Goal: Task Accomplishment & Management: Manage account settings

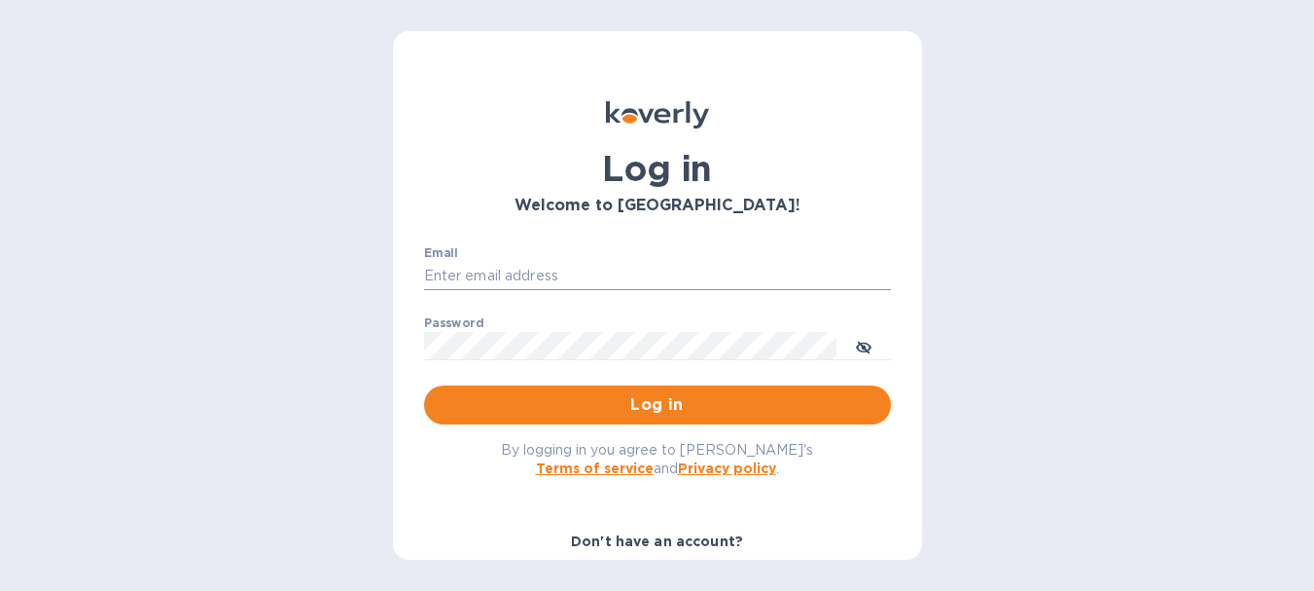
click at [505, 278] on input "Email" at bounding box center [657, 276] width 467 height 29
paste input "[EMAIL_ADDRESS][DOMAIN_NAME]"
type input "[EMAIL_ADDRESS][DOMAIN_NAME]"
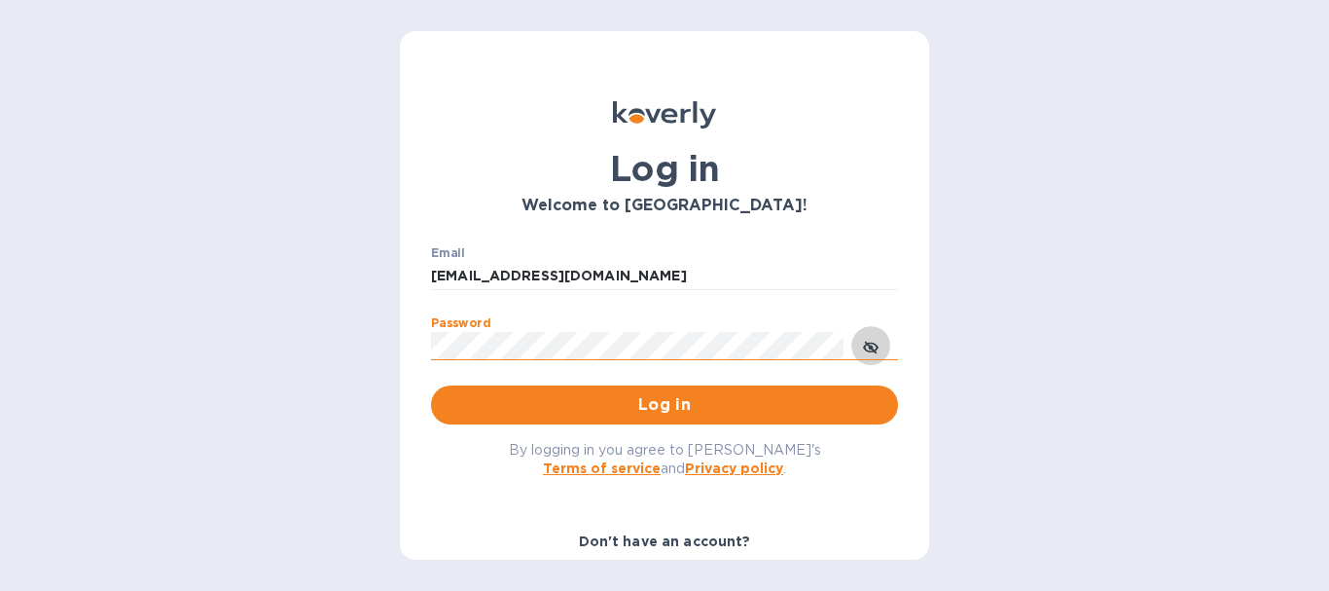
click at [876, 347] on icon "toggle password visibility" at bounding box center [871, 348] width 16 height 16
click at [645, 411] on span "Log in" at bounding box center [665, 404] width 436 height 23
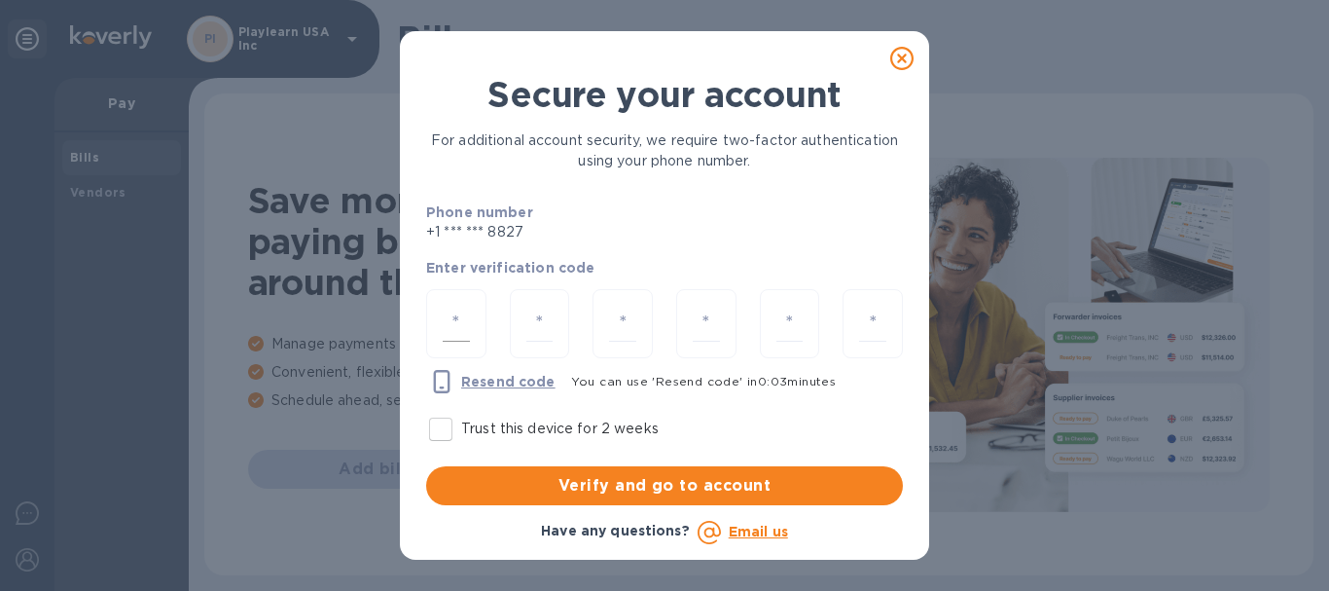
click at [464, 316] on input "number" at bounding box center [456, 323] width 27 height 36
type input "8"
type input "5"
type input "7"
type input "4"
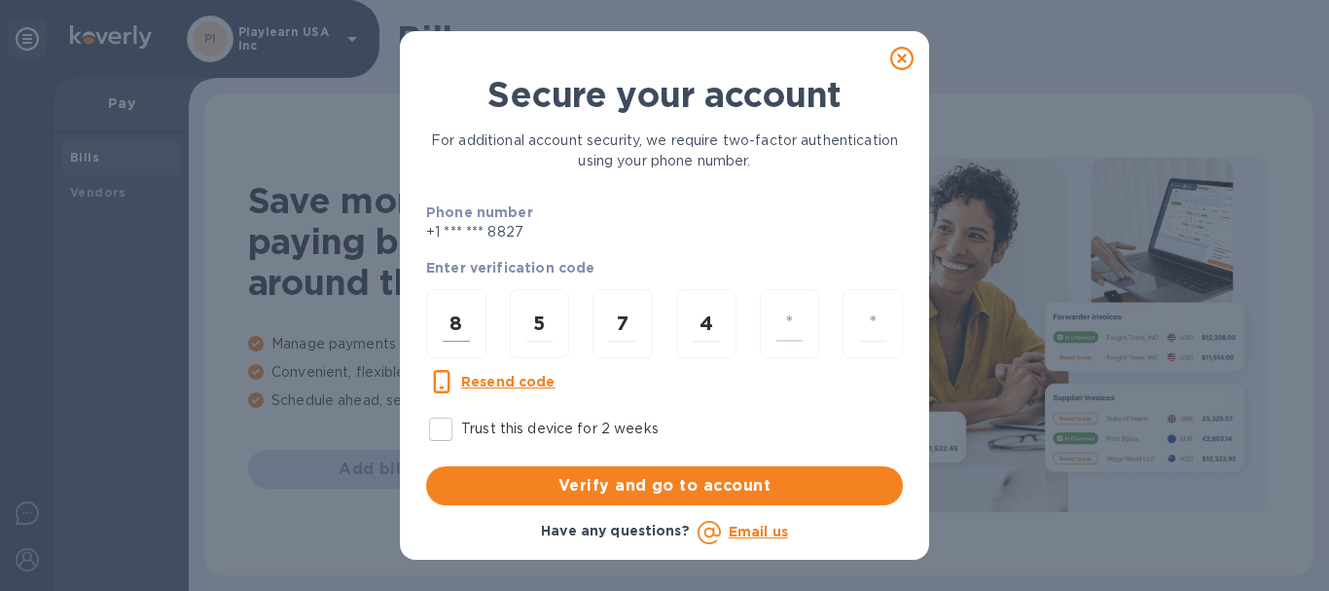
type input "9"
type input "2"
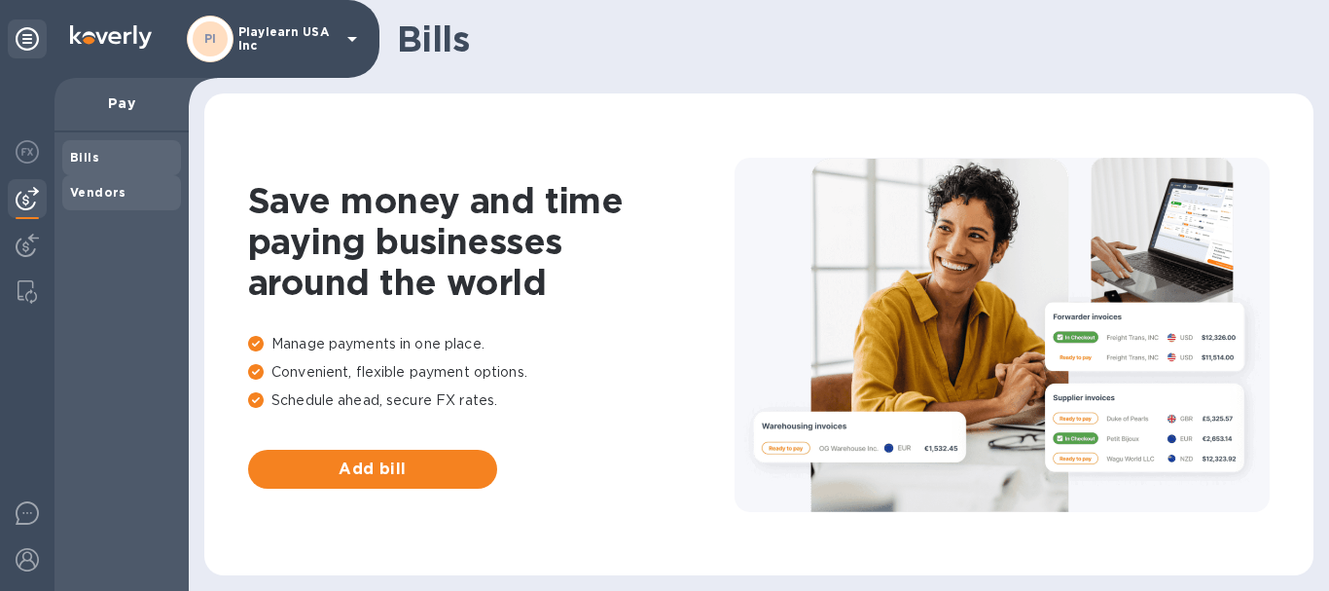
click at [103, 186] on b "Vendors" at bounding box center [98, 192] width 56 height 15
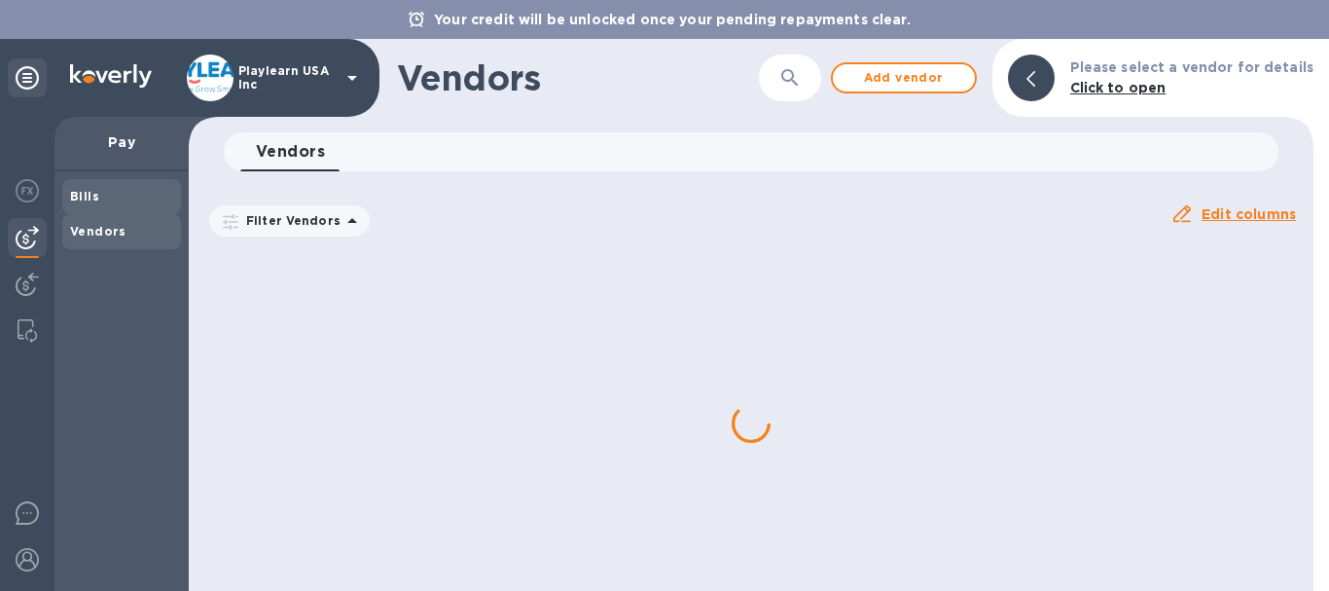
click at [112, 188] on span "Bills" at bounding box center [121, 196] width 103 height 19
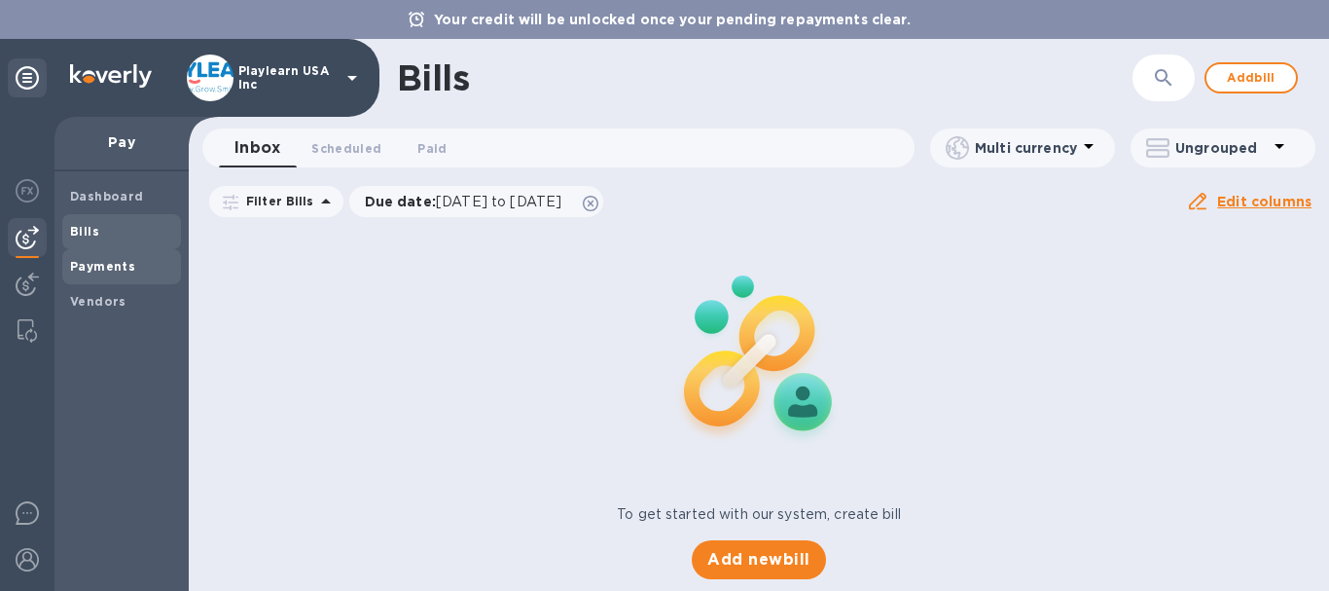
click at [131, 257] on span "Payments" at bounding box center [121, 266] width 103 height 19
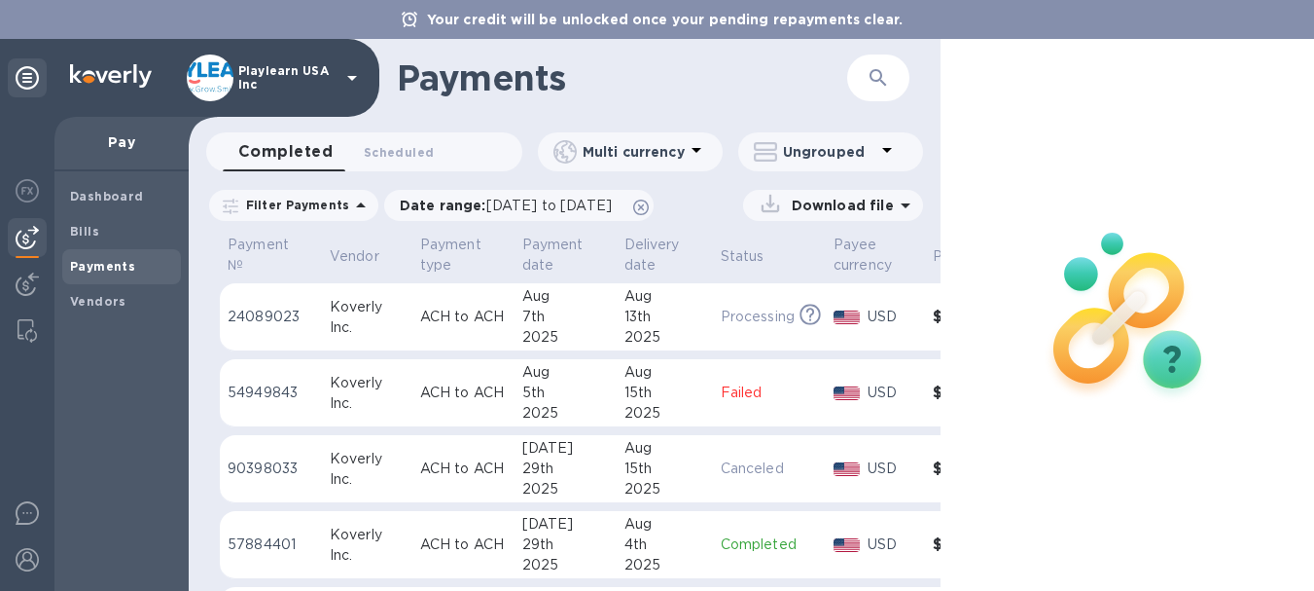
click at [768, 88] on h1 "Payments" at bounding box center [602, 77] width 410 height 41
click at [758, 85] on h1 "Payments" at bounding box center [602, 77] width 410 height 41
click at [1154, 180] on div at bounding box center [1129, 315] width 376 height 552
click at [427, 323] on p "ACH to ACH" at bounding box center [463, 316] width 87 height 20
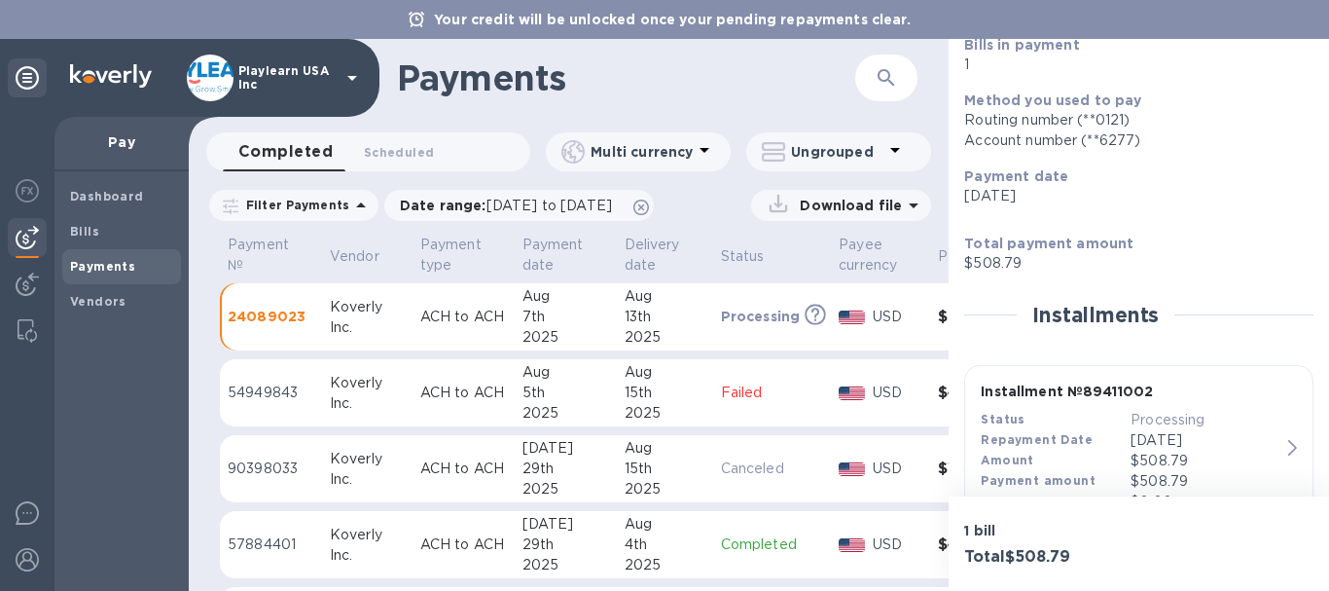
scroll to position [269, 0]
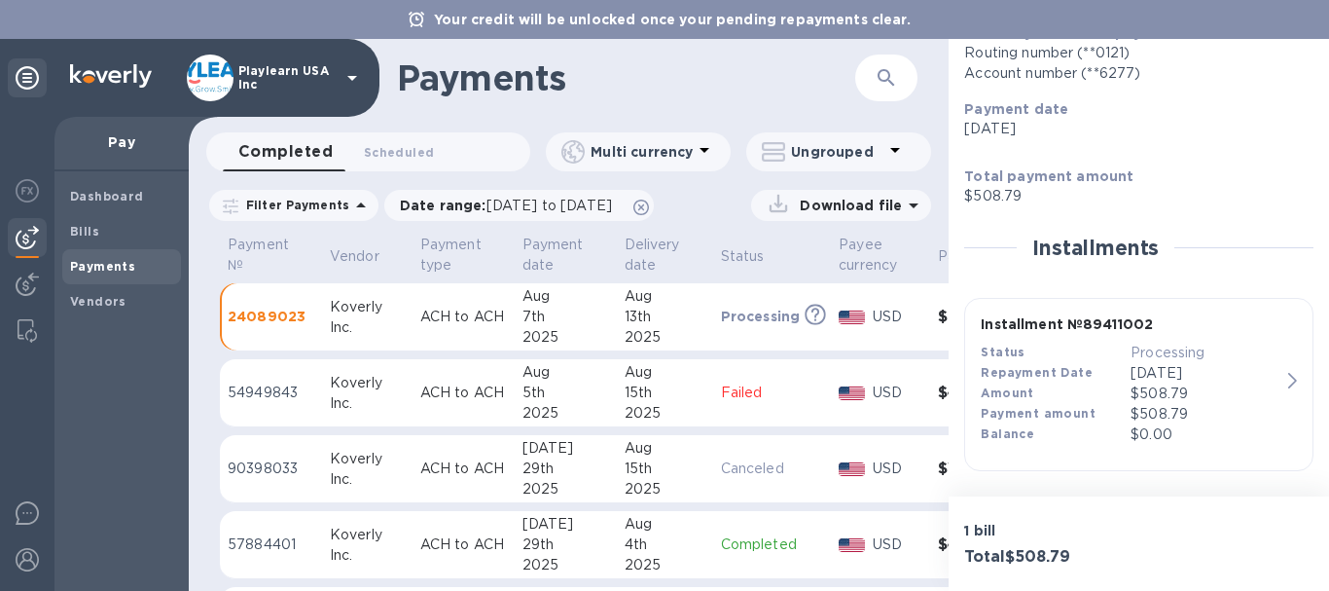
click at [1197, 383] on div "$508.79" at bounding box center [1205, 393] width 150 height 20
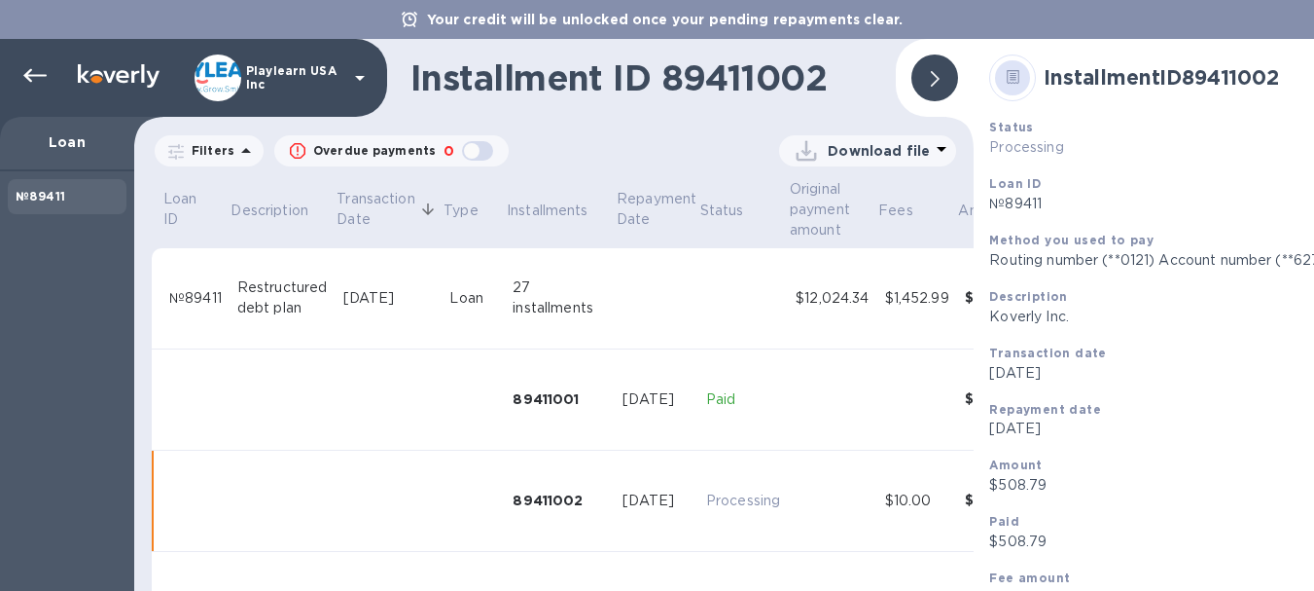
click at [927, 82] on div at bounding box center [935, 77] width 47 height 47
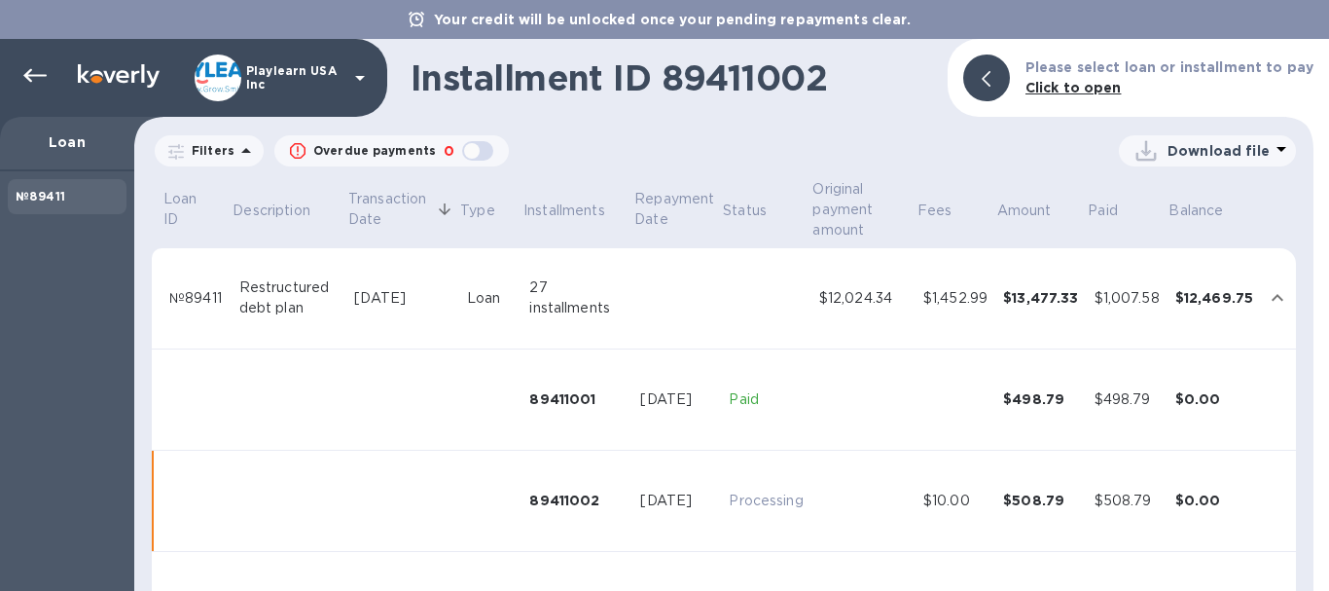
click at [79, 149] on p "Loan" at bounding box center [67, 141] width 103 height 19
click at [43, 78] on icon at bounding box center [34, 75] width 23 height 23
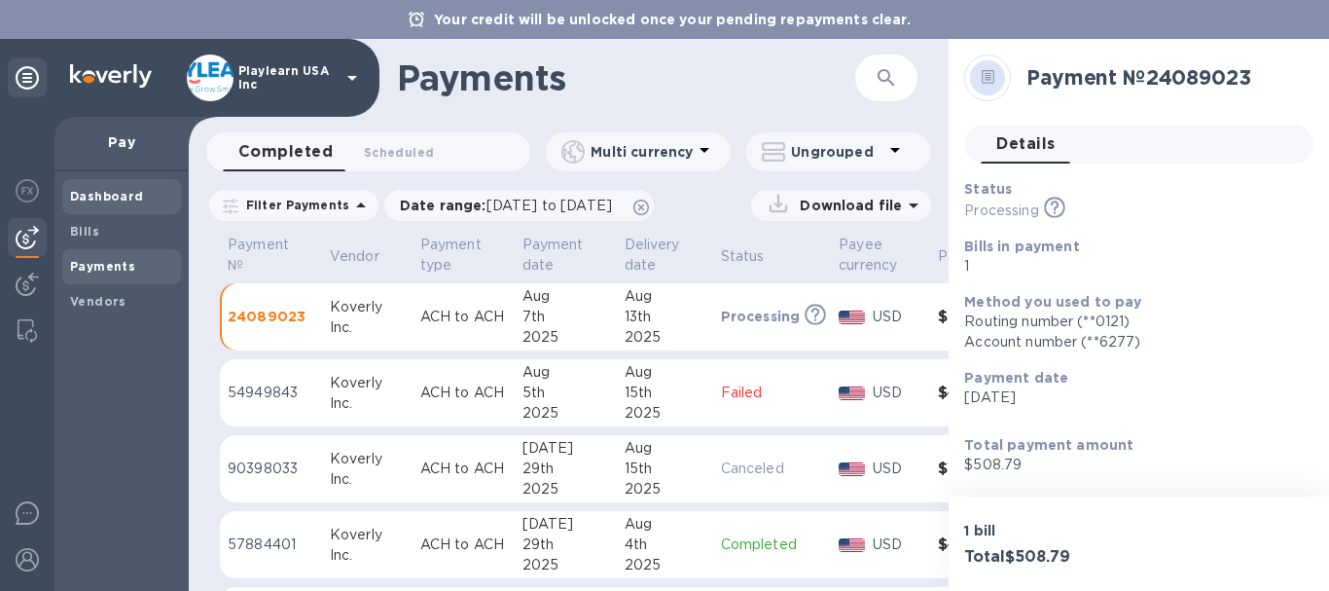
click at [115, 196] on b "Dashboard" at bounding box center [107, 196] width 74 height 15
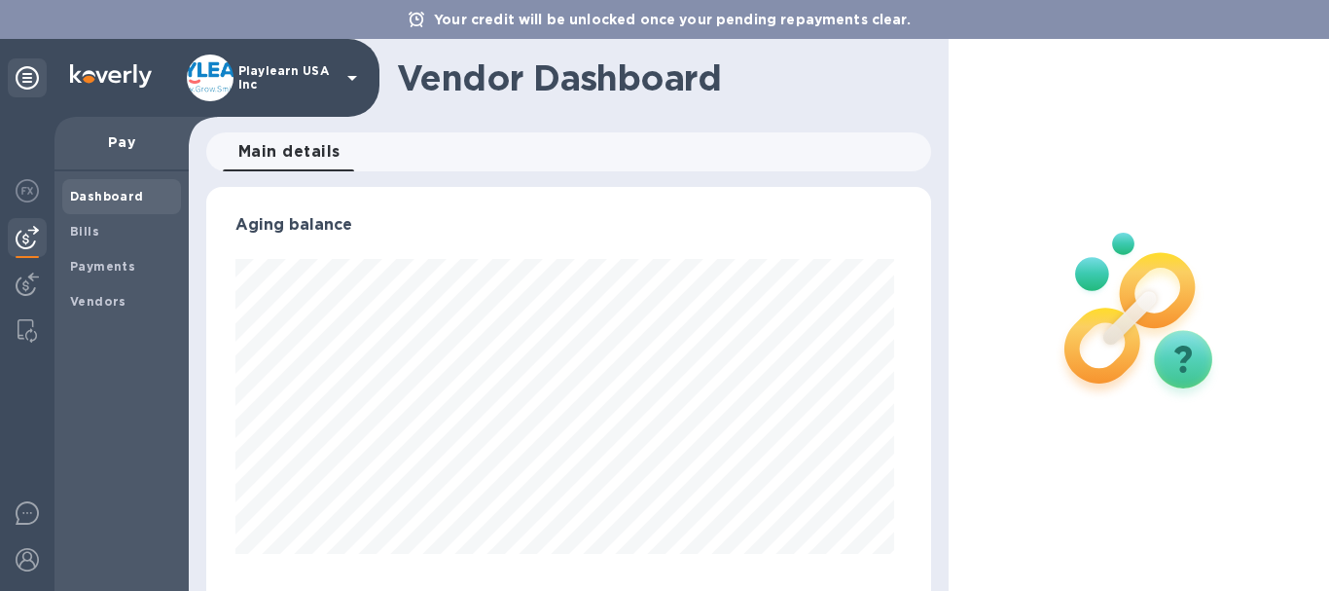
click at [127, 201] on b "Dashboard" at bounding box center [107, 196] width 74 height 15
click at [99, 73] on img at bounding box center [111, 75] width 82 height 23
click at [29, 559] on img at bounding box center [27, 559] width 23 height 23
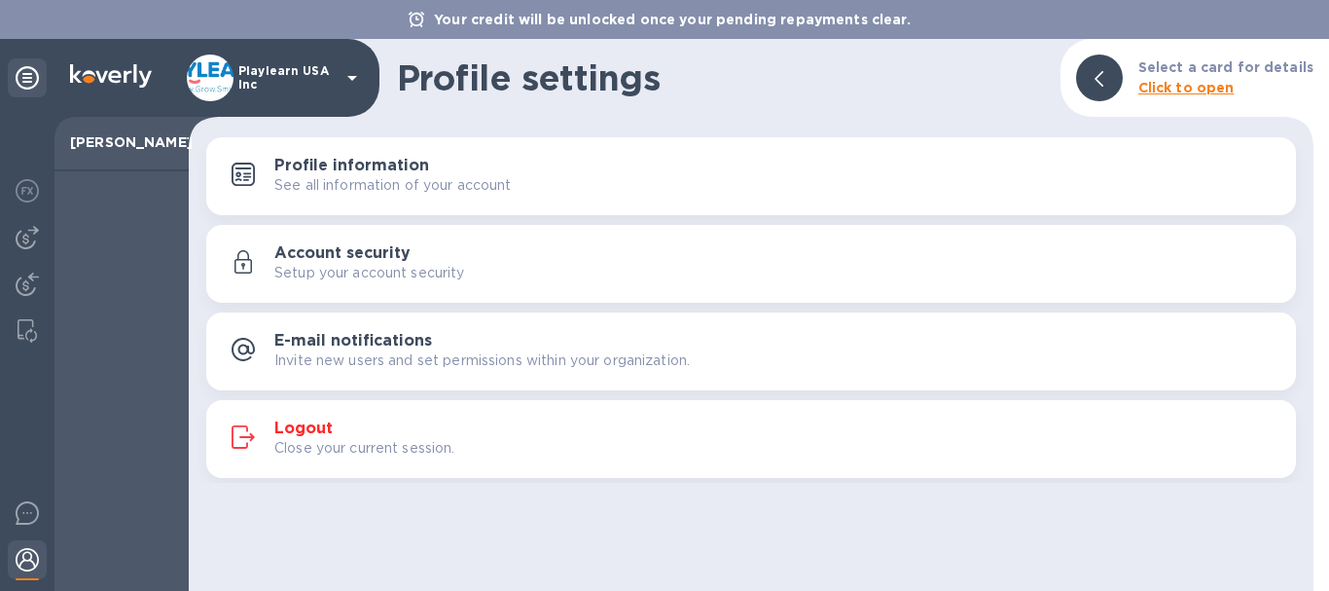
click at [307, 185] on p "See all information of your account" at bounding box center [392, 185] width 237 height 20
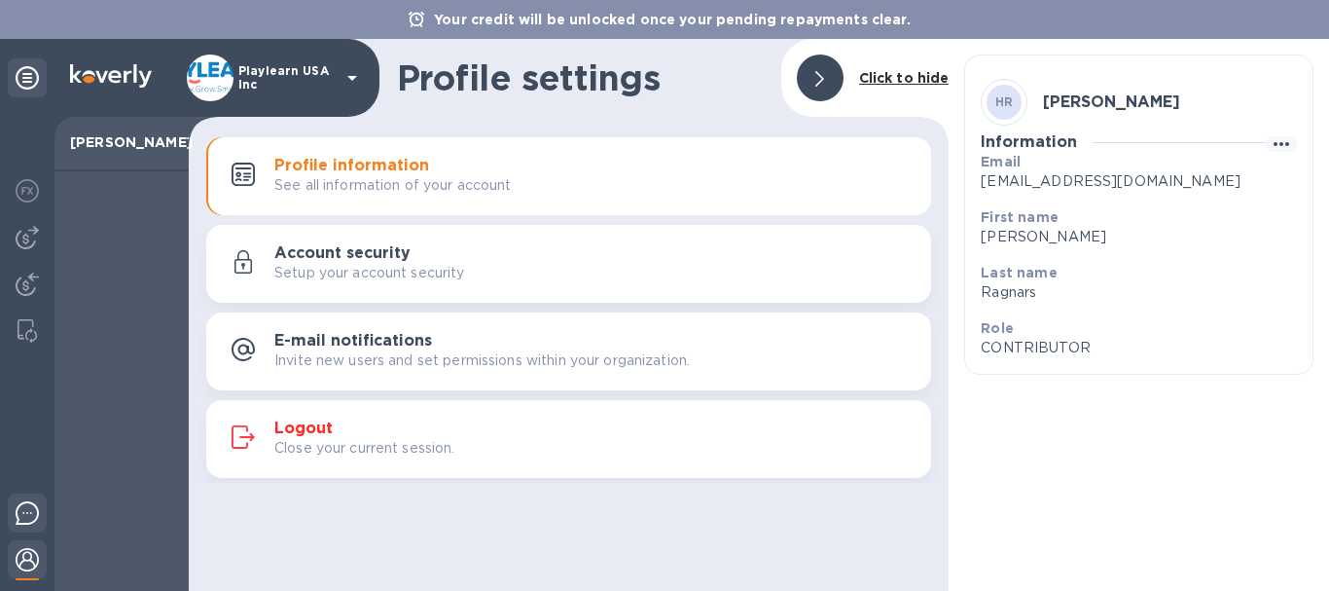
click at [33, 507] on img at bounding box center [27, 512] width 23 height 23
click at [27, 566] on img at bounding box center [27, 559] width 23 height 23
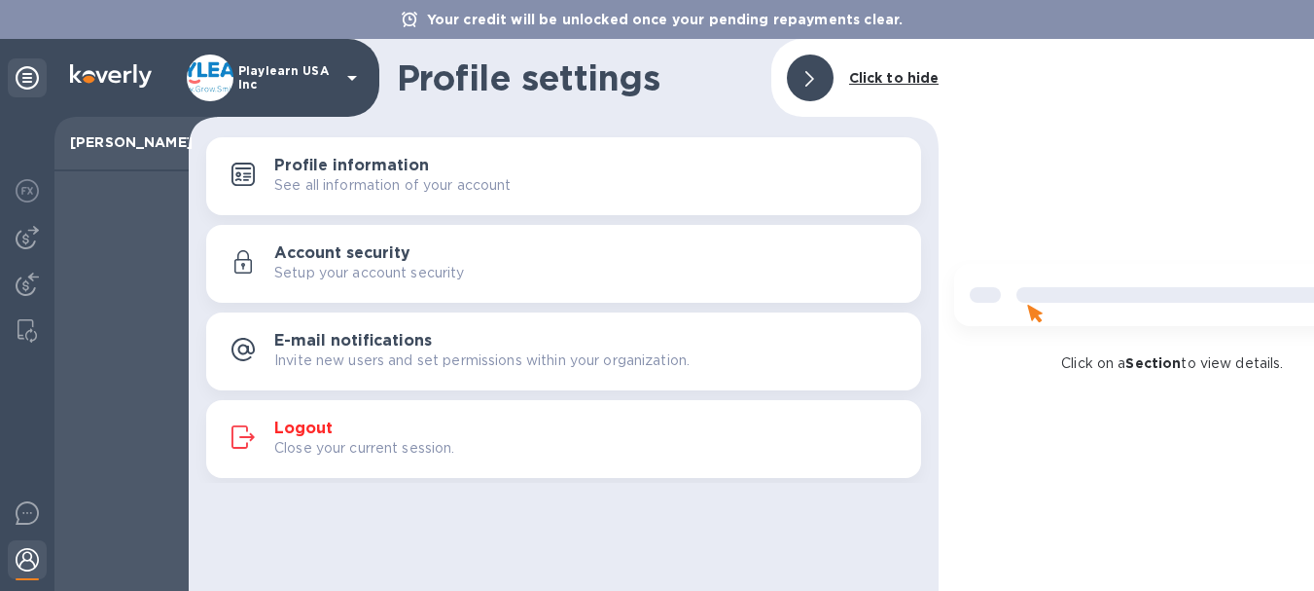
drag, startPoint x: 36, startPoint y: 558, endPoint x: 18, endPoint y: 441, distance: 119.0
click at [16, 438] on div at bounding box center [27, 354] width 54 height 474
click at [20, 324] on img at bounding box center [27, 330] width 19 height 23
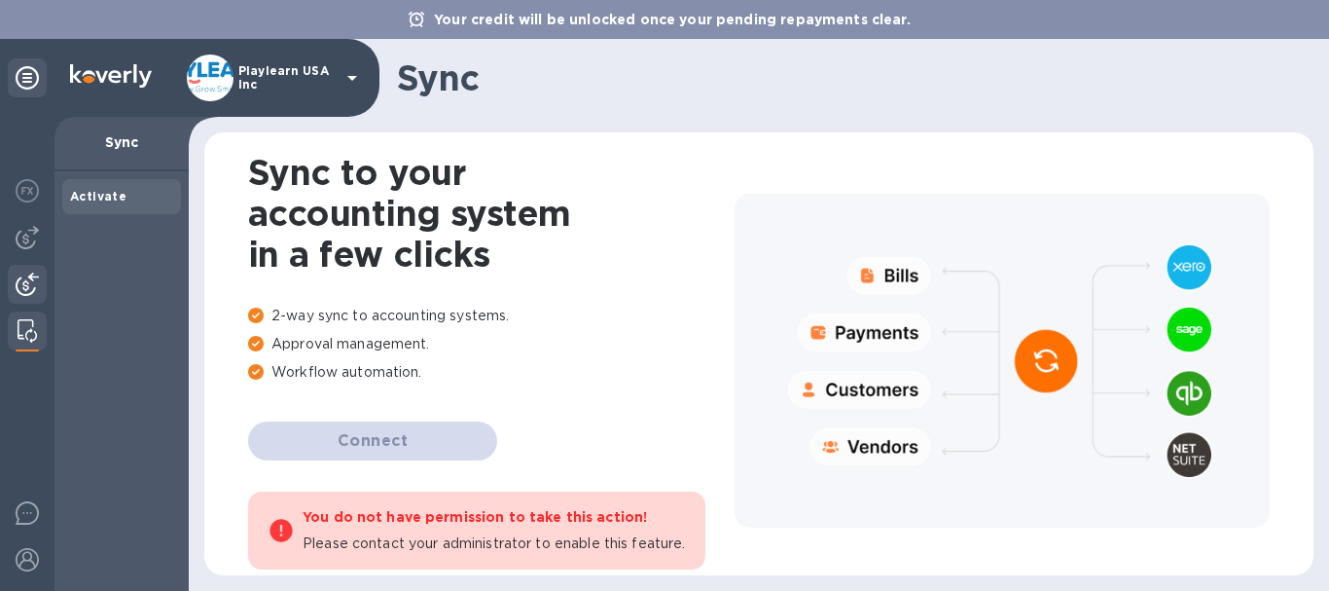
click at [36, 278] on img at bounding box center [27, 283] width 23 height 23
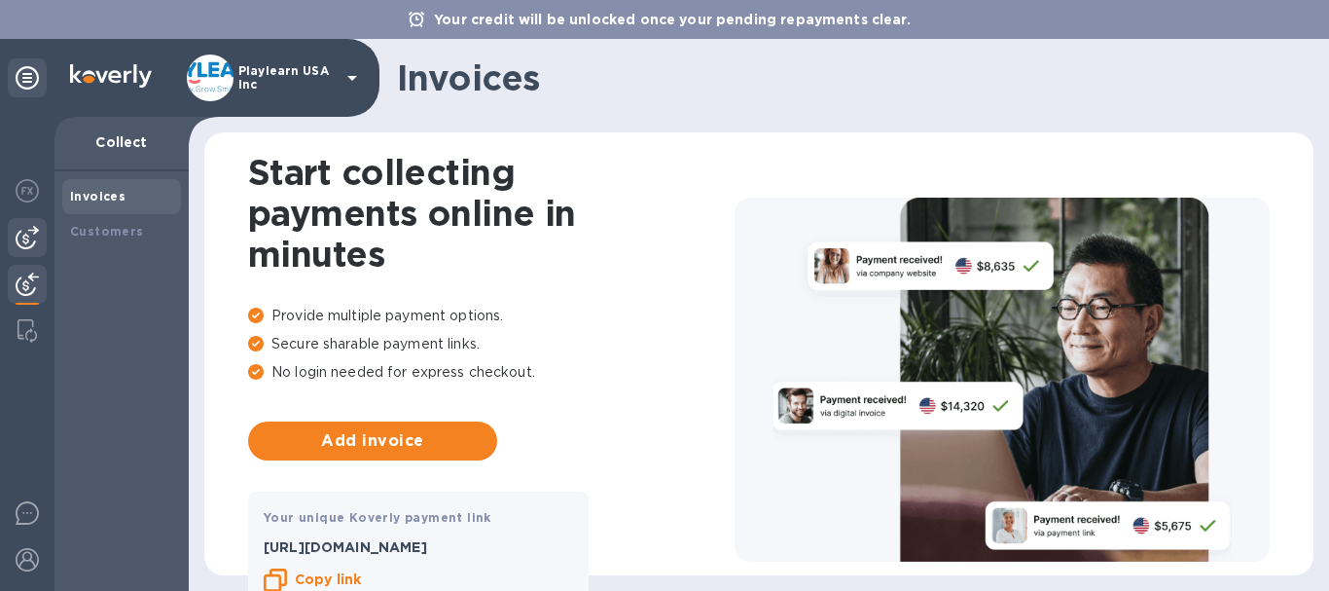
click at [33, 240] on img at bounding box center [27, 237] width 23 height 23
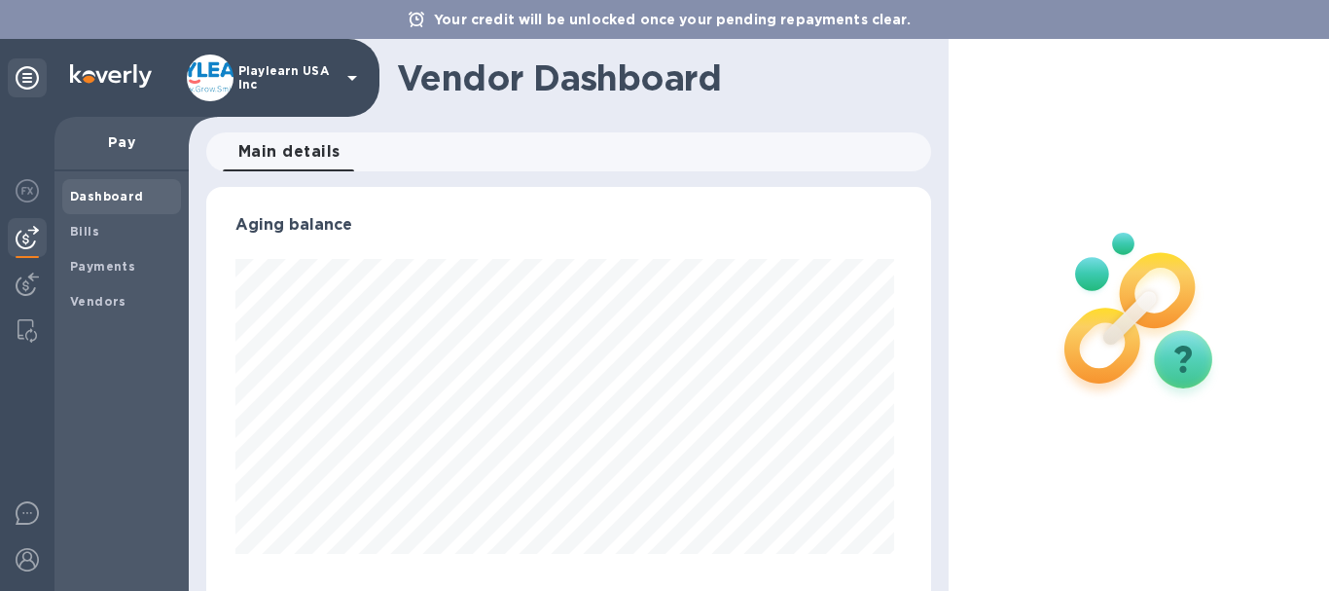
scroll to position [420, 718]
click at [29, 195] on img at bounding box center [27, 190] width 23 height 23
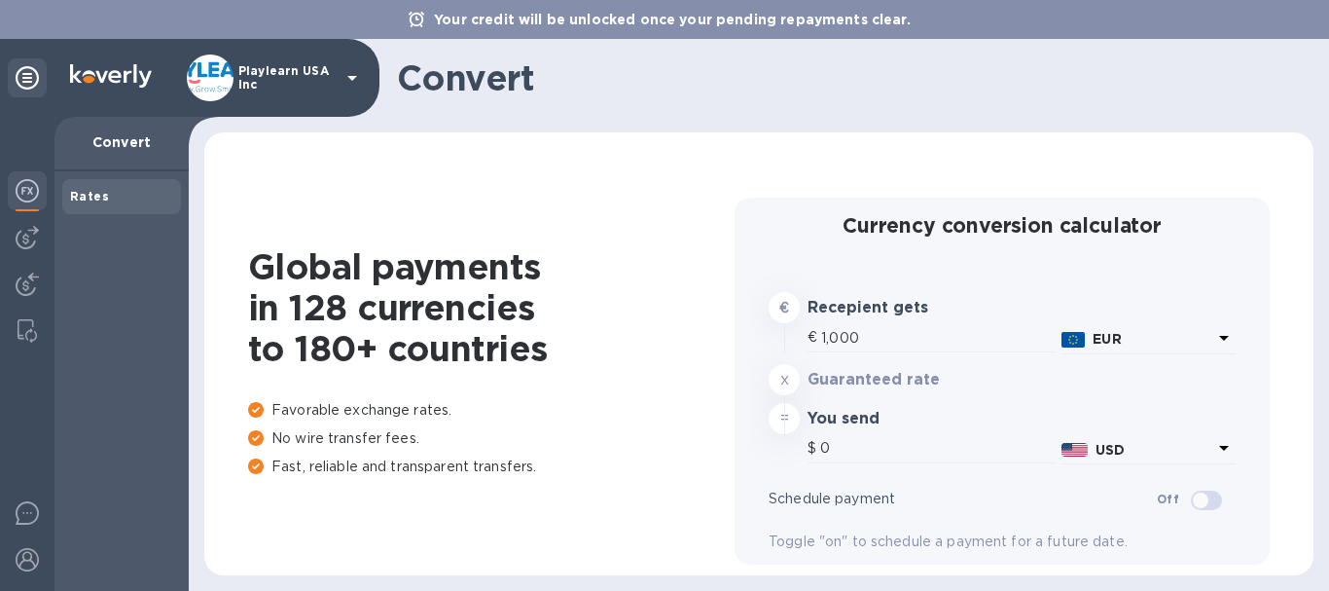
type input "1,169.23"
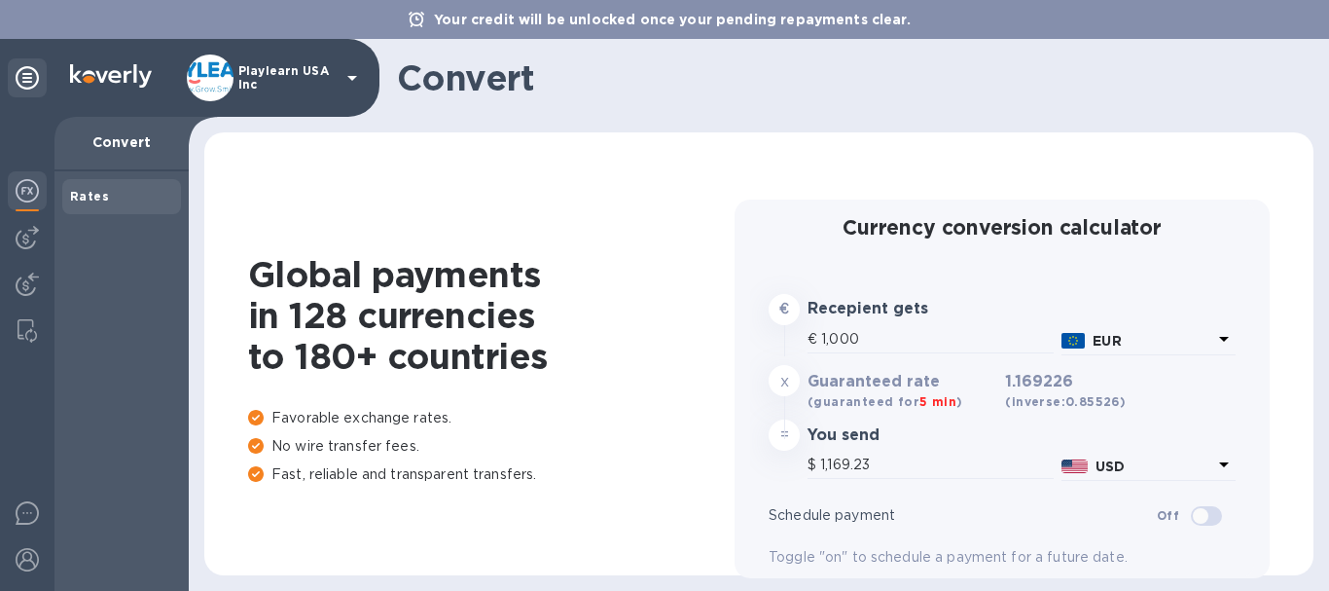
click at [692, 156] on div "Global payments in 128 currencies to 180+ countries Favorable exchange rates. N…" at bounding box center [759, 389] width 1070 height 474
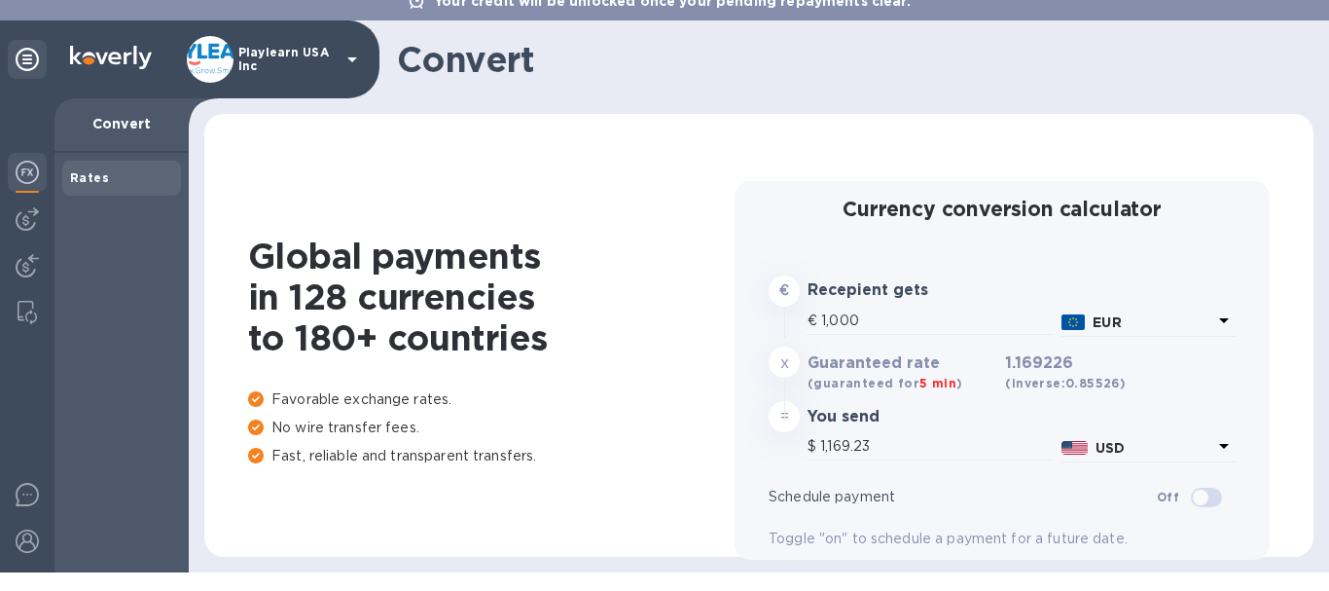
scroll to position [35, 0]
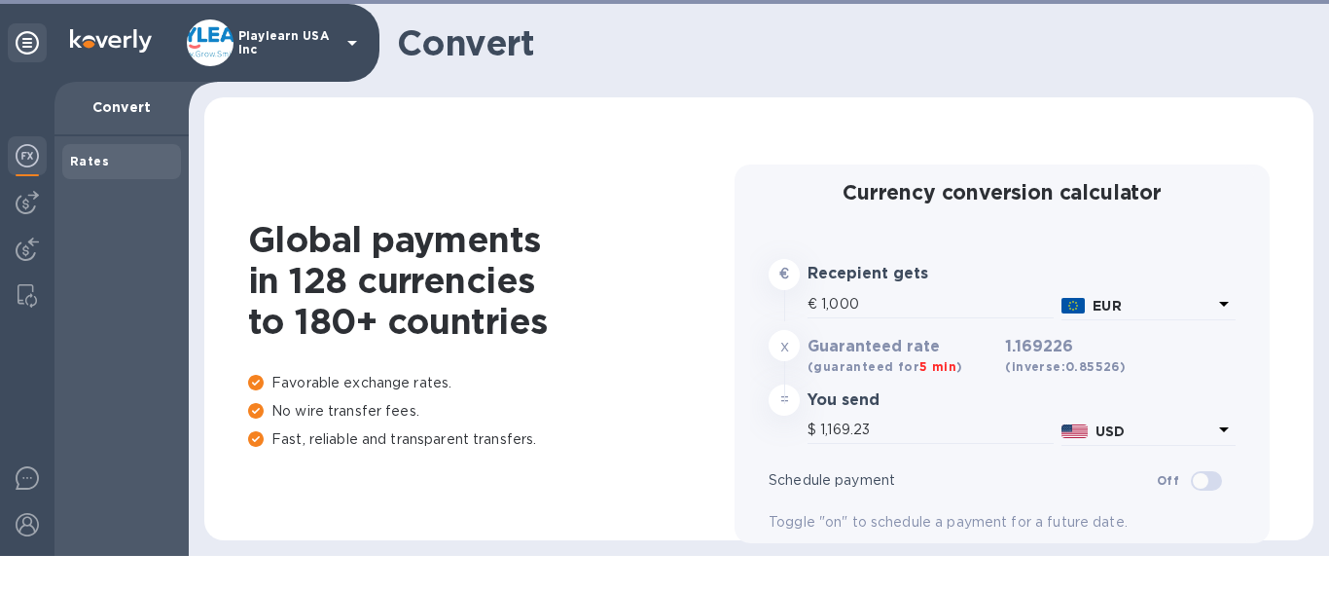
click at [28, 222] on div at bounding box center [27, 319] width 54 height 474
click at [29, 209] on img at bounding box center [27, 202] width 23 height 23
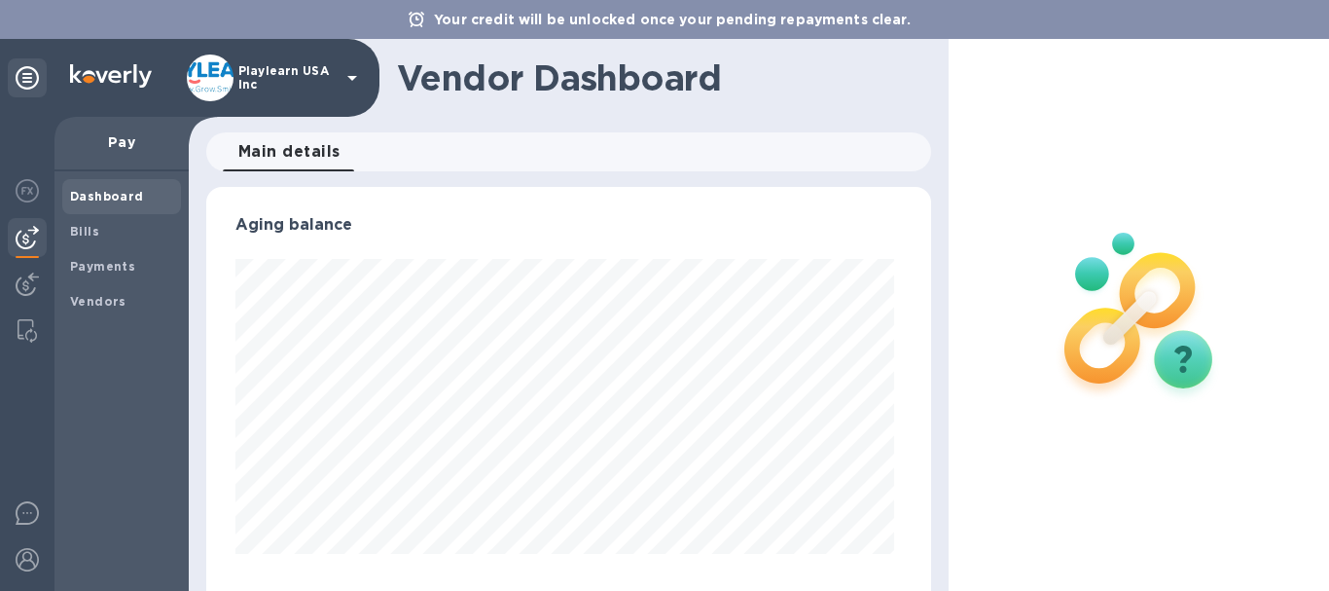
scroll to position [420, 718]
click at [39, 547] on div at bounding box center [27, 561] width 39 height 43
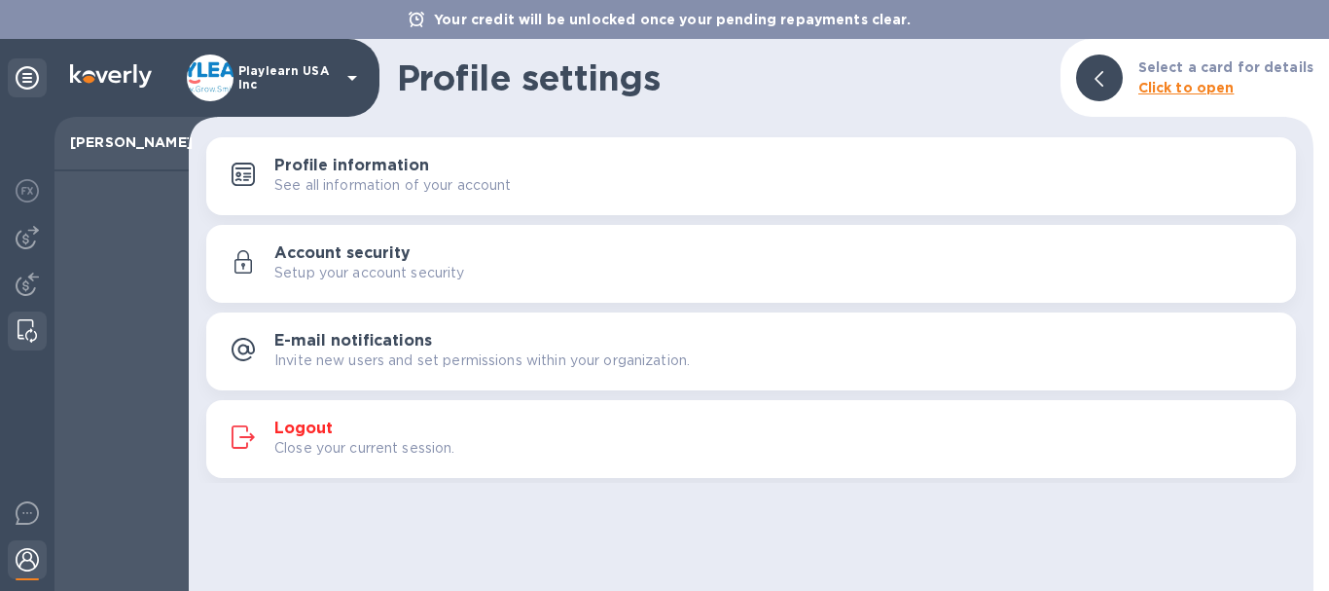
click at [28, 324] on img at bounding box center [27, 330] width 19 height 23
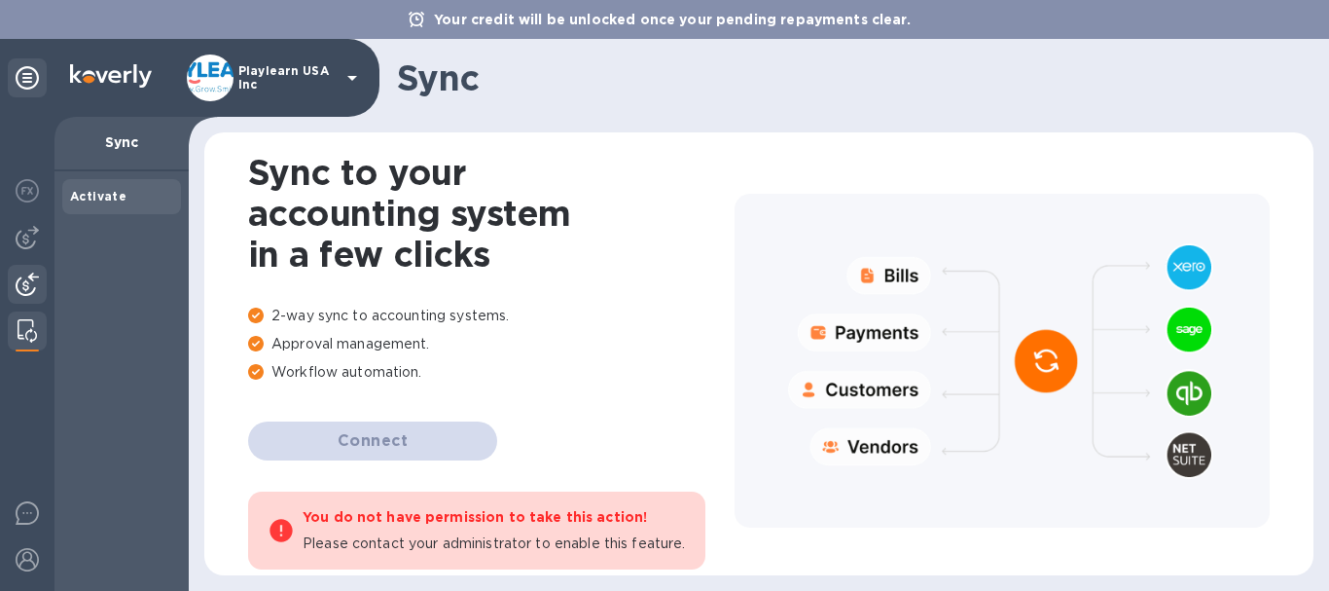
click at [23, 283] on img at bounding box center [27, 283] width 23 height 23
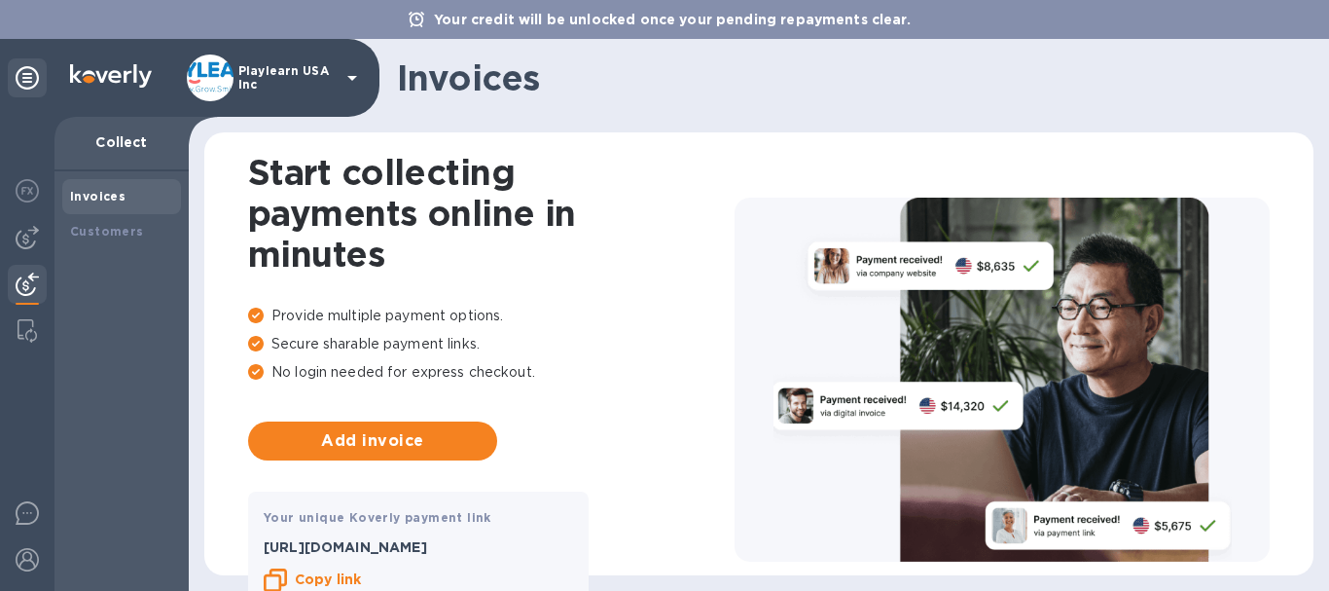
click at [683, 119] on div "Start collecting payments online in minutes Provide multiple payment options. S…" at bounding box center [759, 354] width 1140 height 474
click at [770, 215] on div at bounding box center [1002, 379] width 535 height 364
click at [110, 229] on b "Customers" at bounding box center [107, 231] width 74 height 15
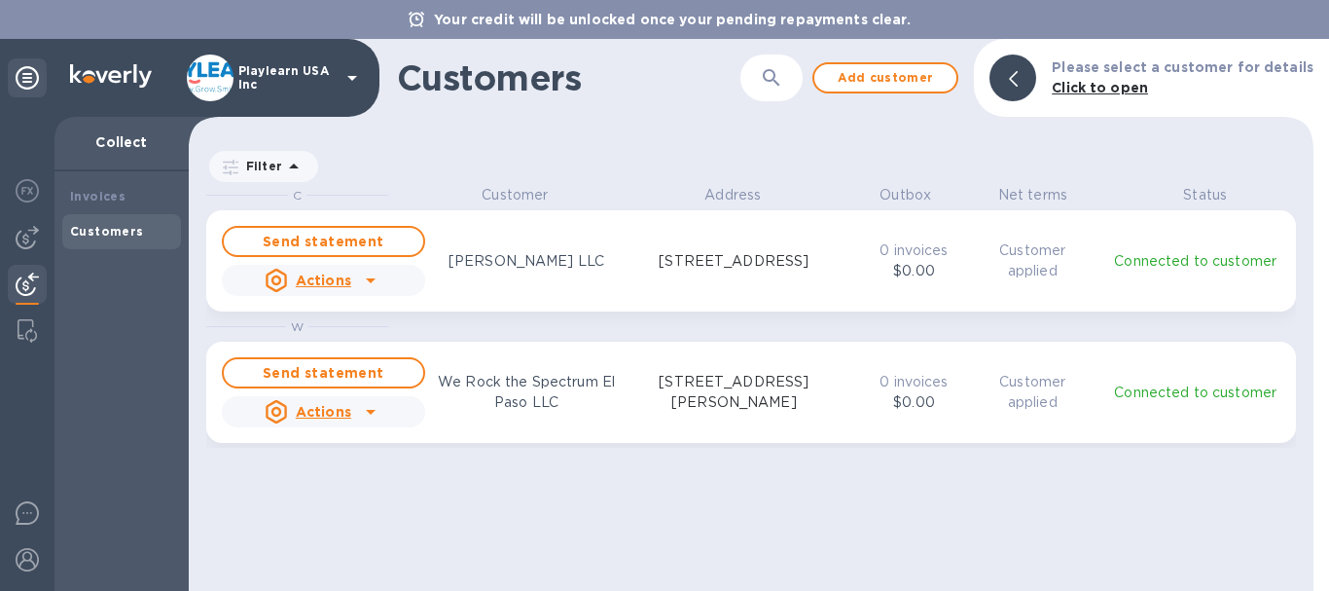
scroll to position [391, 1117]
click at [29, 206] on div at bounding box center [27, 192] width 39 height 43
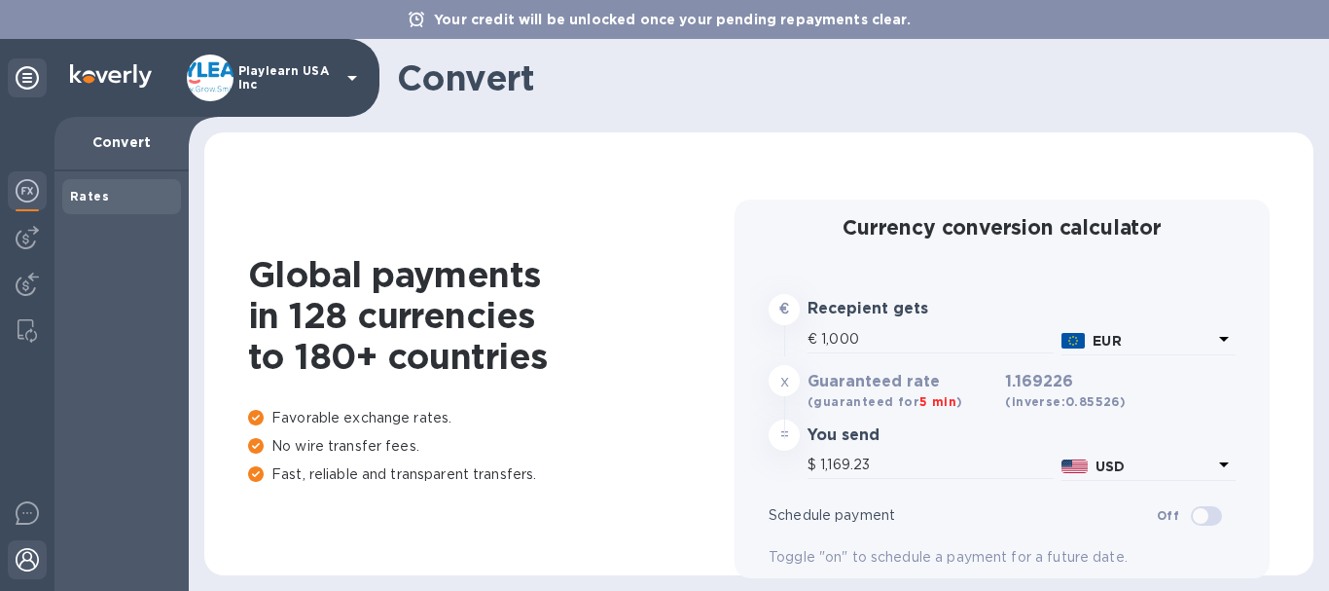
click at [22, 553] on img at bounding box center [27, 559] width 23 height 23
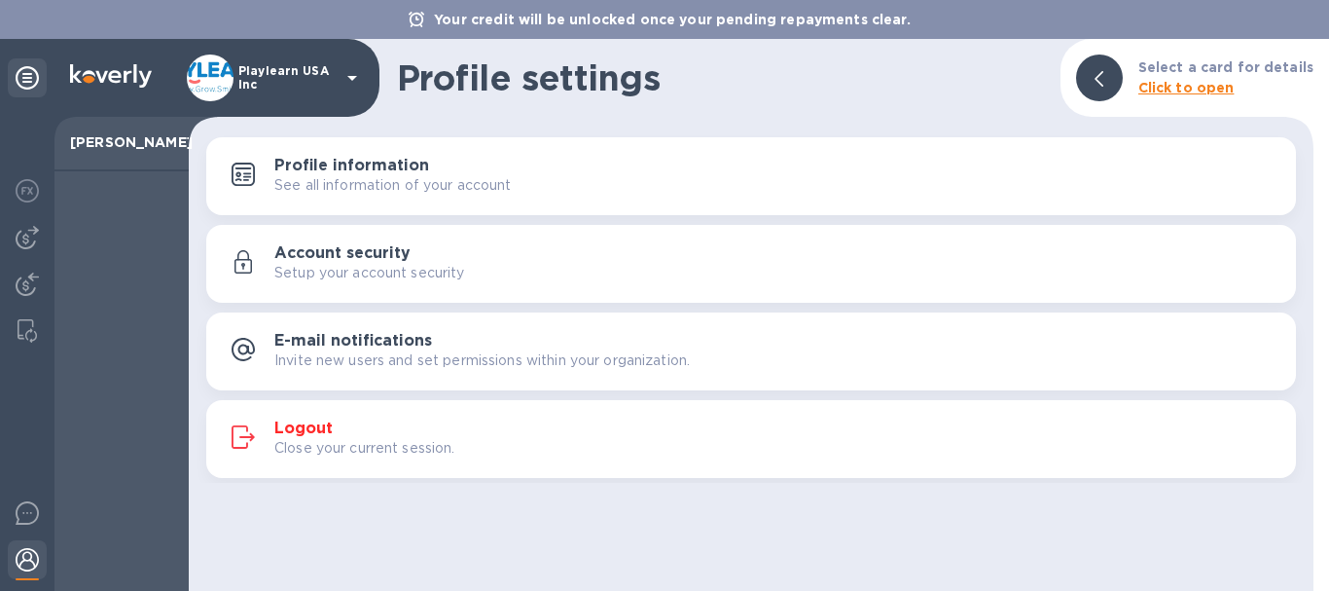
click at [25, 556] on img at bounding box center [27, 559] width 23 height 23
click at [842, 88] on h1 "Profile settings" at bounding box center [721, 77] width 648 height 41
click at [1200, 88] on b "Click to open" at bounding box center [1186, 88] width 96 height 16
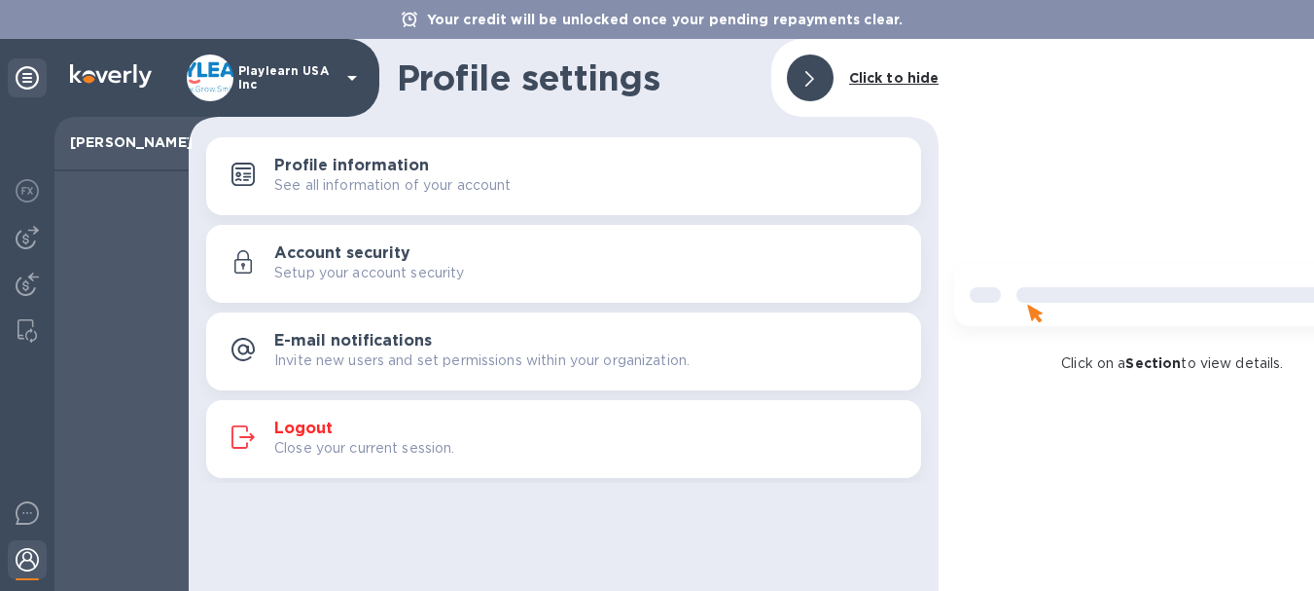
click at [253, 80] on p "Playlearn USA Inc" at bounding box center [286, 77] width 97 height 27
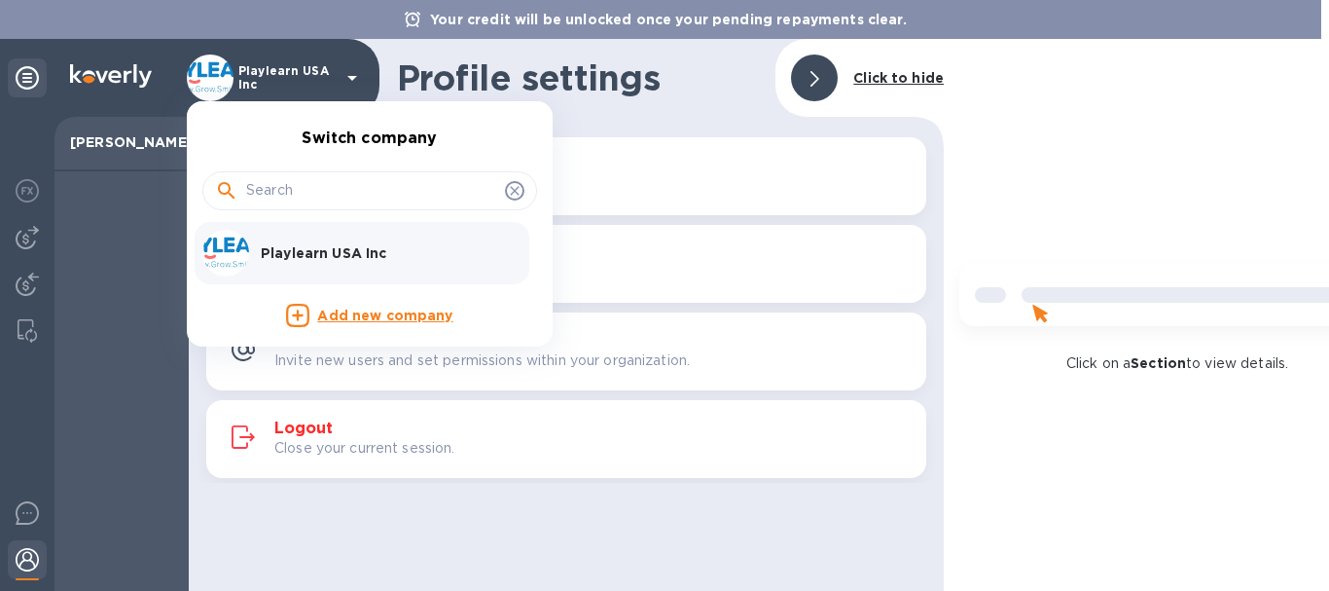
click at [272, 245] on p "Playlearn USA Inc" at bounding box center [383, 252] width 245 height 19
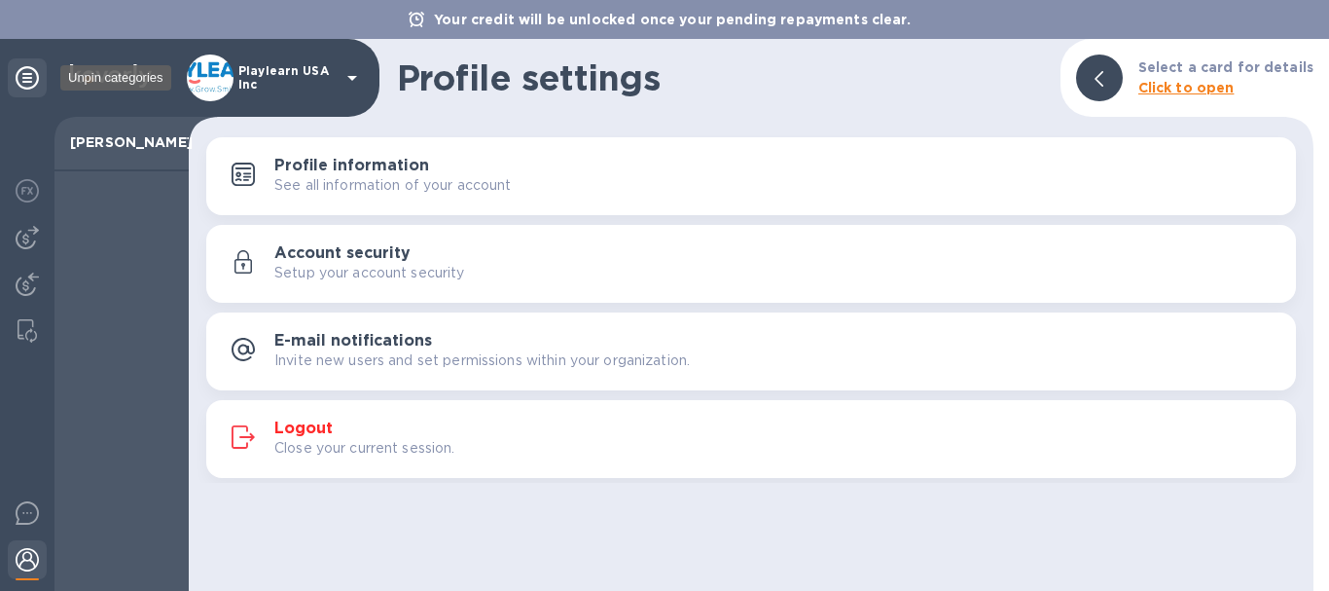
click at [25, 77] on icon at bounding box center [27, 77] width 23 height 23
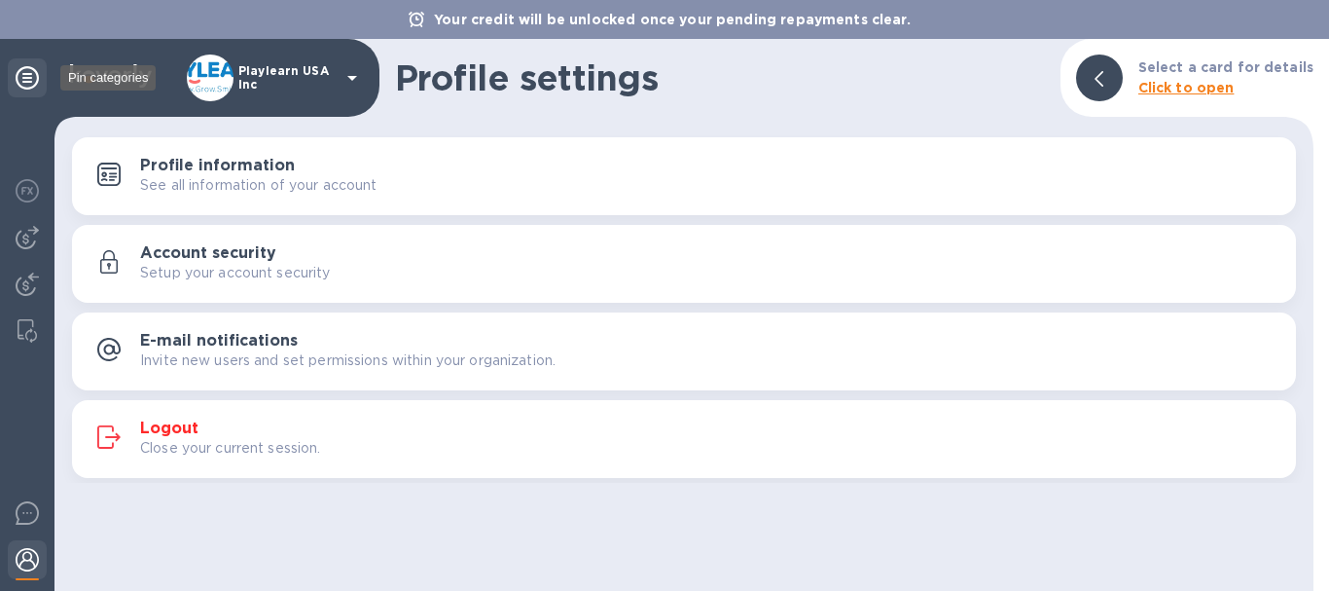
click at [25, 77] on icon at bounding box center [27, 77] width 23 height 23
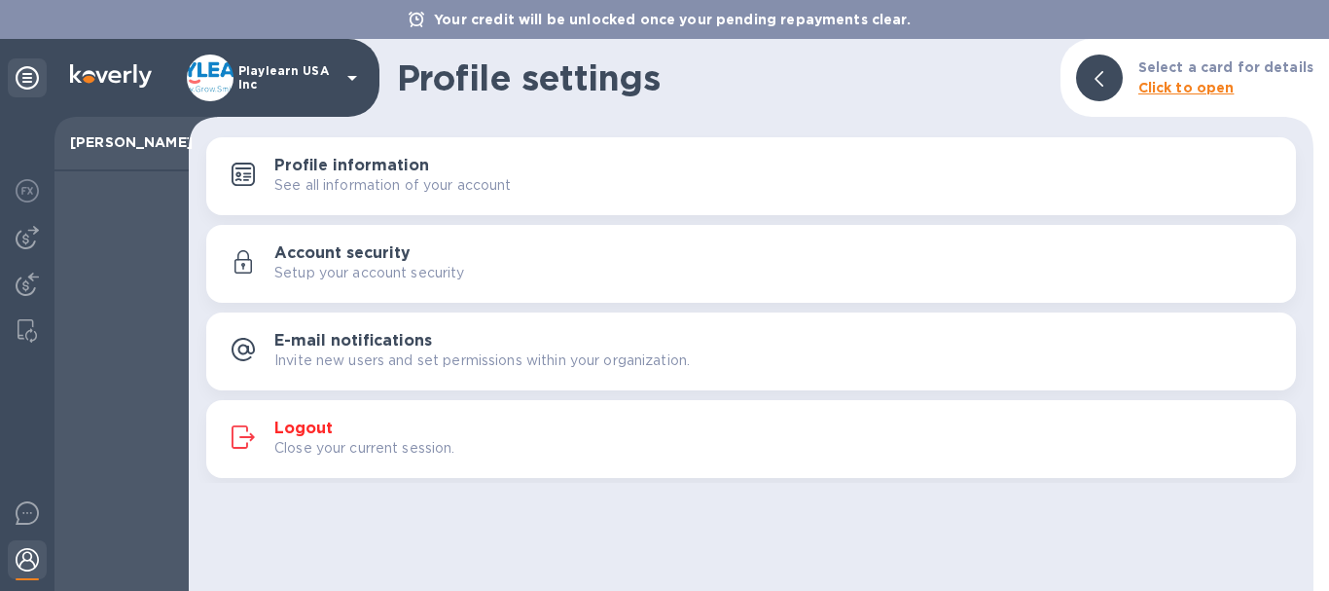
click at [106, 83] on img at bounding box center [111, 75] width 82 height 23
click at [295, 70] on p "Playlearn USA Inc" at bounding box center [286, 77] width 97 height 27
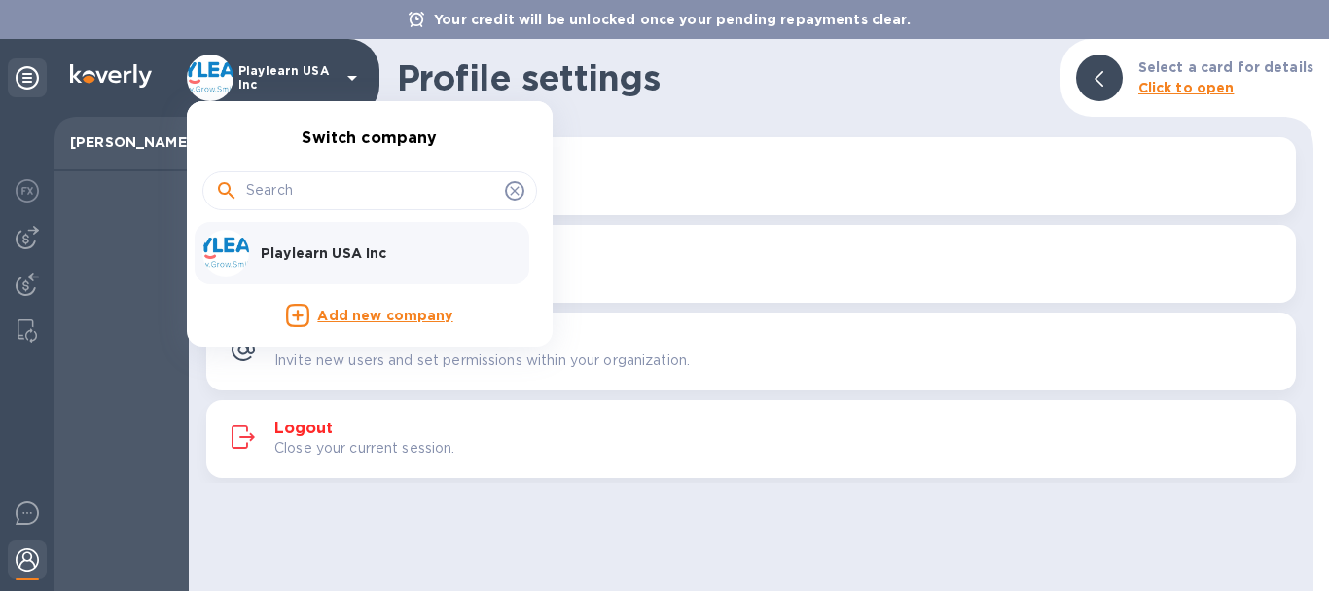
click at [30, 197] on div at bounding box center [664, 295] width 1329 height 591
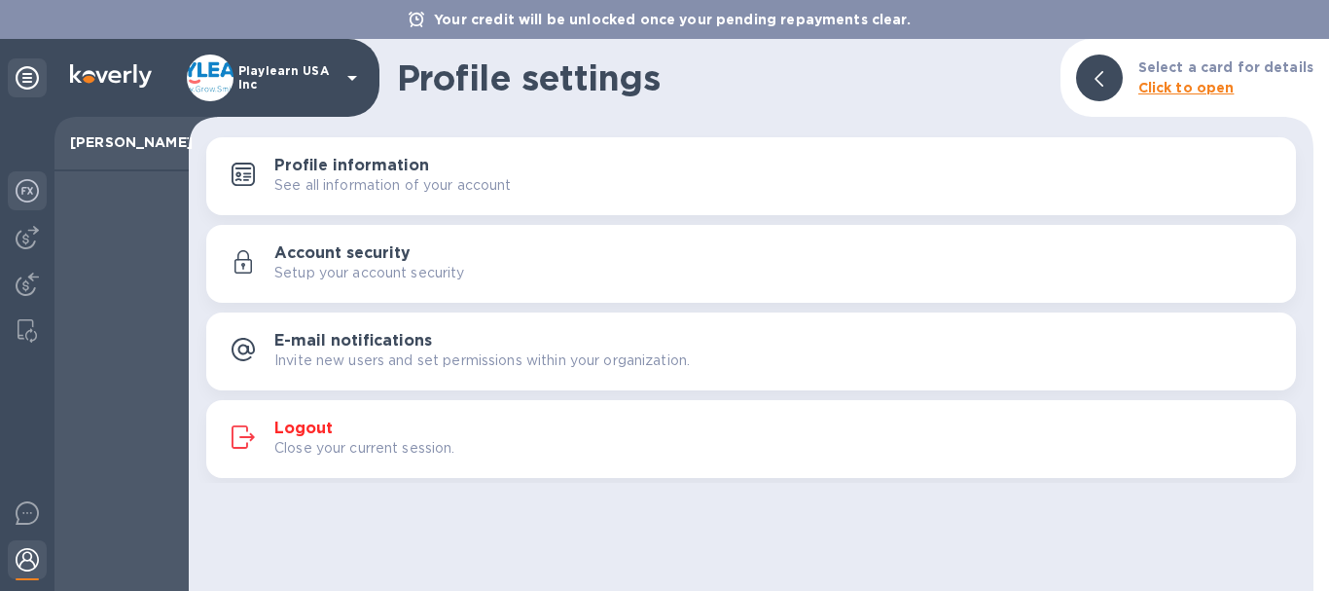
click at [20, 188] on img at bounding box center [27, 190] width 23 height 23
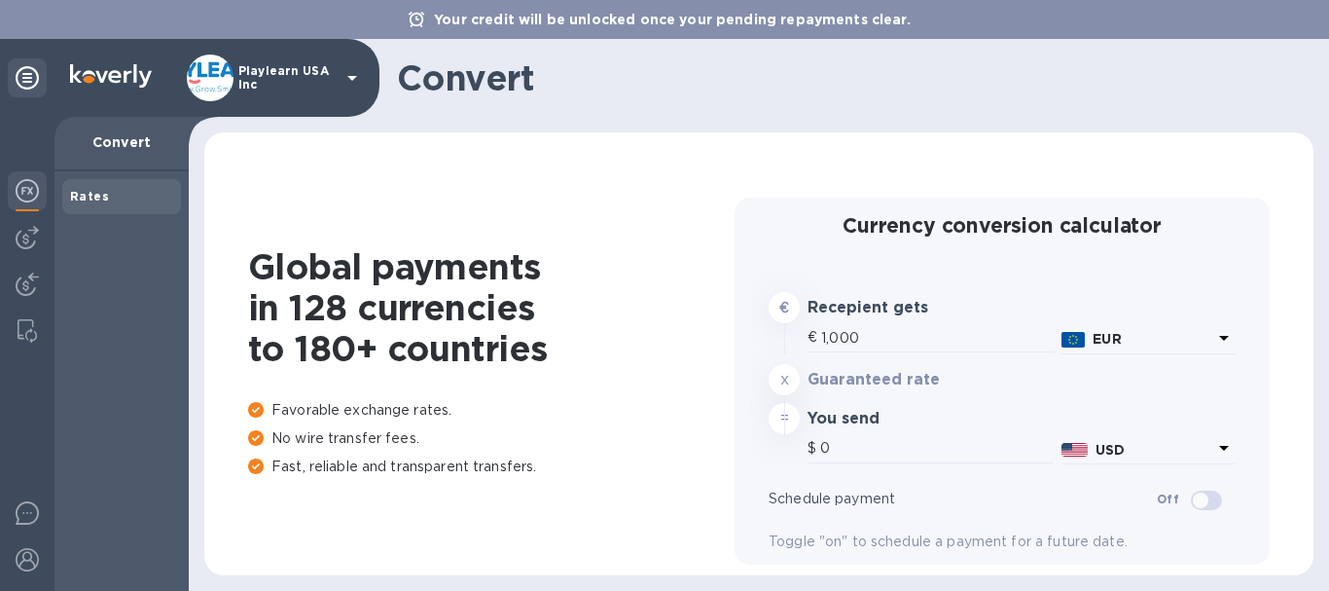
type input "1,169.13"
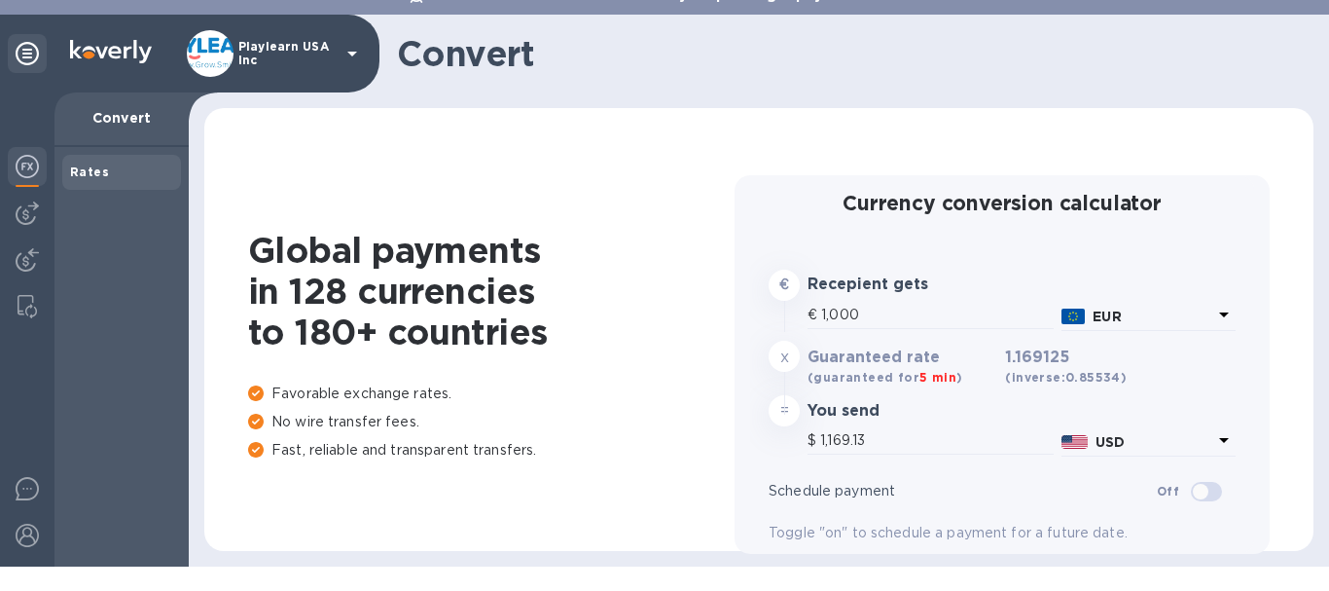
scroll to position [35, 0]
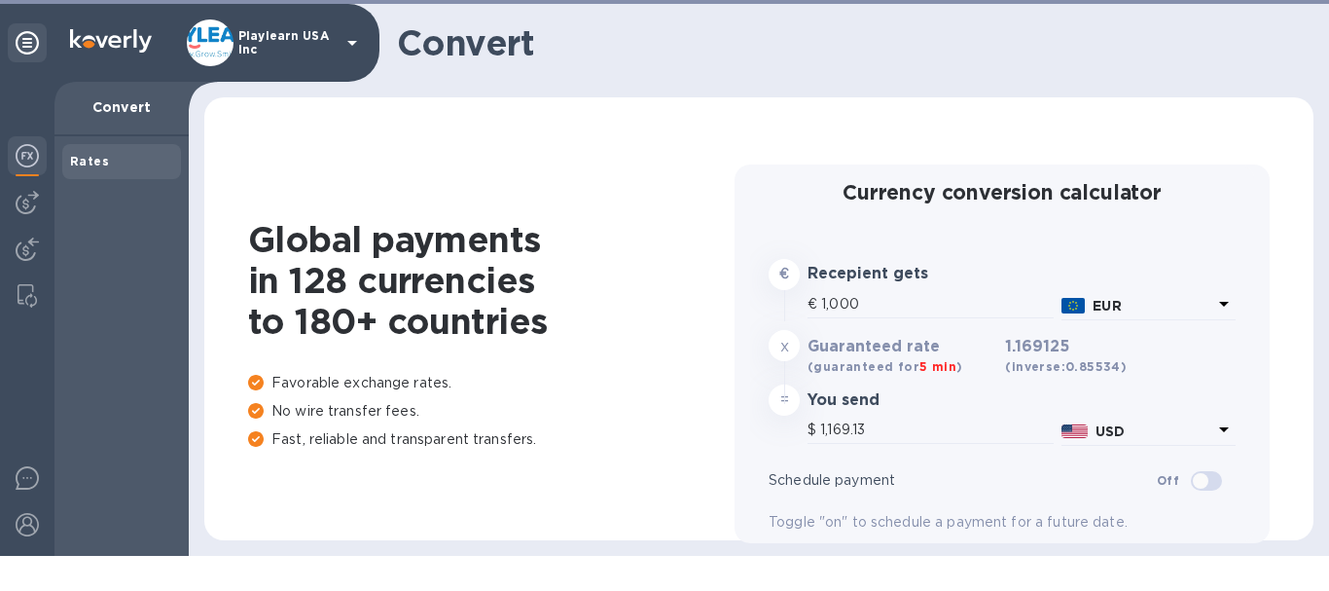
click at [119, 159] on div "Rates" at bounding box center [121, 161] width 103 height 19
click at [21, 200] on img at bounding box center [27, 202] width 23 height 23
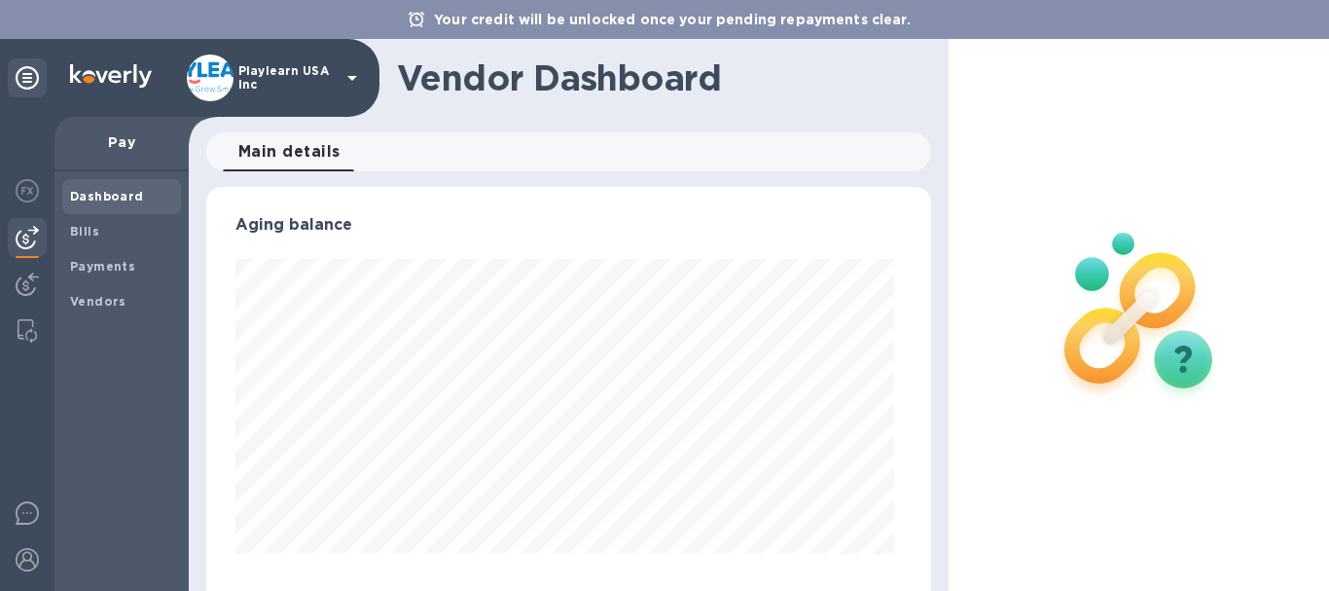
scroll to position [420, 718]
click at [38, 280] on img at bounding box center [27, 283] width 23 height 23
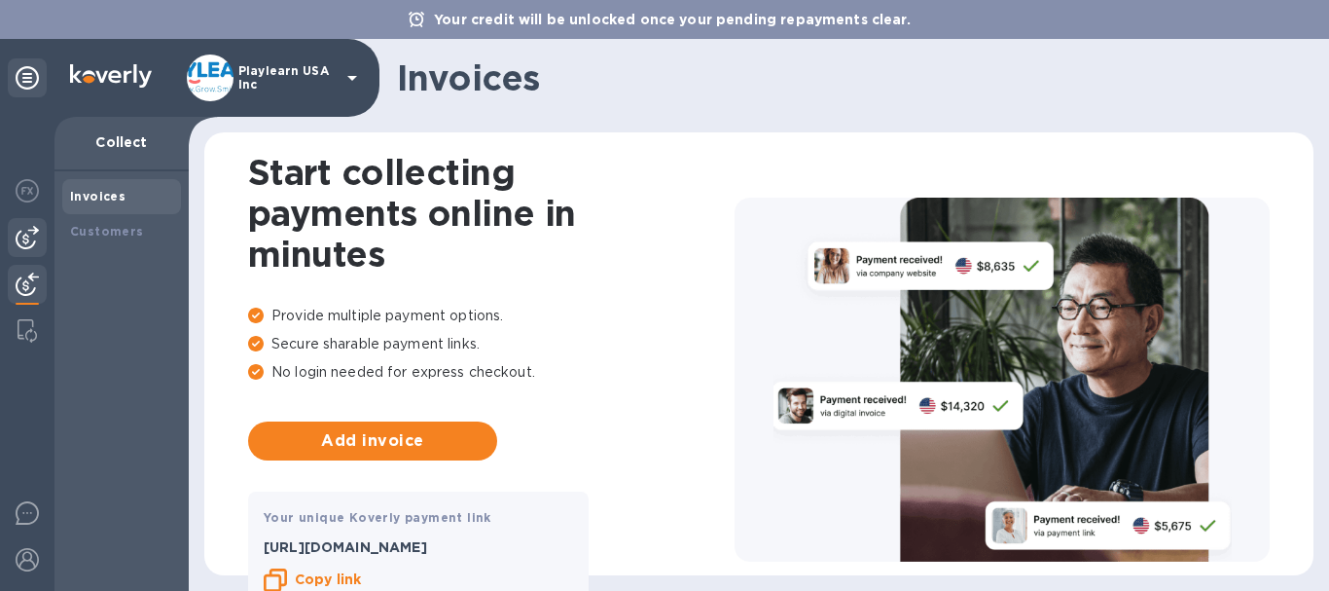
click at [27, 238] on img at bounding box center [27, 237] width 23 height 23
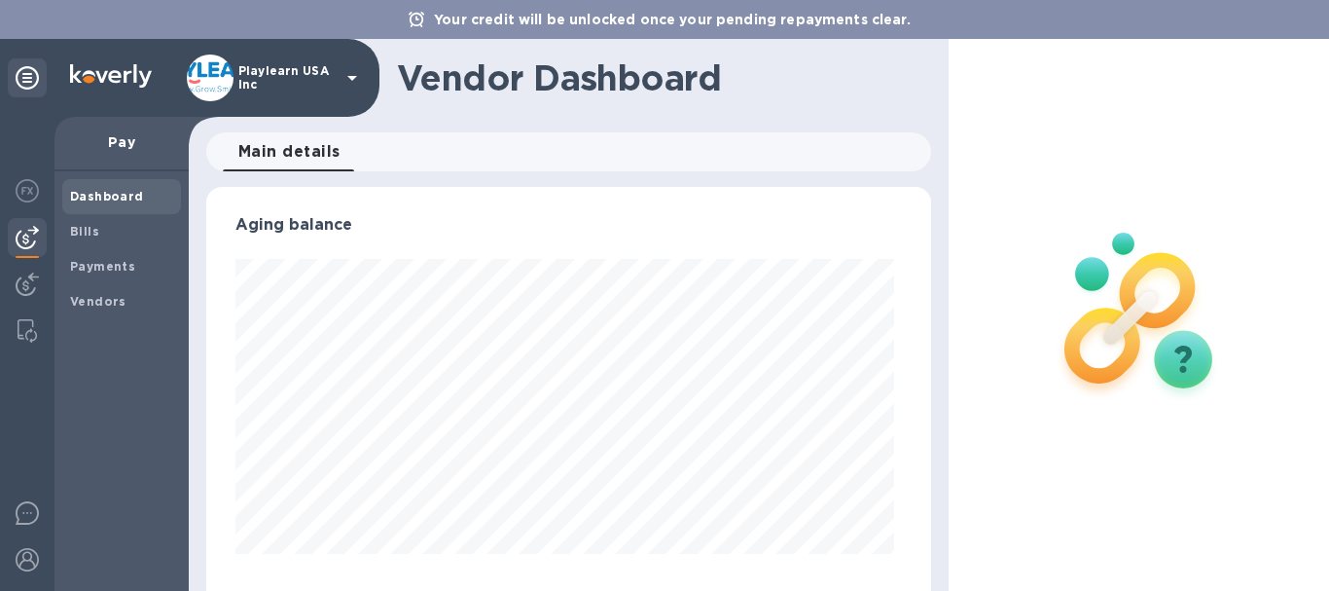
scroll to position [420, 718]
click at [128, 235] on span "Bills" at bounding box center [121, 231] width 103 height 19
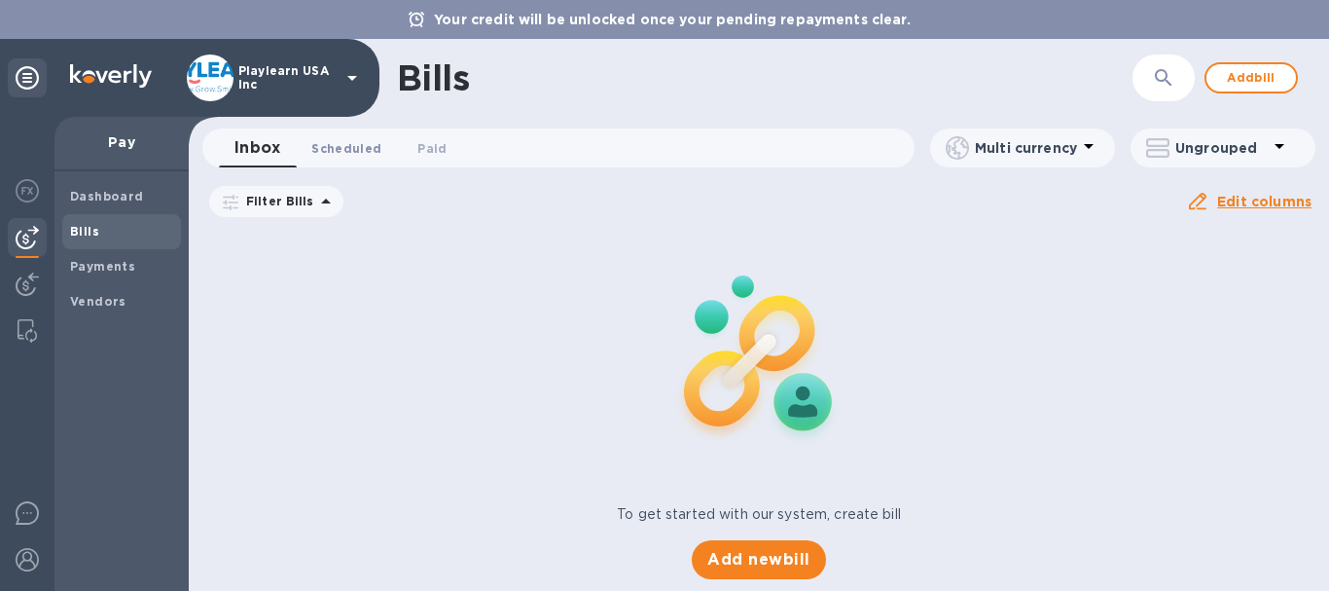
click at [352, 159] on button "Scheduled 0" at bounding box center [346, 147] width 101 height 39
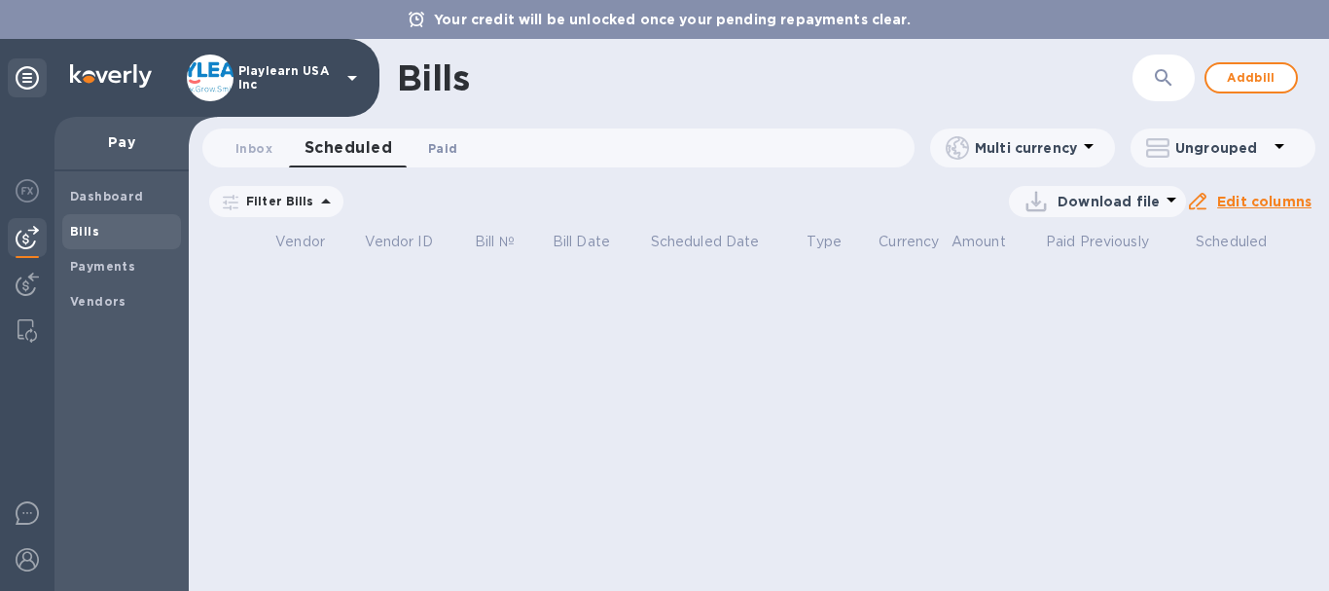
click at [437, 149] on span "Paid 0" at bounding box center [442, 148] width 29 height 20
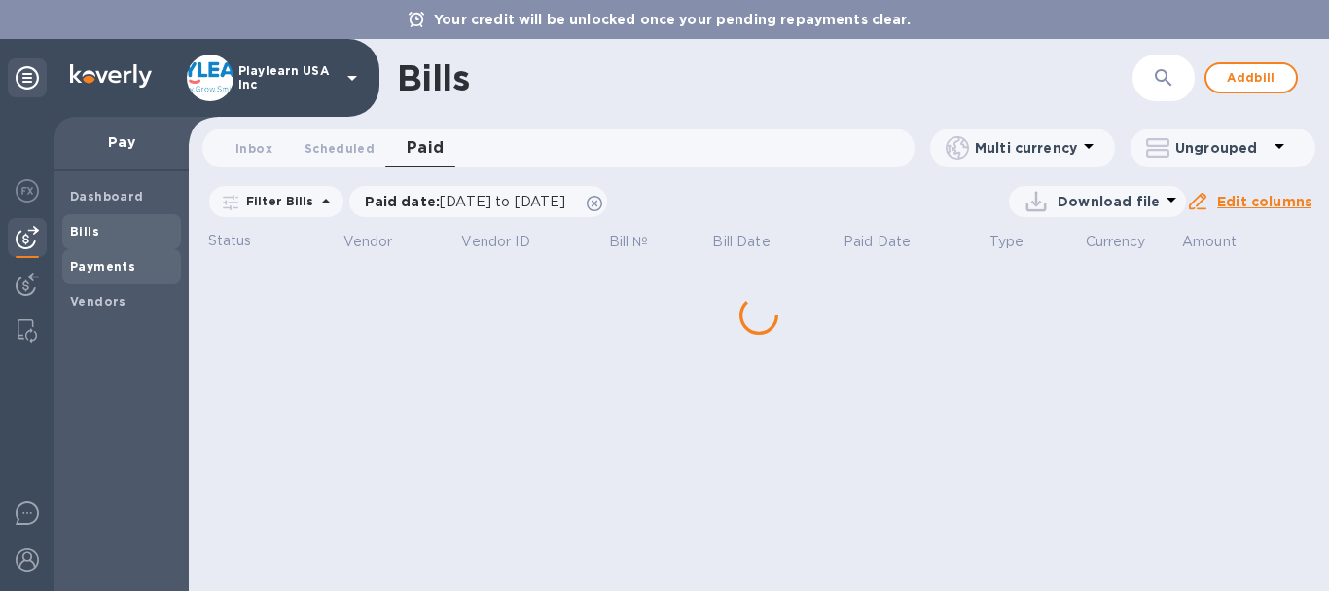
click at [125, 265] on b "Payments" at bounding box center [102, 266] width 65 height 15
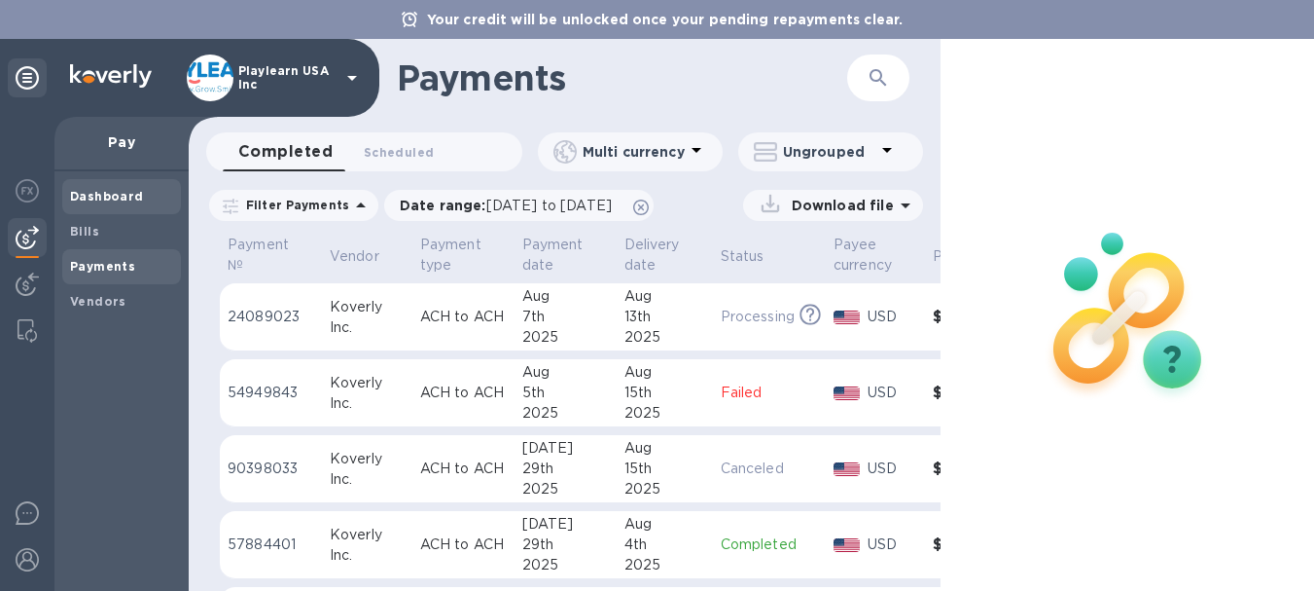
click at [128, 190] on b "Dashboard" at bounding box center [107, 196] width 74 height 15
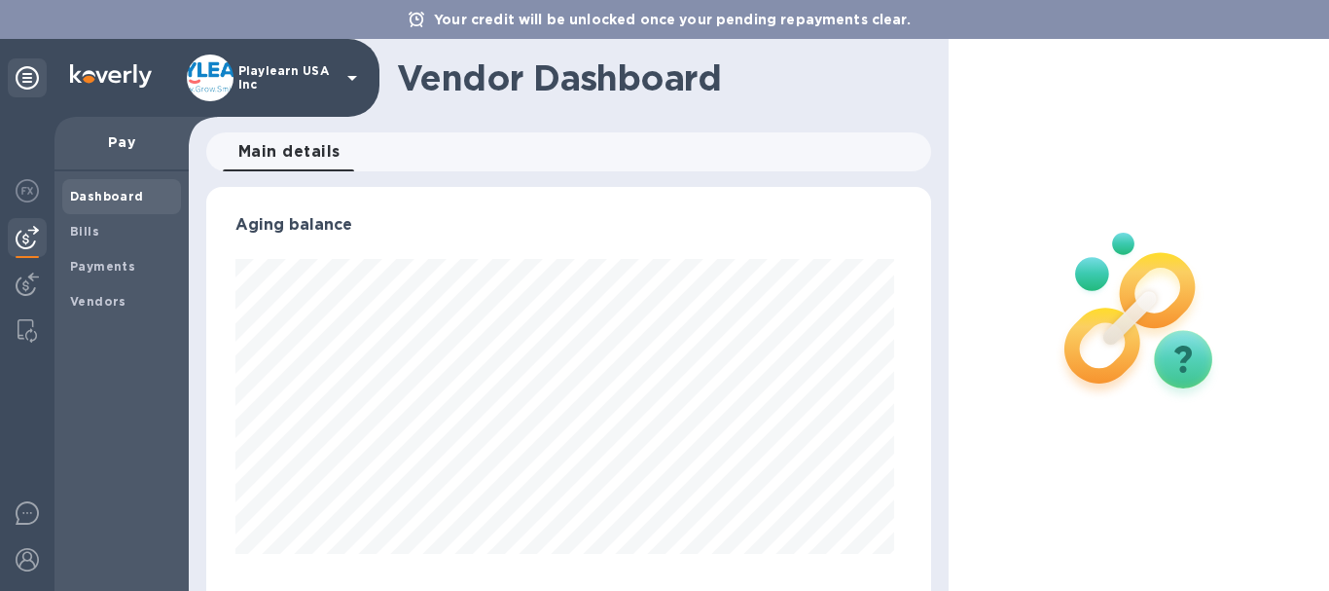
scroll to position [420, 718]
click at [19, 557] on img at bounding box center [27, 559] width 23 height 23
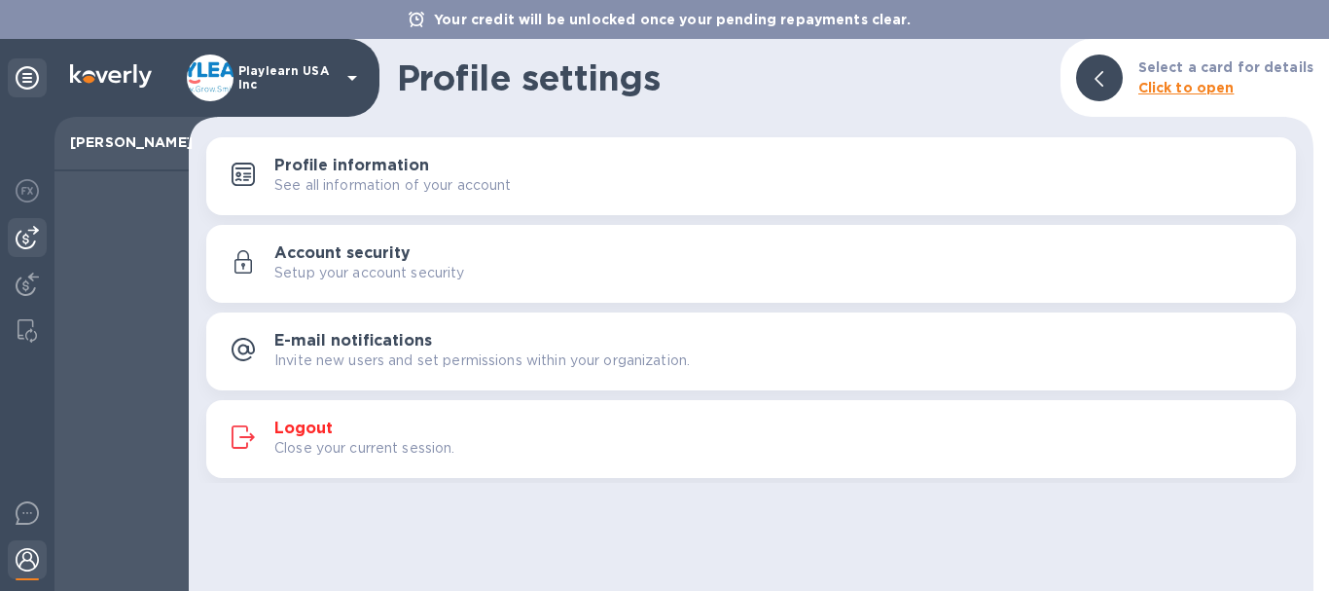
click at [41, 224] on div at bounding box center [27, 237] width 39 height 39
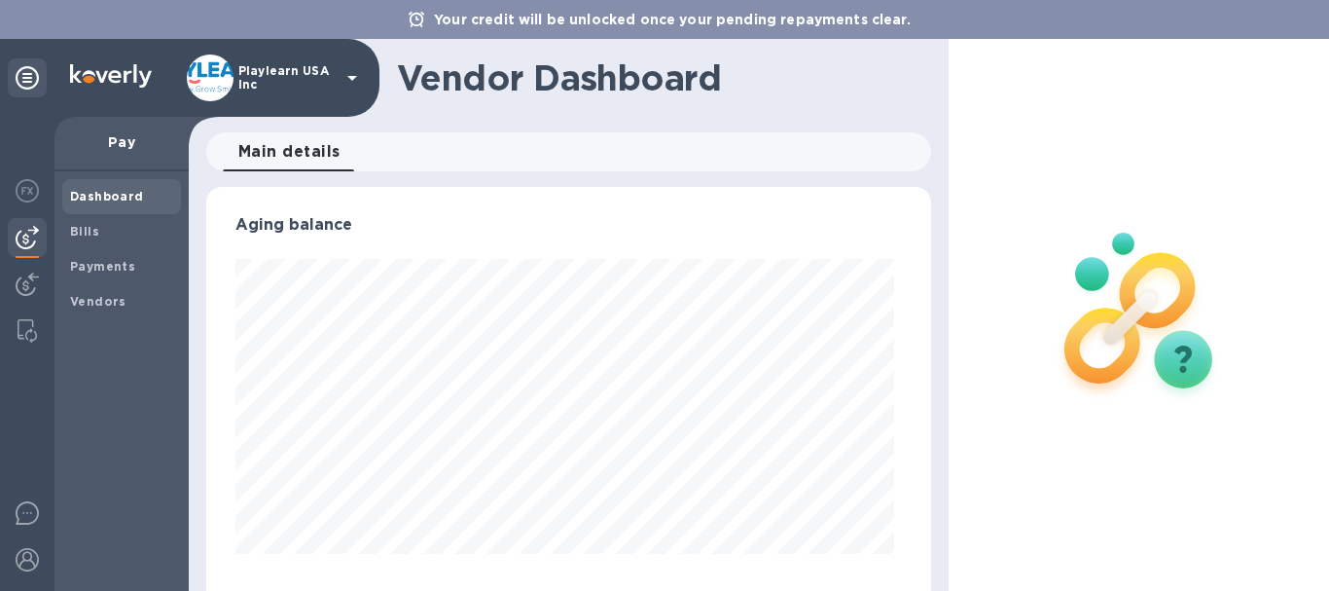
scroll to position [420, 718]
drag, startPoint x: 121, startPoint y: 197, endPoint x: 107, endPoint y: 197, distance: 13.6
click at [107, 197] on b "Dashboard" at bounding box center [107, 196] width 74 height 15
click at [32, 512] on img at bounding box center [27, 512] width 23 height 23
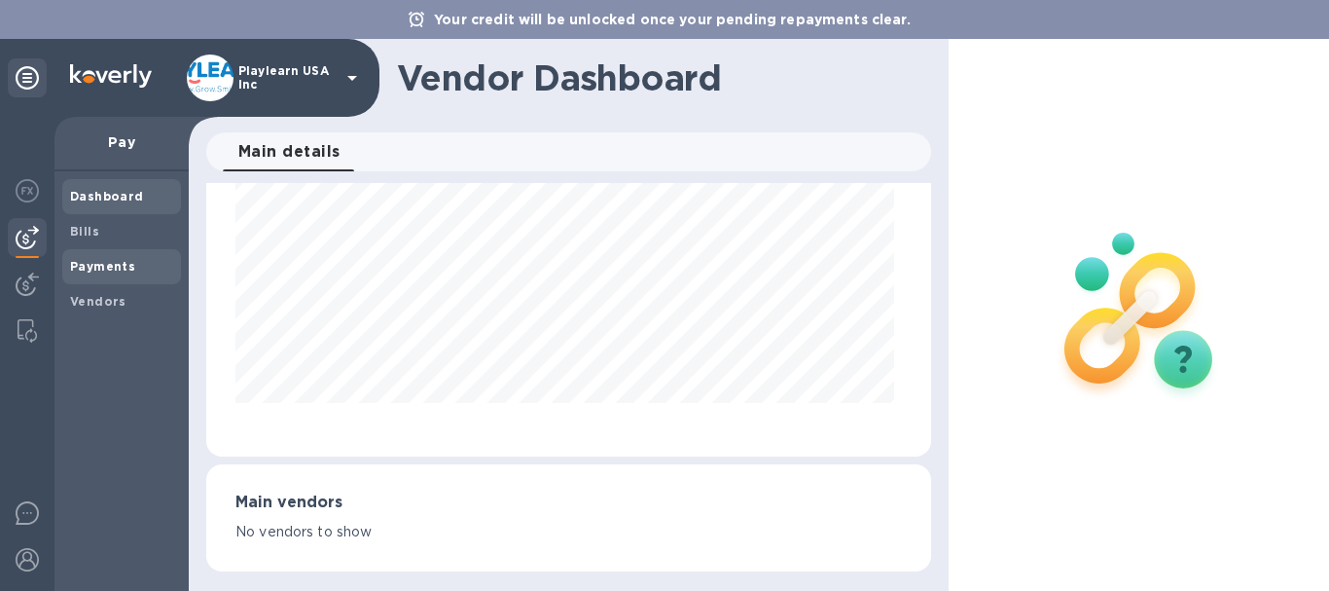
click at [115, 269] on b "Payments" at bounding box center [102, 266] width 65 height 15
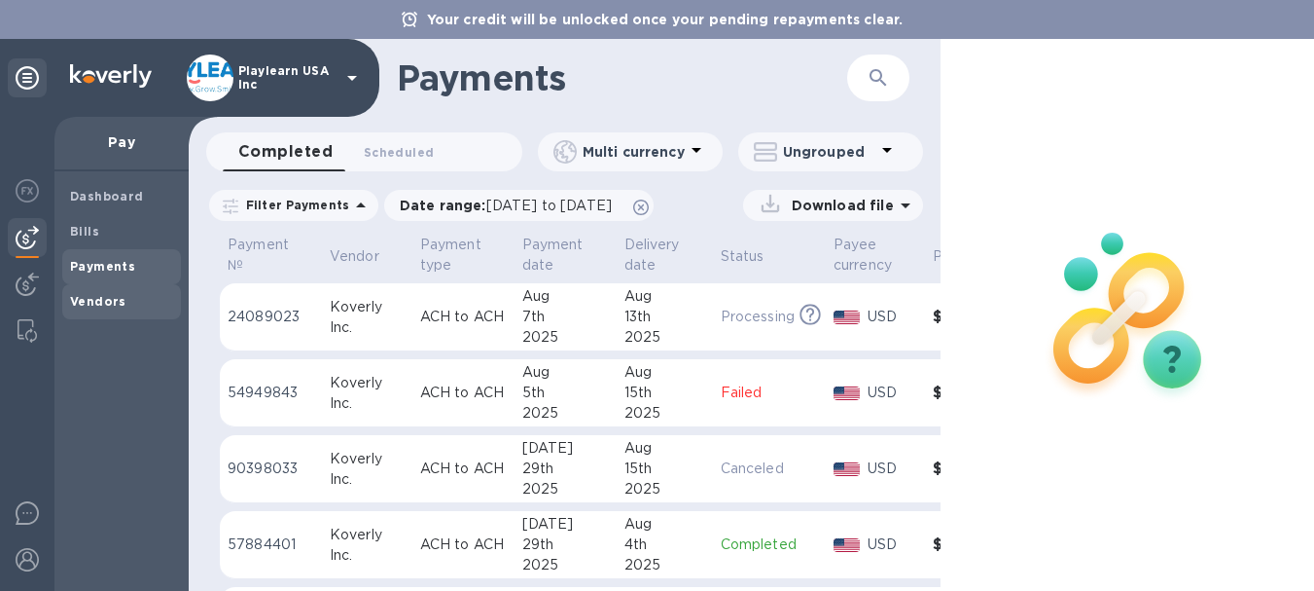
click at [140, 294] on span "Vendors" at bounding box center [121, 301] width 103 height 19
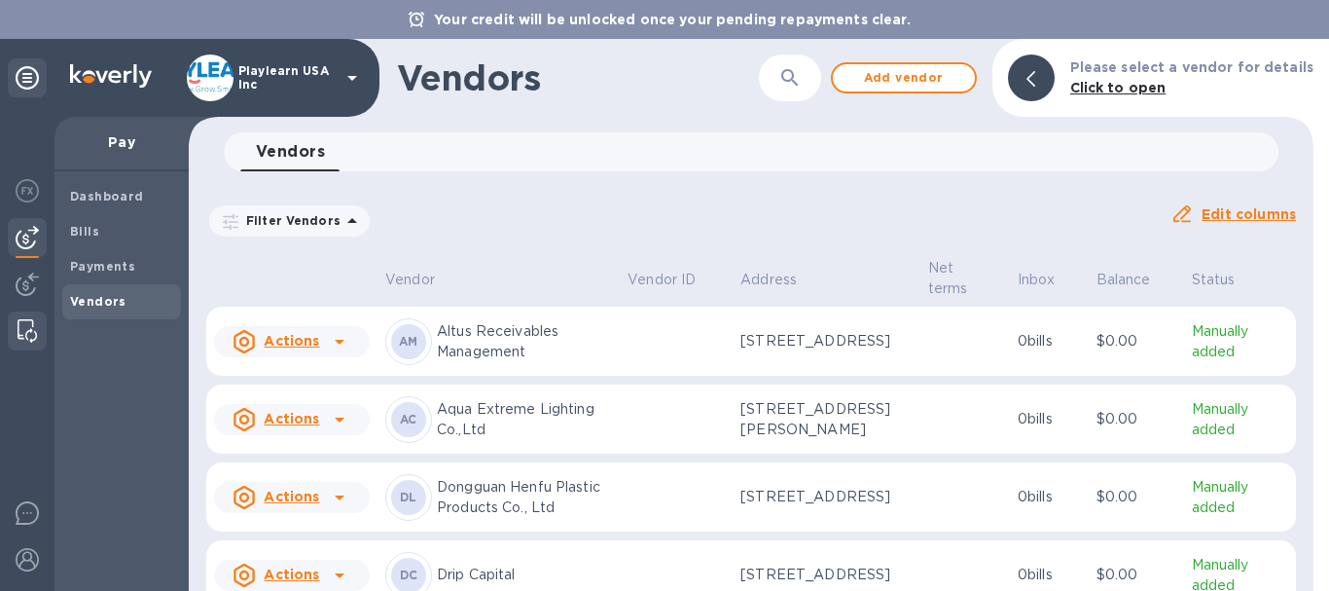
click at [18, 332] on img at bounding box center [27, 330] width 19 height 23
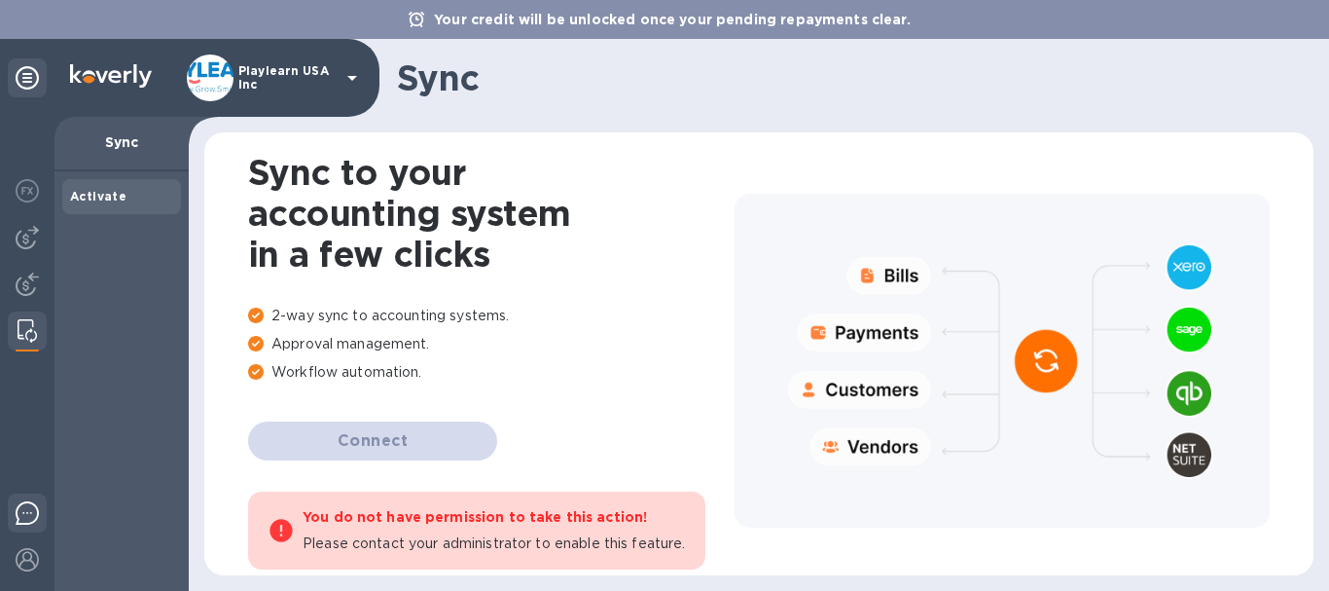
click at [18, 513] on img at bounding box center [27, 512] width 23 height 23
click at [136, 435] on div "Activate" at bounding box center [121, 380] width 134 height 419
click at [31, 562] on img at bounding box center [27, 559] width 23 height 23
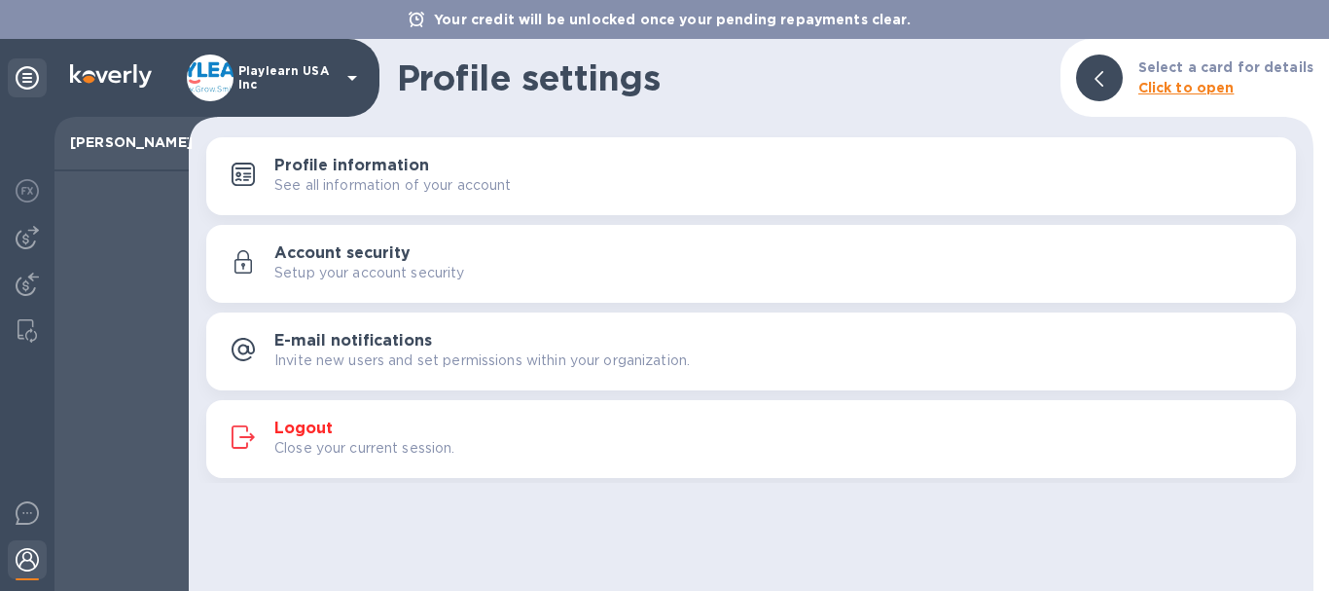
click at [389, 176] on p "See all information of your account" at bounding box center [392, 185] width 237 height 20
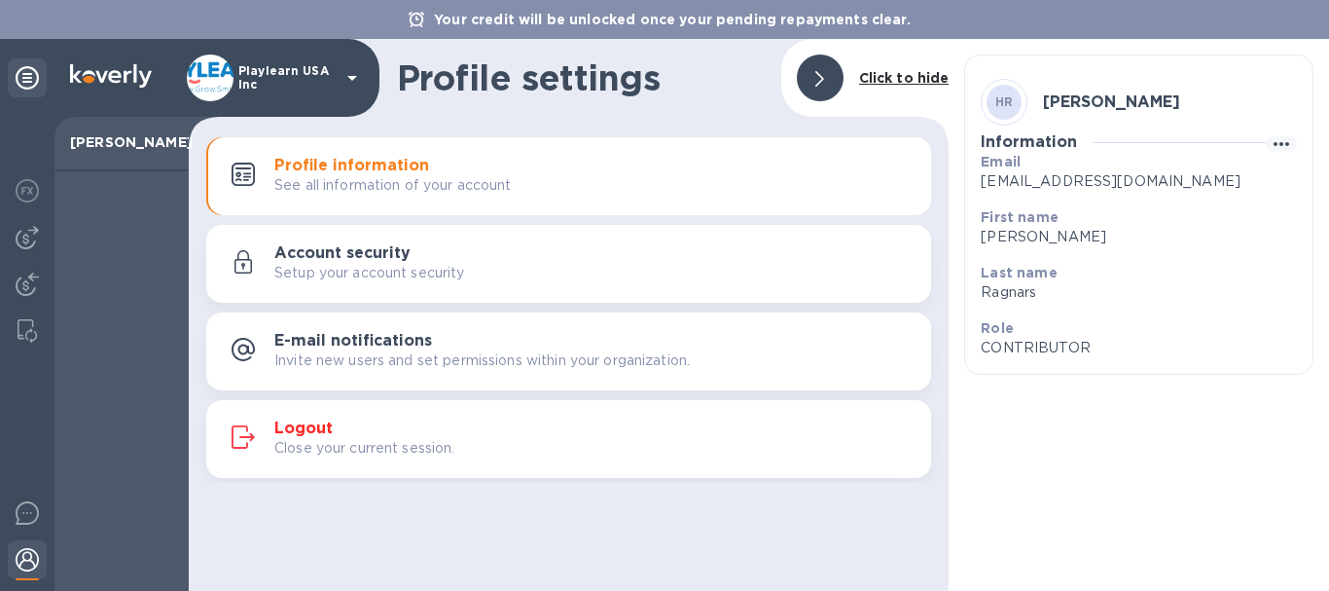
click at [484, 343] on div "E-mail notifications Invite new users and set permissions within your organizat…" at bounding box center [594, 351] width 641 height 39
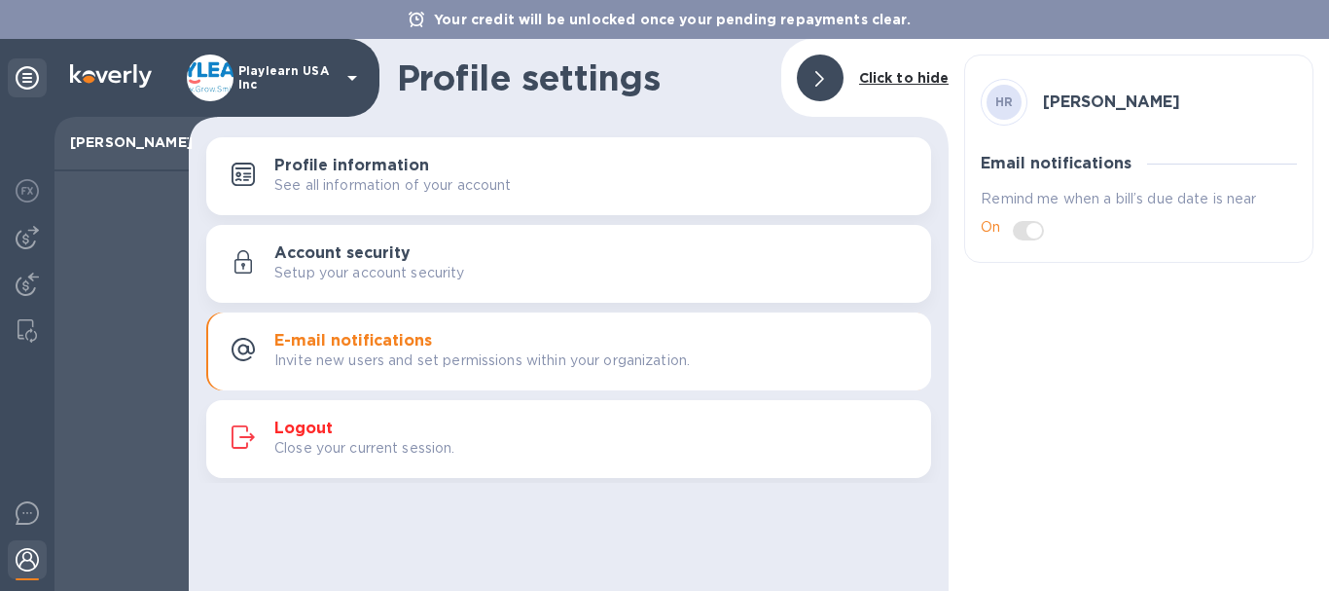
click at [491, 261] on div "Account security Setup your account security" at bounding box center [594, 263] width 641 height 39
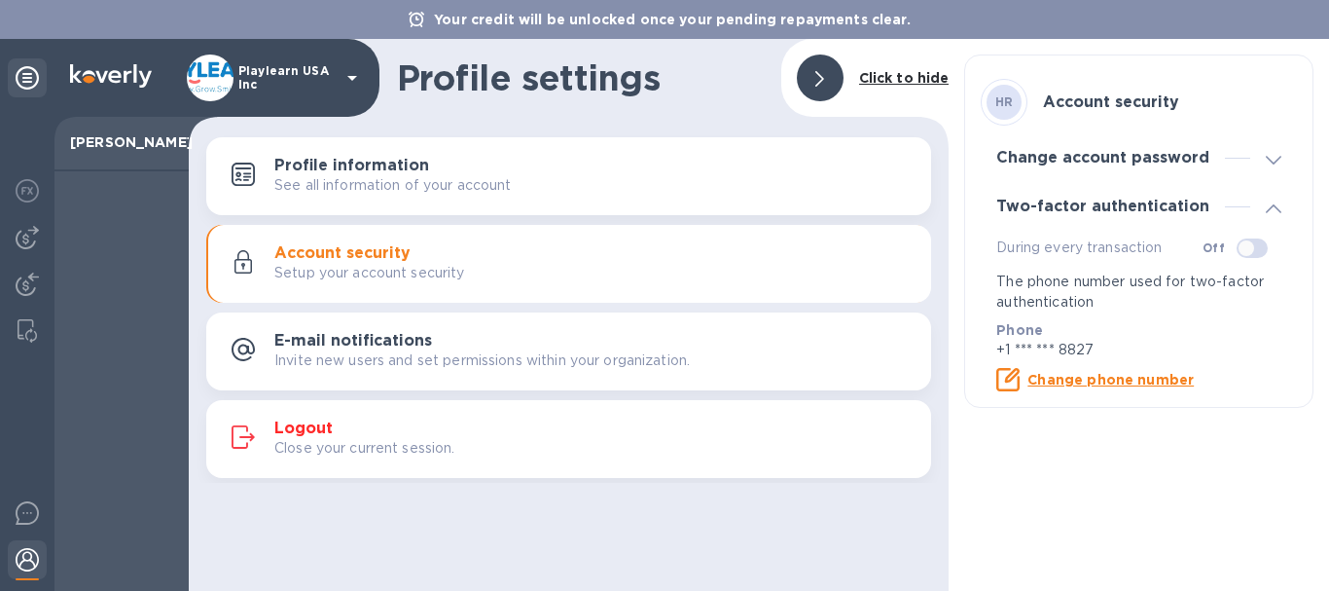
click at [1101, 159] on h3 "Change account password" at bounding box center [1102, 158] width 213 height 18
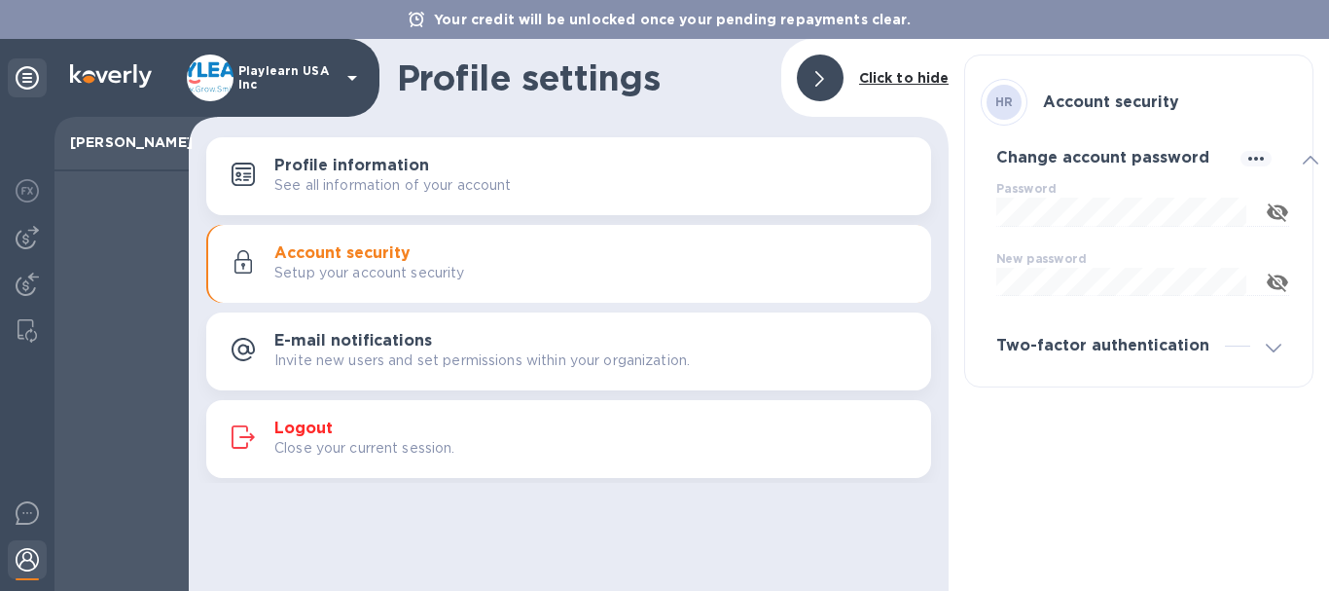
click at [1101, 159] on h3 "Change account password" at bounding box center [1102, 158] width 213 height 18
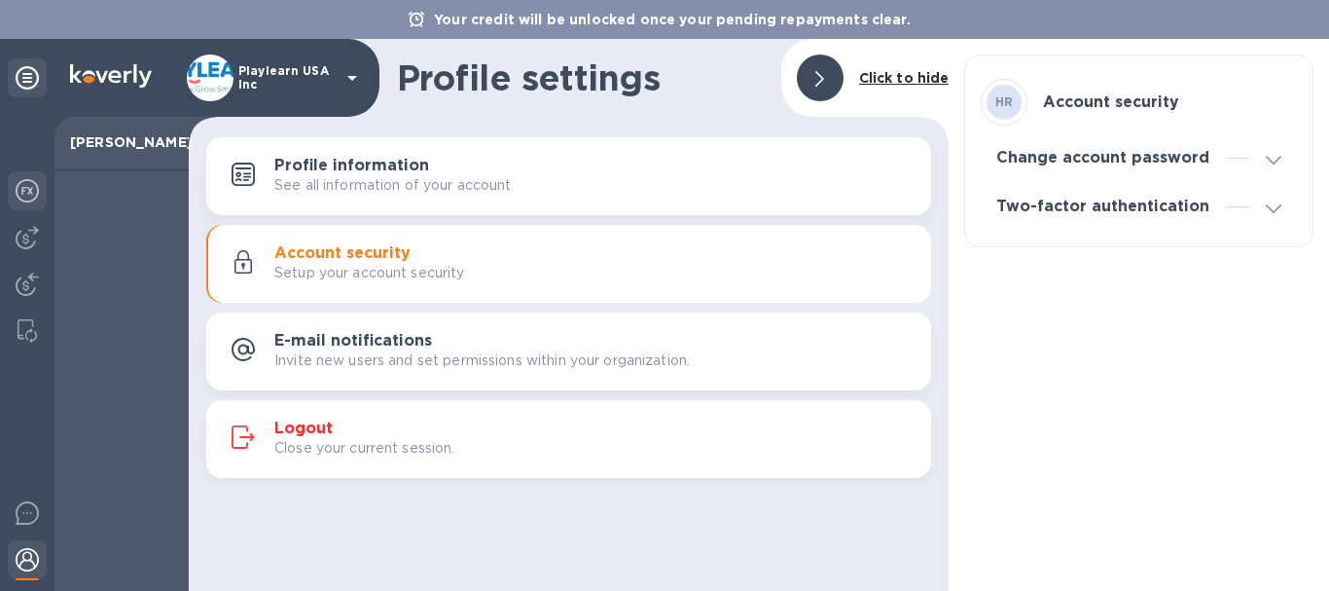
click at [28, 191] on img at bounding box center [27, 190] width 23 height 23
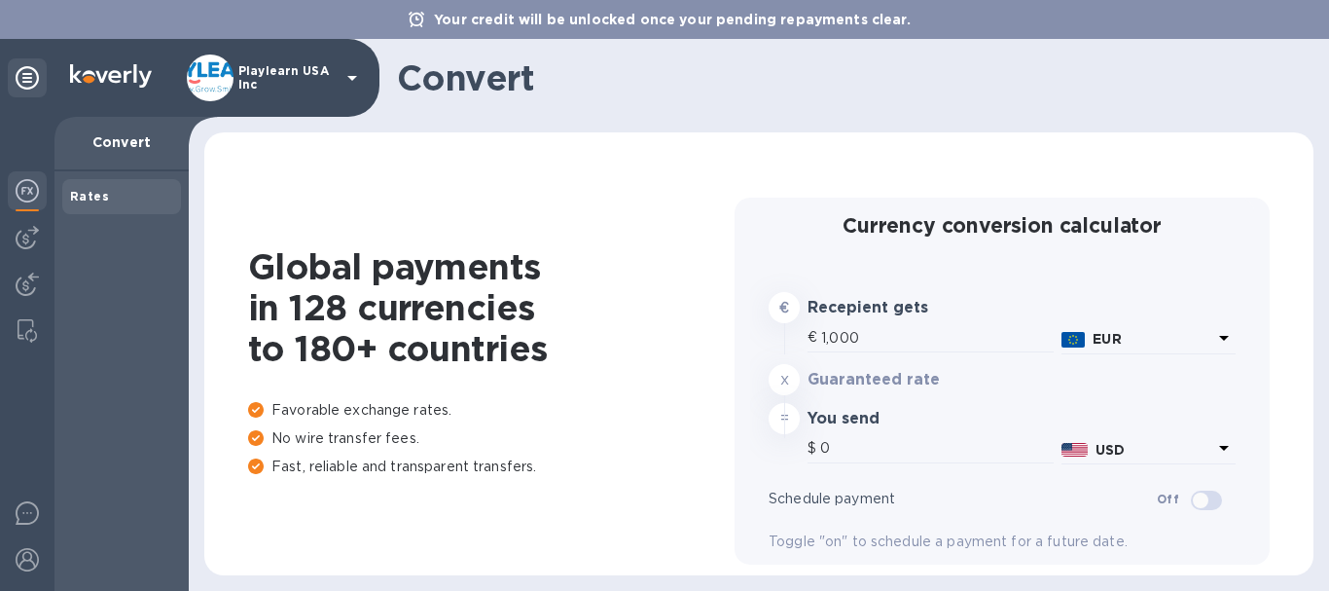
type input "1,169.53"
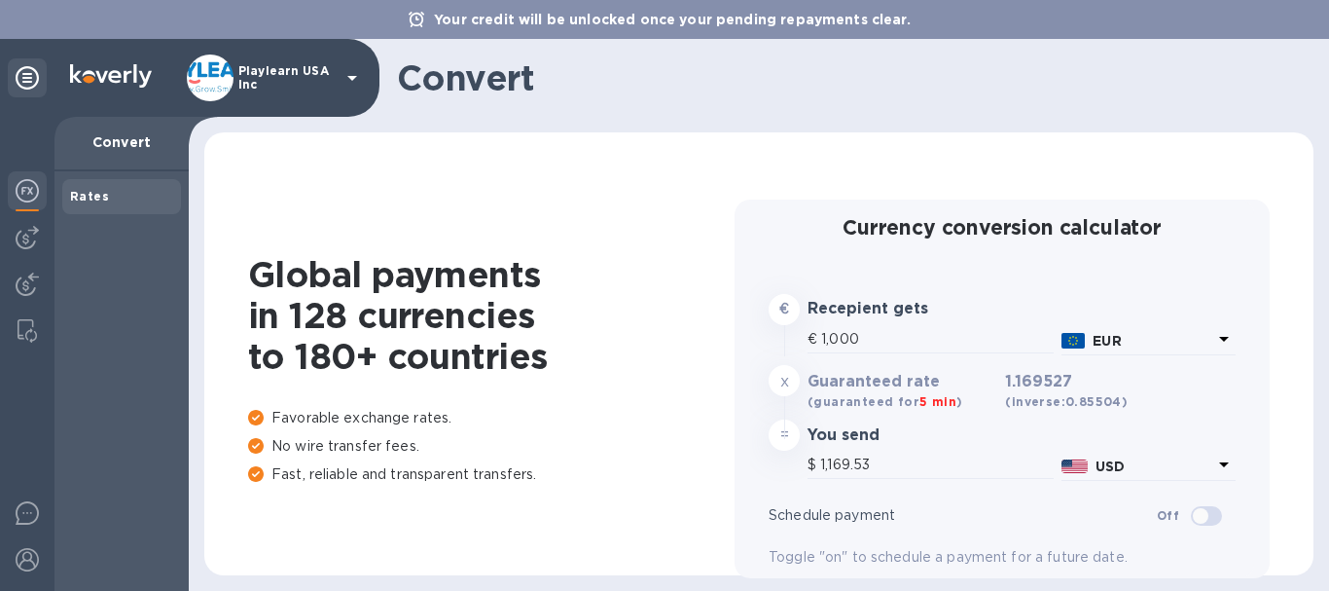
click at [33, 81] on icon at bounding box center [27, 77] width 23 height 23
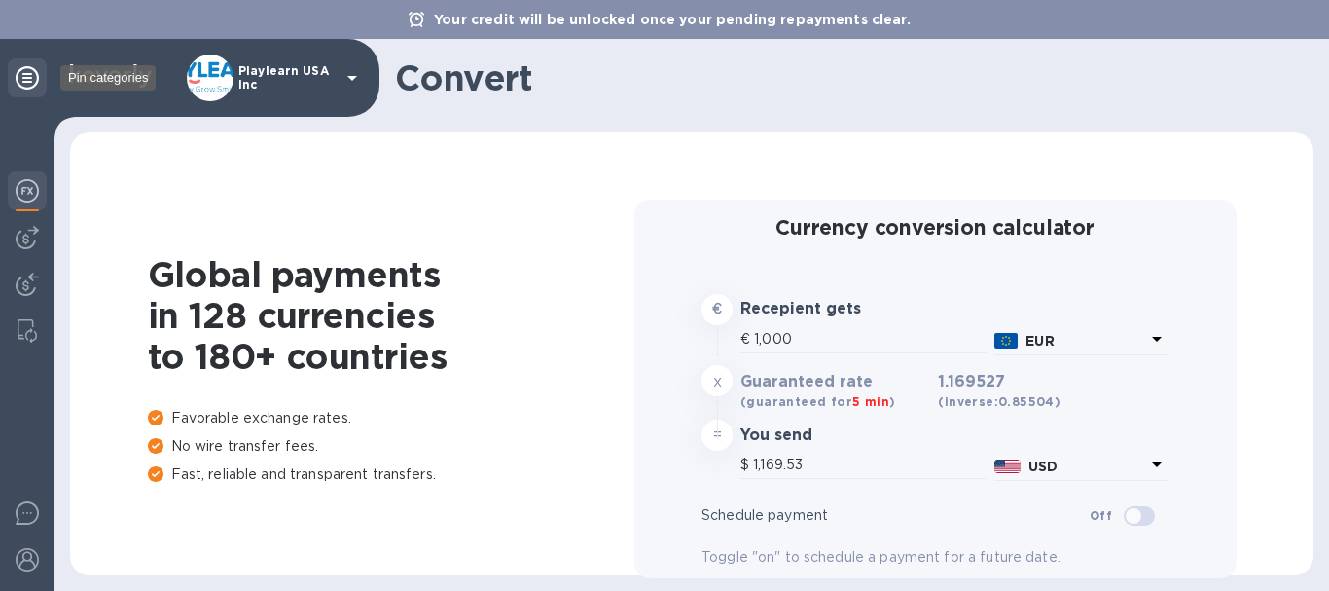
click at [25, 77] on icon at bounding box center [27, 77] width 23 height 23
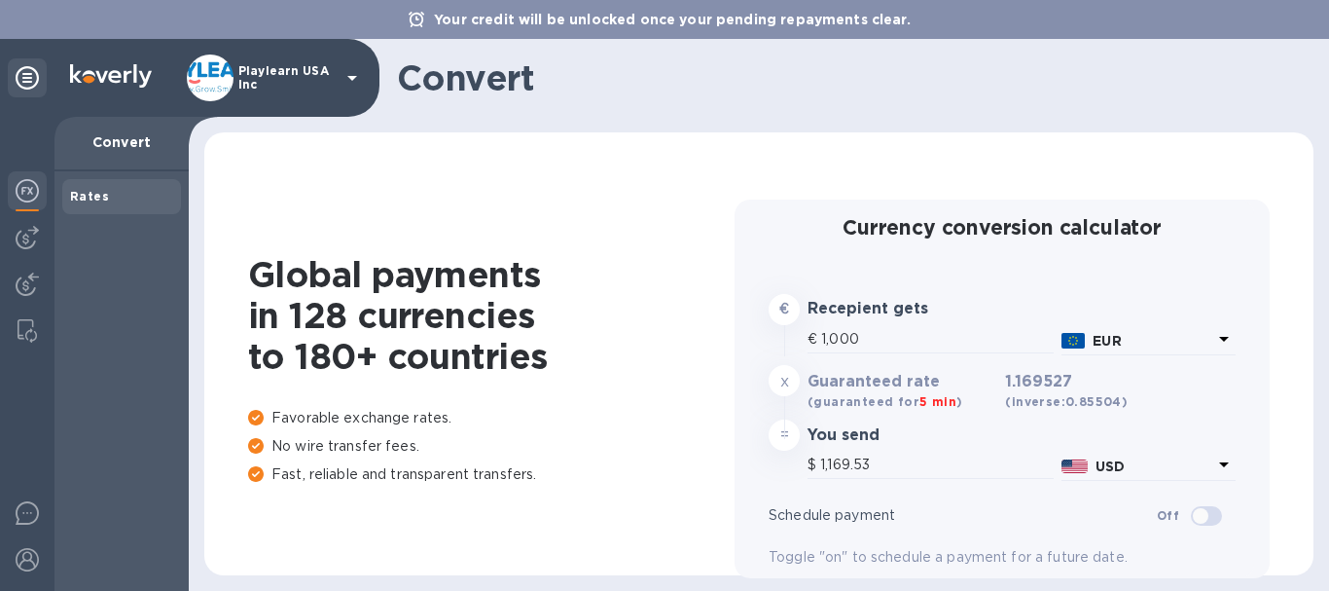
click at [89, 70] on img at bounding box center [111, 75] width 82 height 23
click at [229, 78] on img at bounding box center [210, 77] width 47 height 47
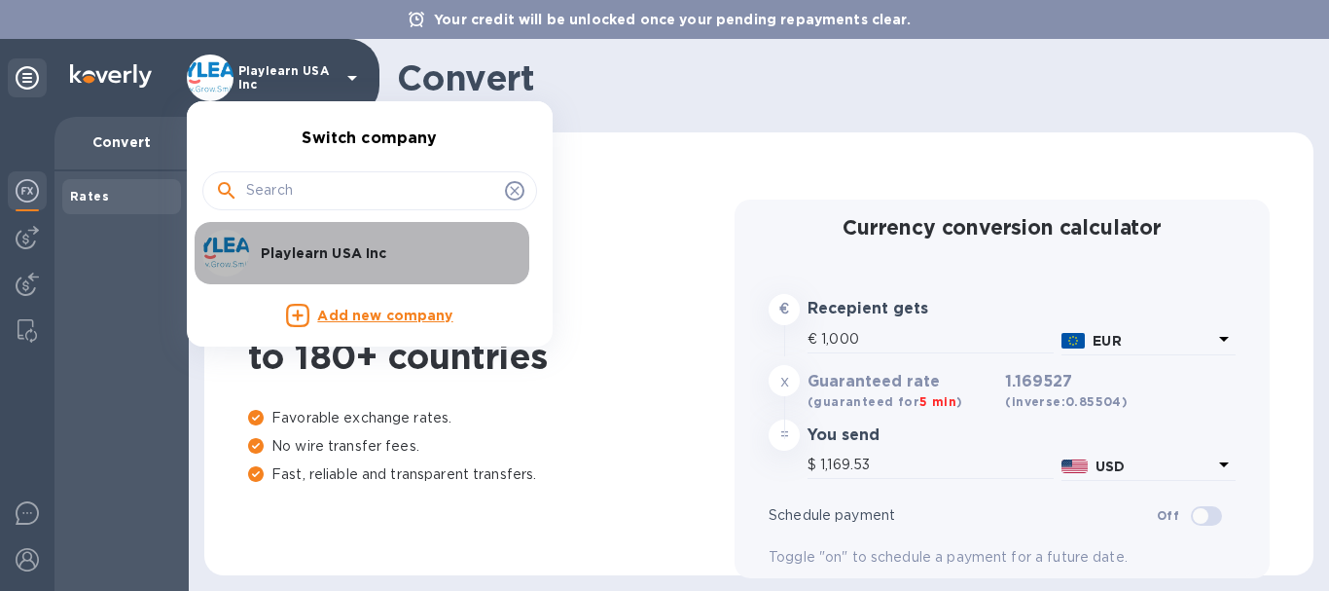
click at [273, 260] on p "Playlearn USA Inc" at bounding box center [383, 252] width 245 height 19
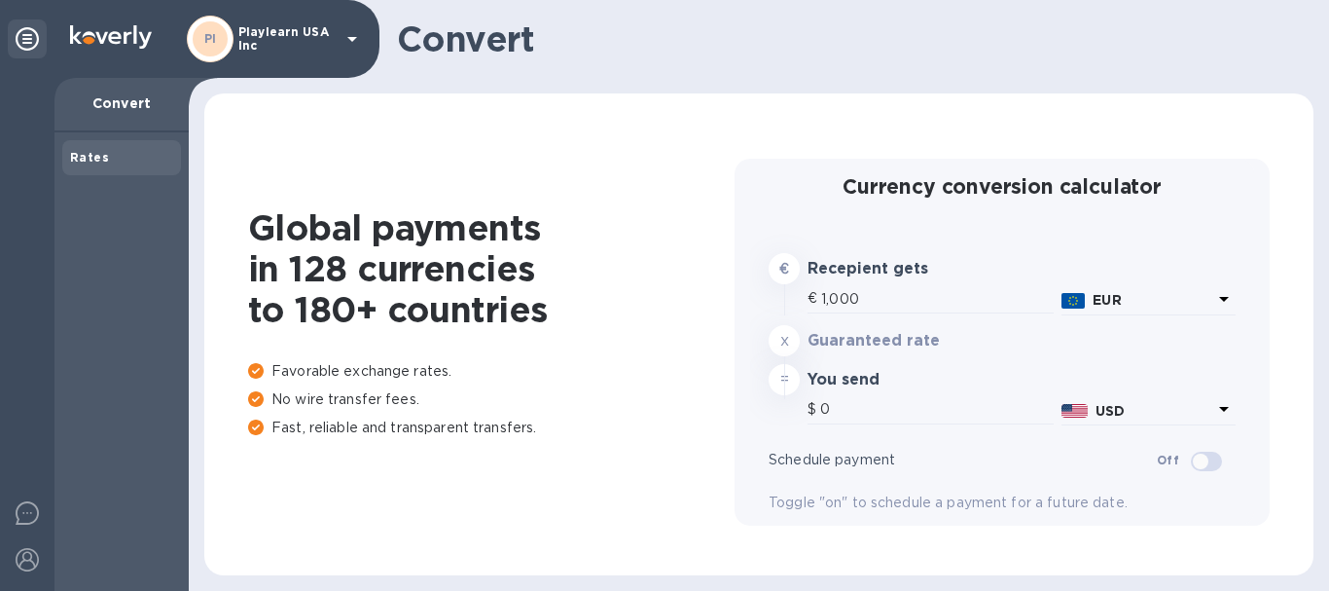
type input "1,169.53"
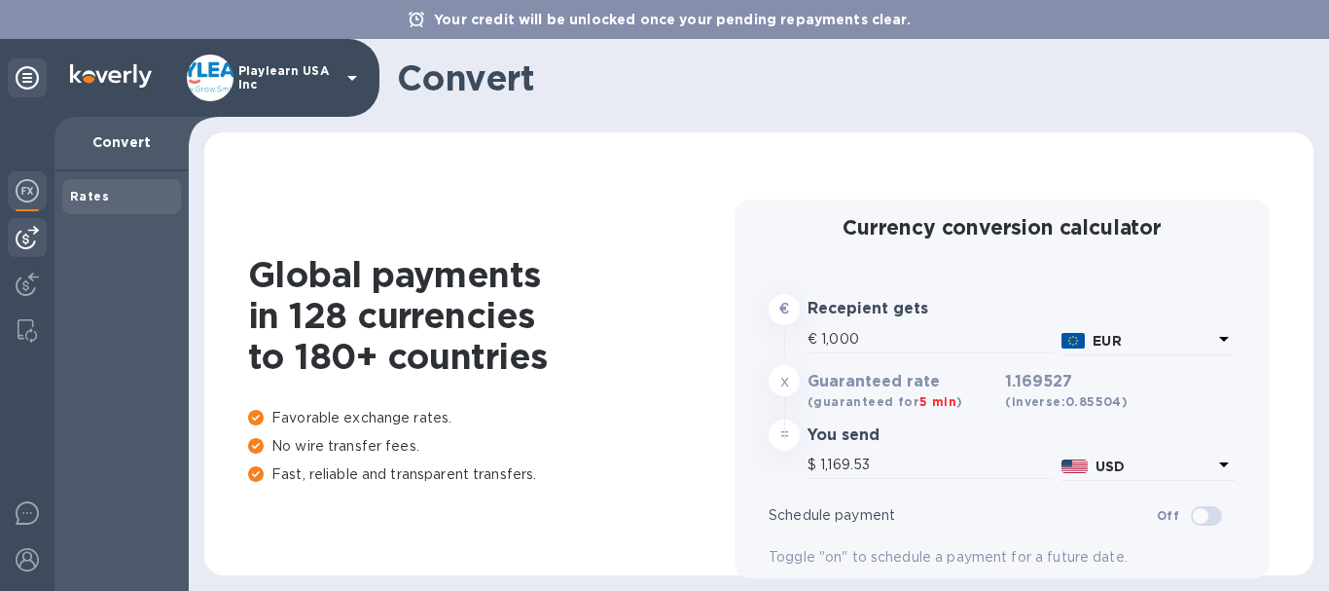
click at [28, 237] on img at bounding box center [27, 237] width 23 height 23
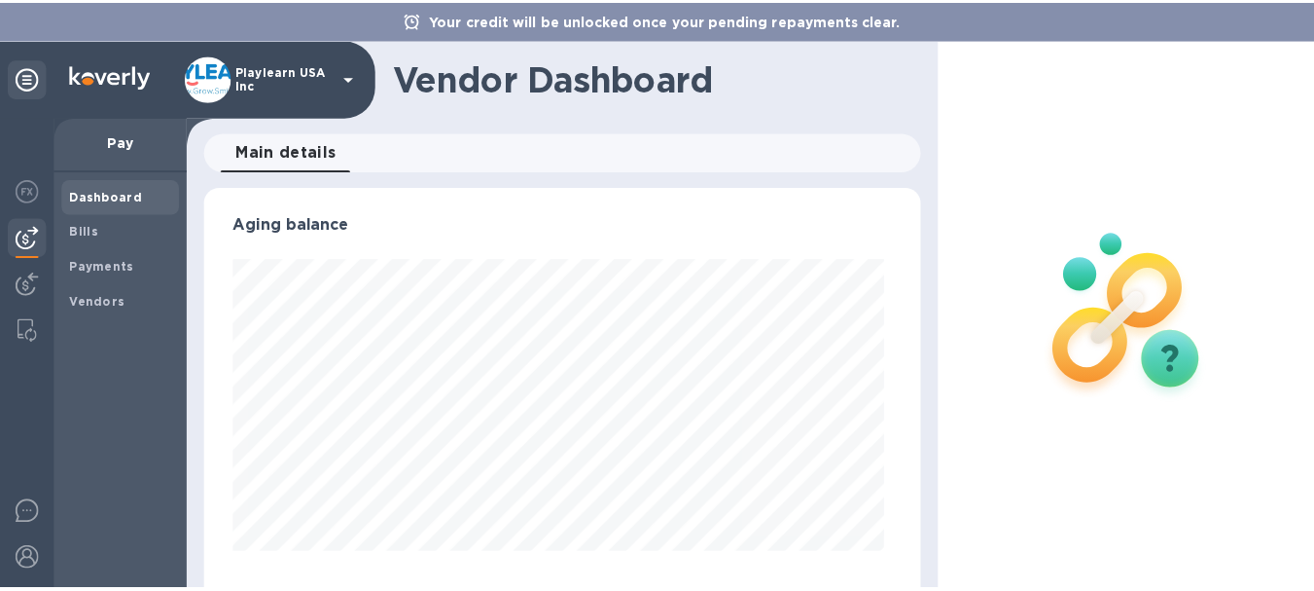
scroll to position [420, 718]
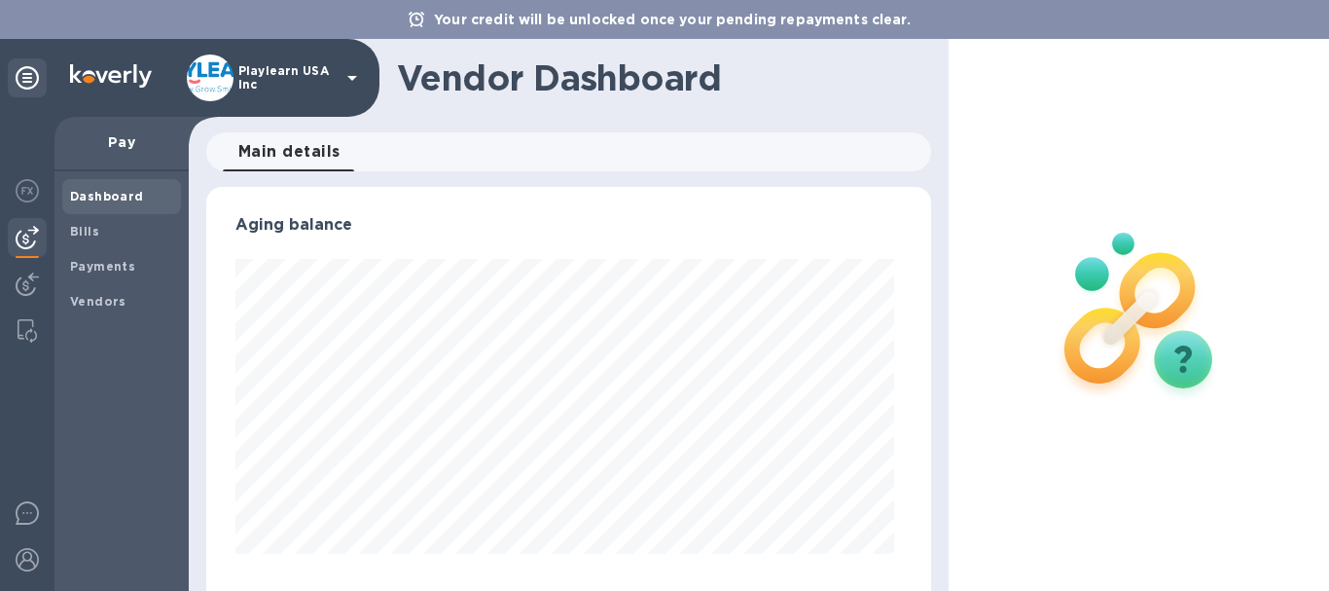
click at [116, 202] on b "Dashboard" at bounding box center [107, 196] width 74 height 15
click at [122, 237] on span "Bills" at bounding box center [121, 231] width 103 height 19
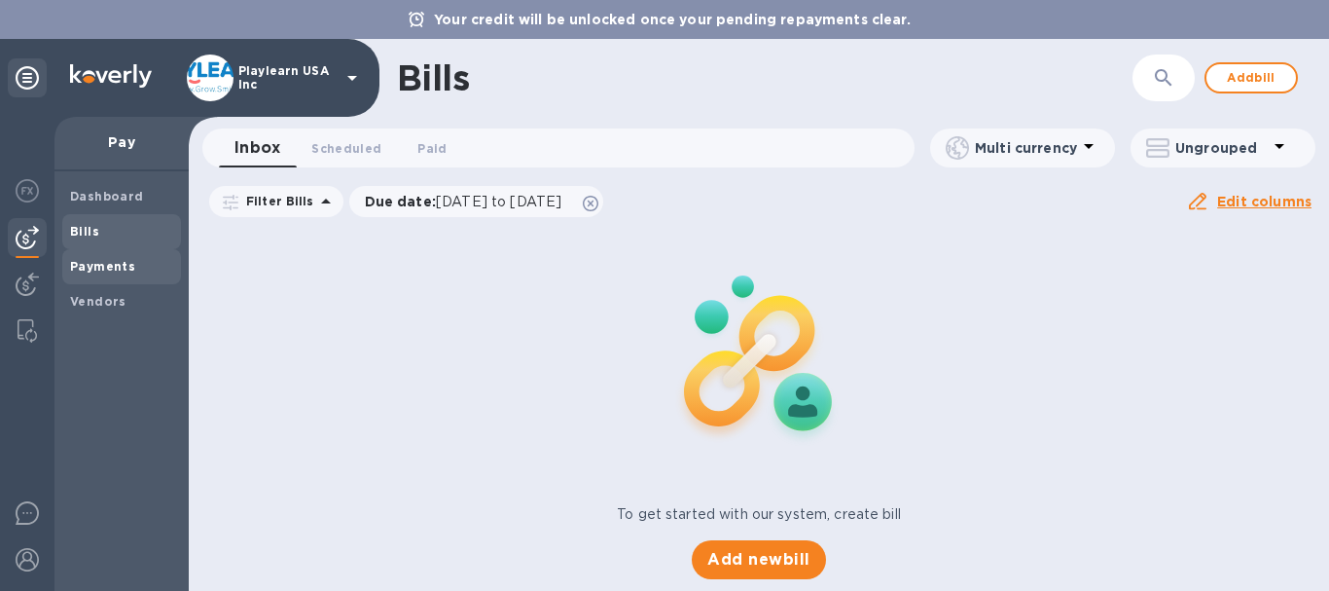
click at [137, 269] on span "Payments" at bounding box center [121, 266] width 103 height 19
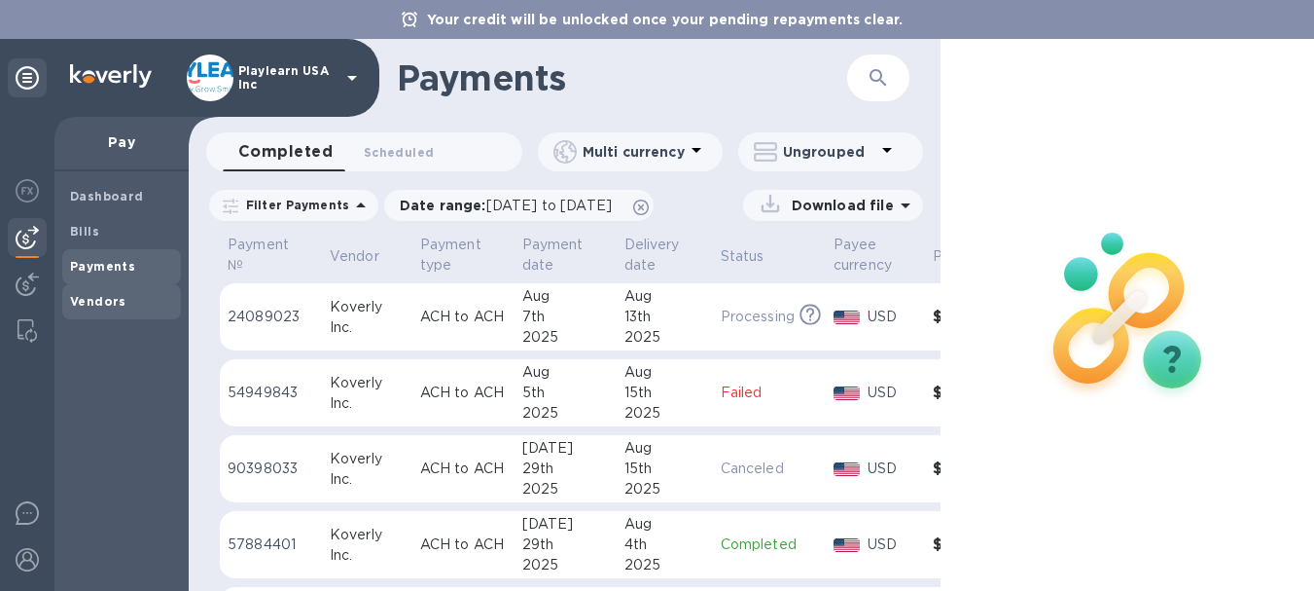
click at [124, 286] on div "Vendors" at bounding box center [121, 301] width 119 height 35
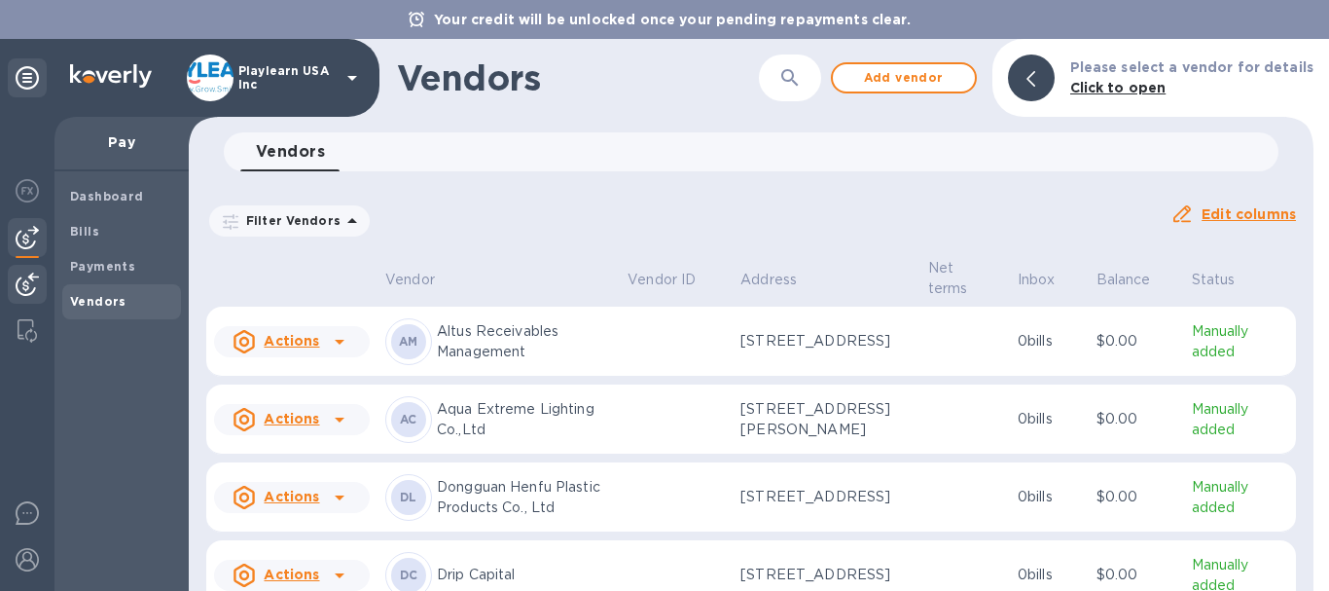
click at [23, 277] on img at bounding box center [27, 283] width 23 height 23
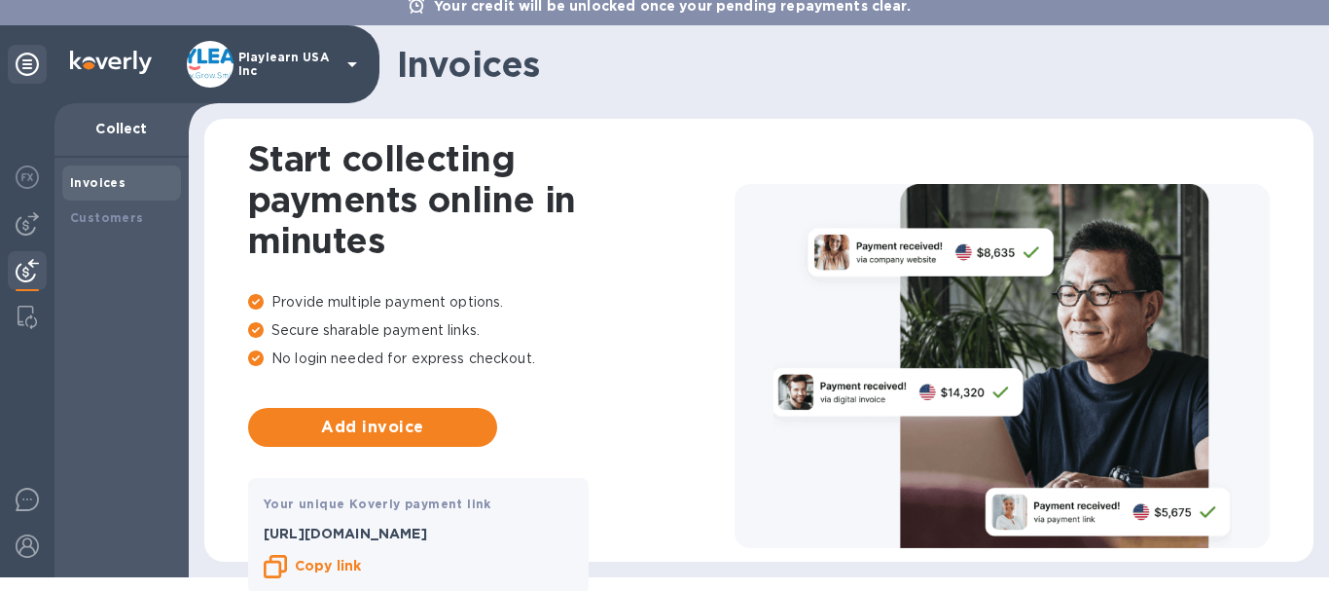
scroll to position [17, 0]
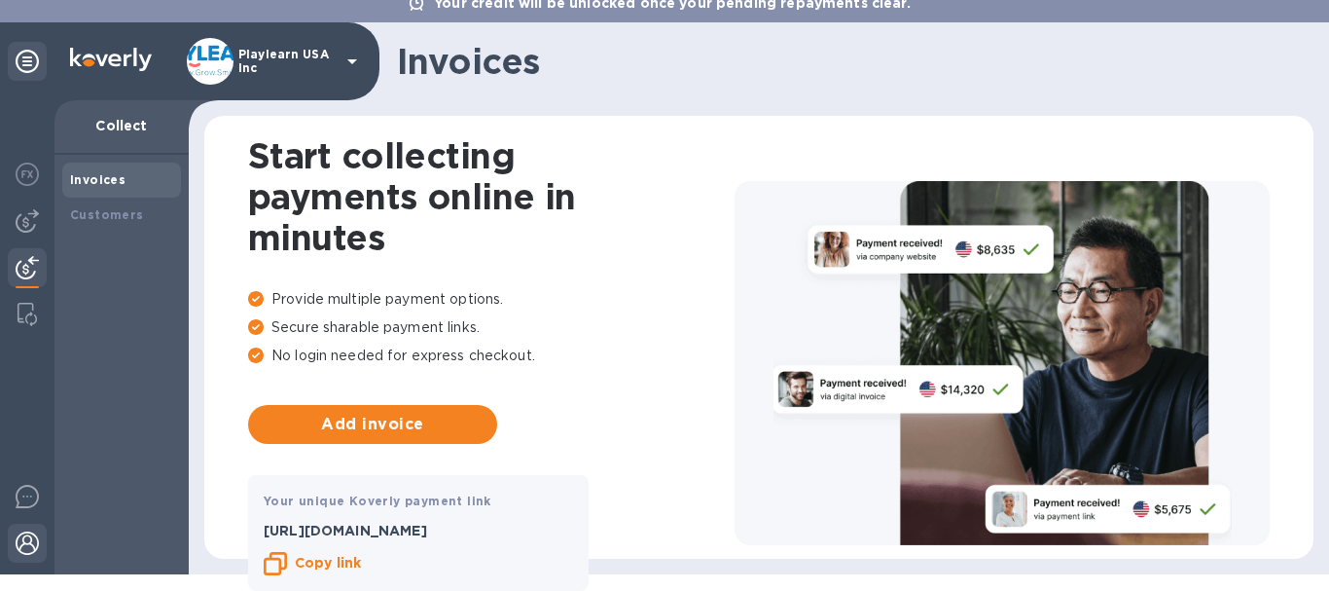
click at [31, 536] on img at bounding box center [27, 542] width 23 height 23
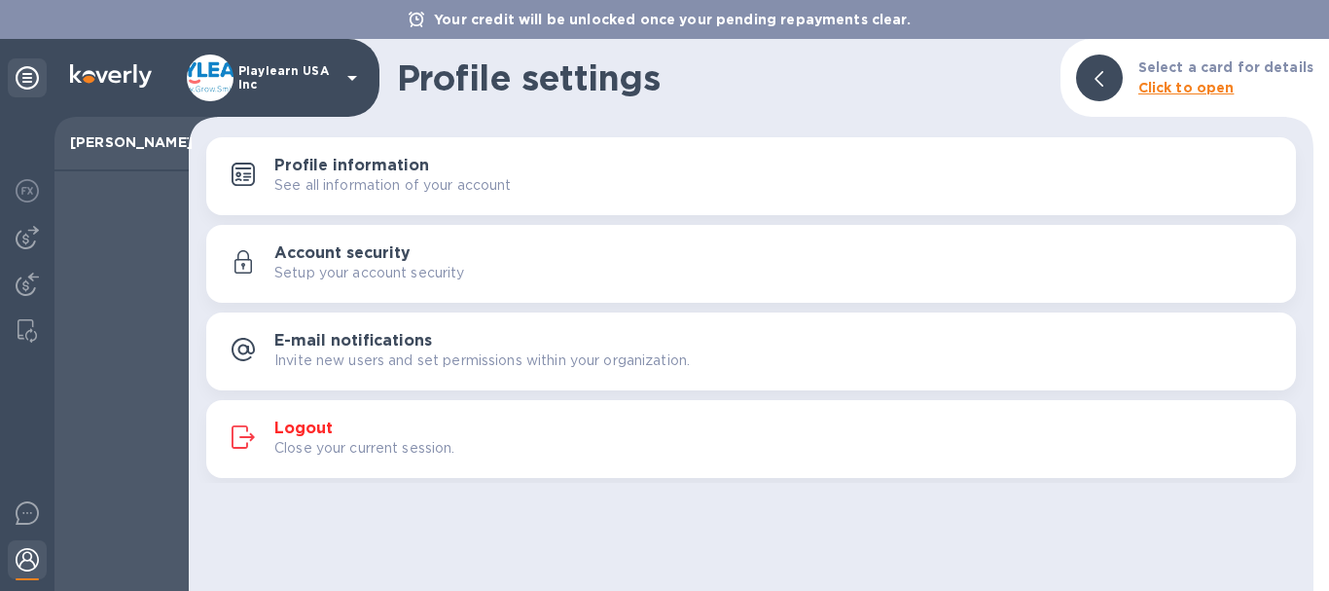
drag, startPoint x: 26, startPoint y: 570, endPoint x: 109, endPoint y: 166, distance: 412.1
click at [106, 171] on div at bounding box center [121, 380] width 134 height 419
click at [232, 76] on img at bounding box center [210, 77] width 47 height 47
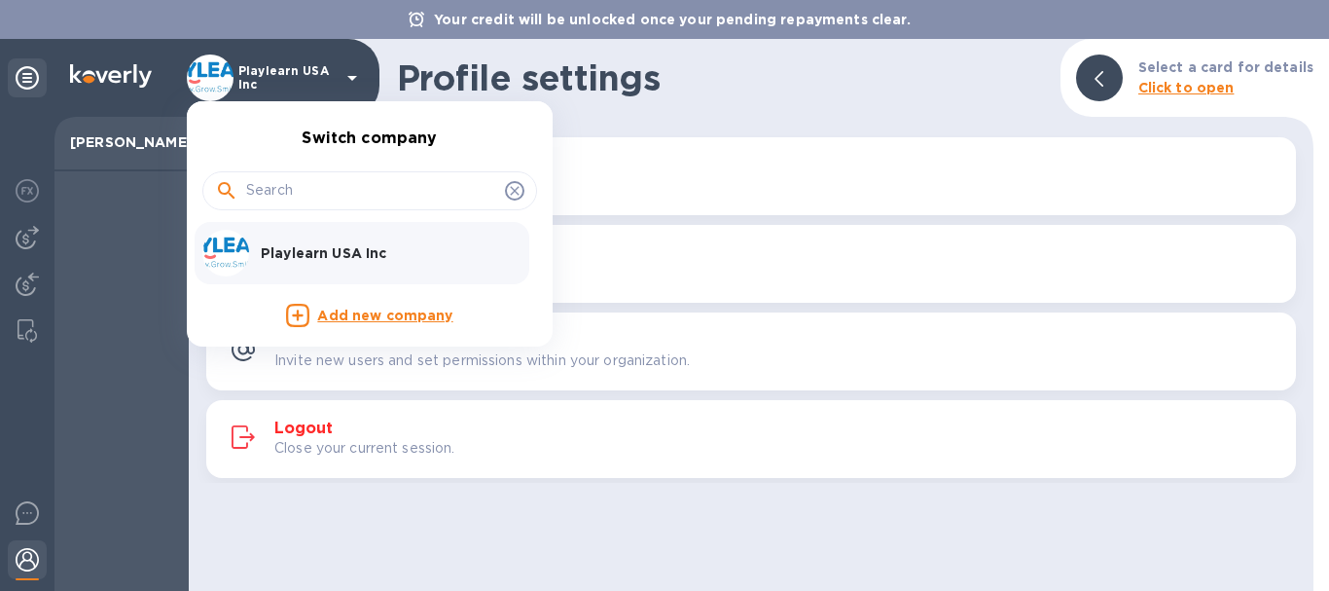
click at [24, 81] on div at bounding box center [664, 295] width 1329 height 591
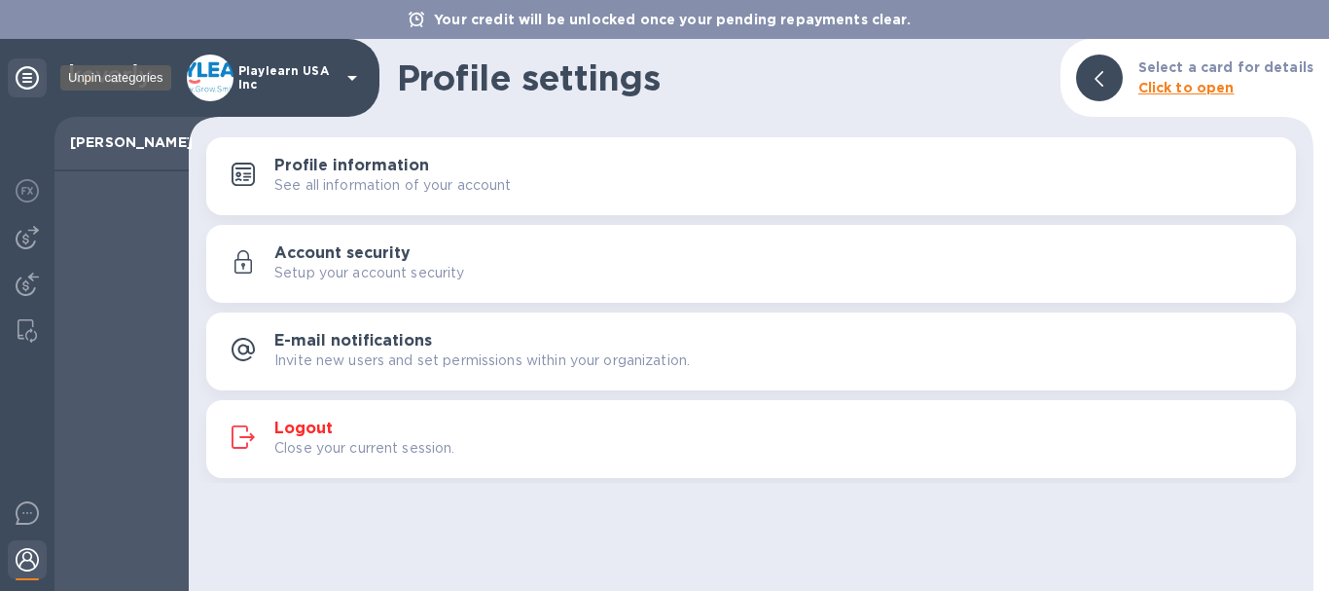
click at [24, 76] on icon at bounding box center [27, 77] width 23 height 23
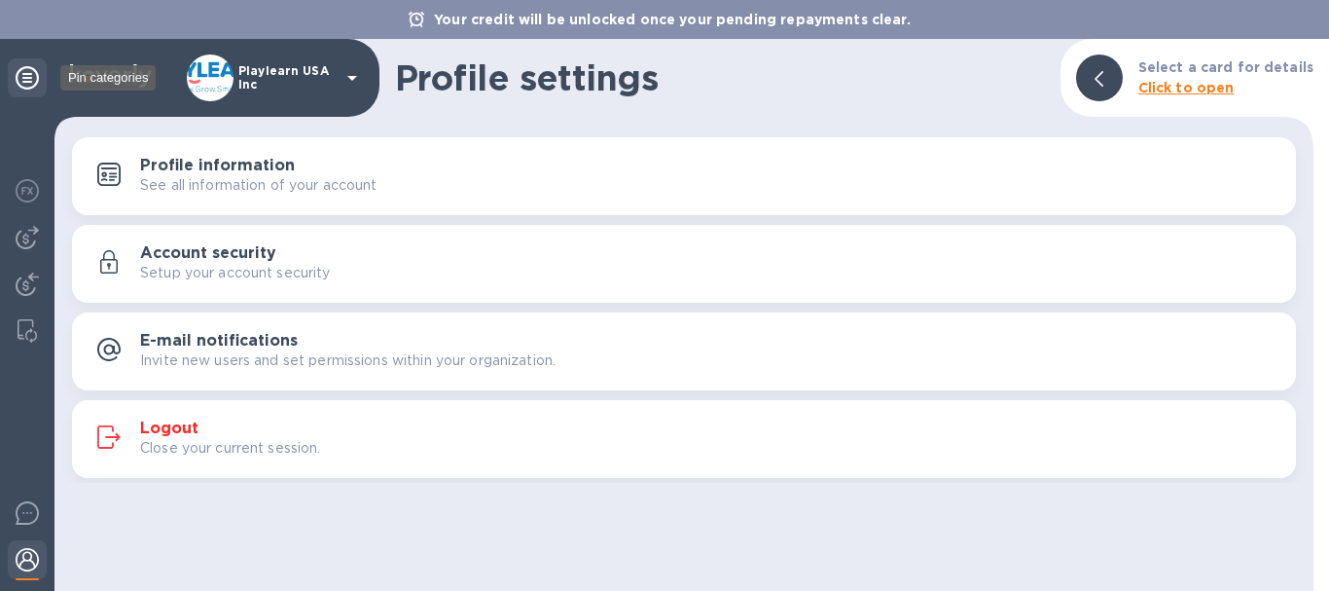
click at [24, 76] on icon at bounding box center [27, 77] width 23 height 23
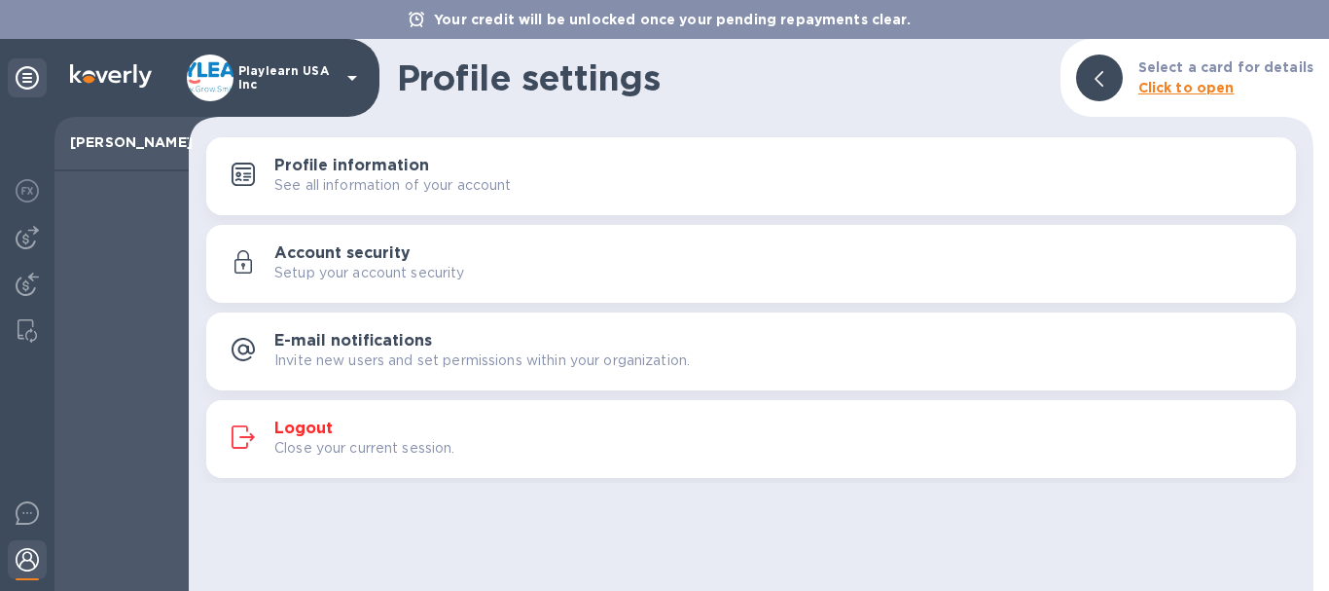
click at [340, 72] on div "Playlearn USA Inc" at bounding box center [275, 77] width 177 height 47
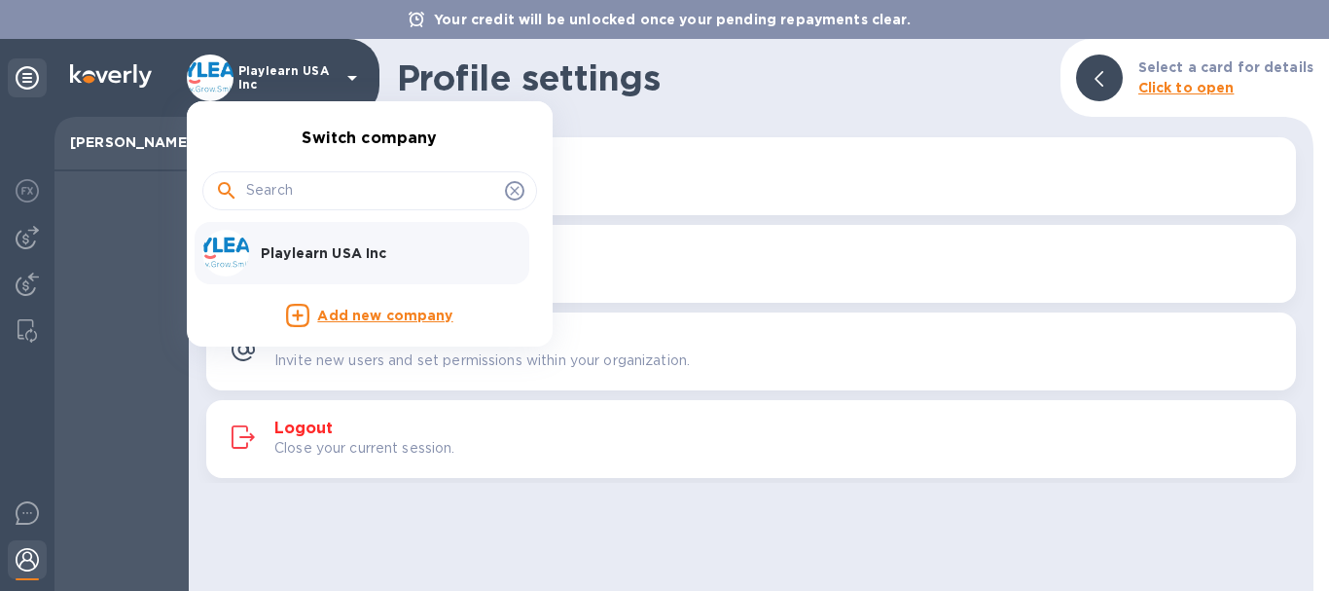
click at [105, 297] on div at bounding box center [664, 295] width 1329 height 591
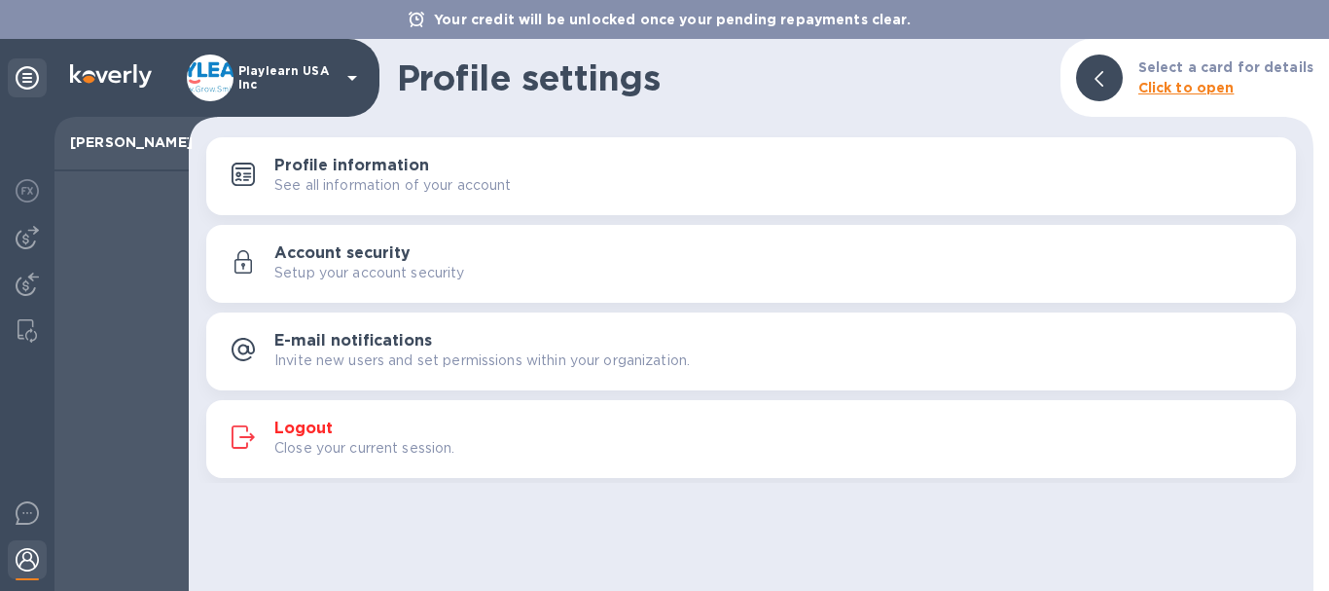
click at [24, 285] on img at bounding box center [27, 283] width 23 height 23
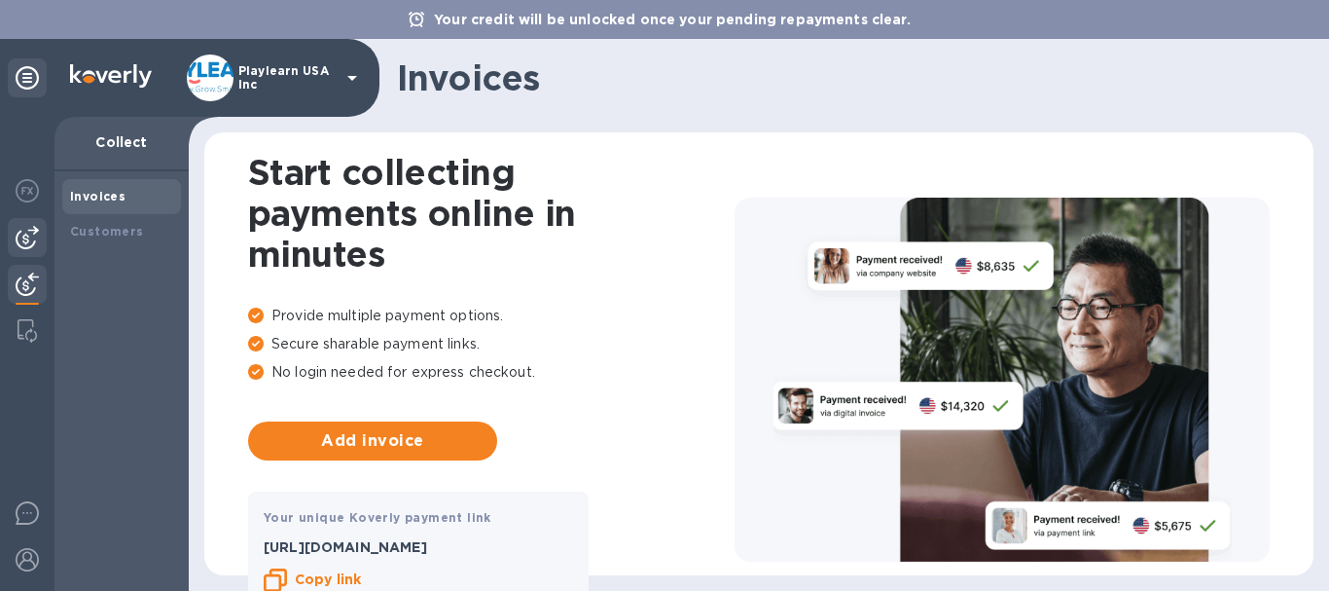
click at [18, 244] on img at bounding box center [27, 237] width 23 height 23
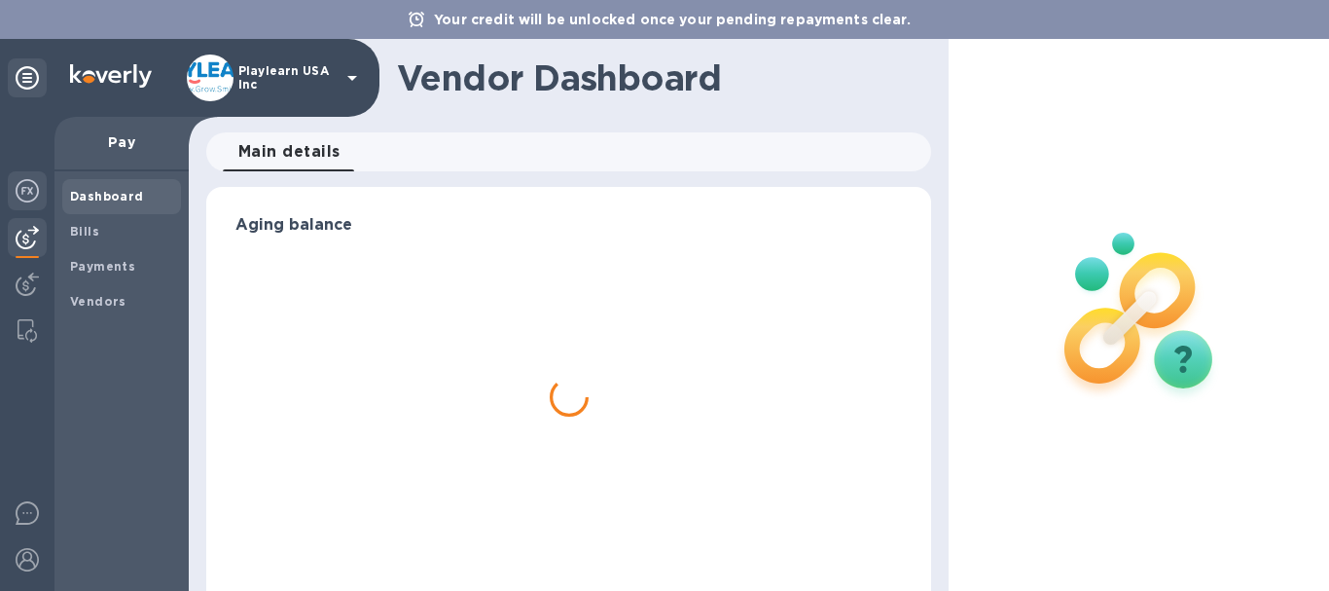
click at [23, 194] on img at bounding box center [27, 190] width 23 height 23
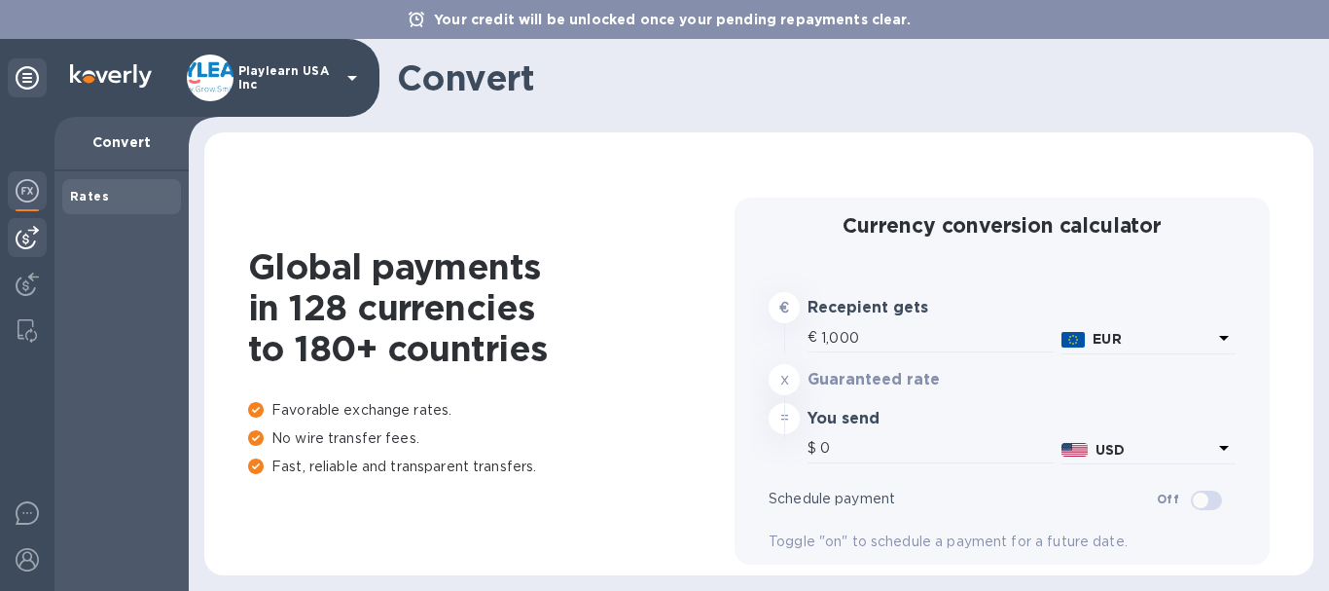
click at [24, 241] on img at bounding box center [27, 237] width 23 height 23
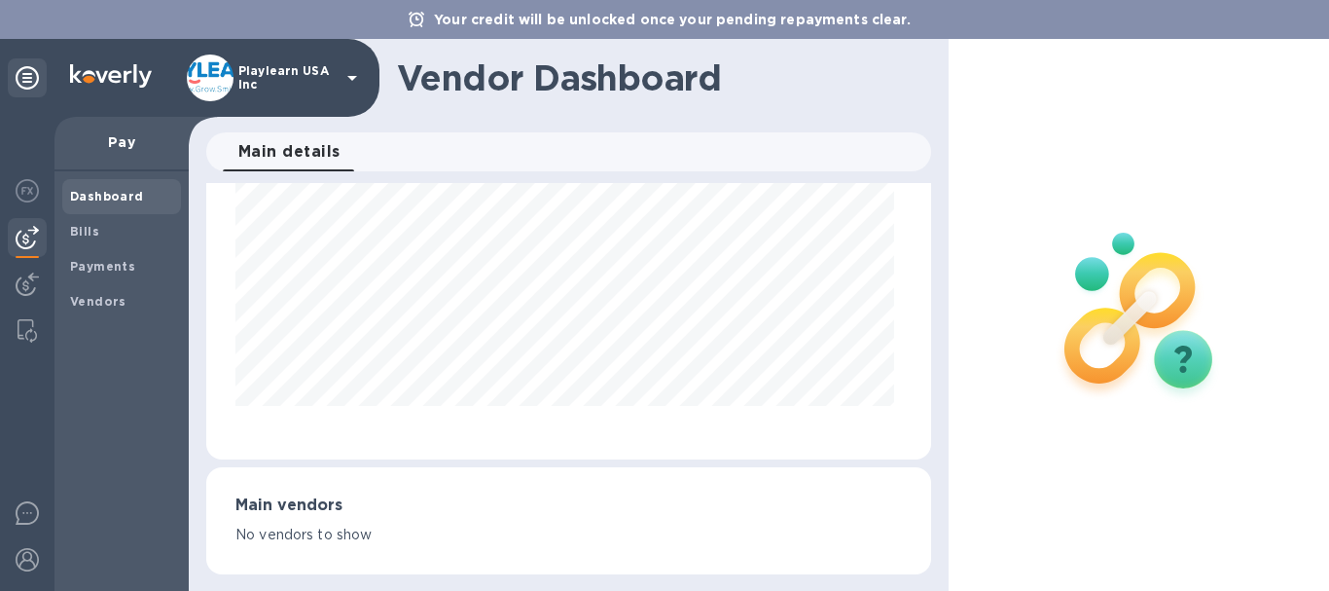
scroll to position [151, 0]
click at [333, 504] on h3 "Main vendors" at bounding box center [568, 502] width 666 height 18
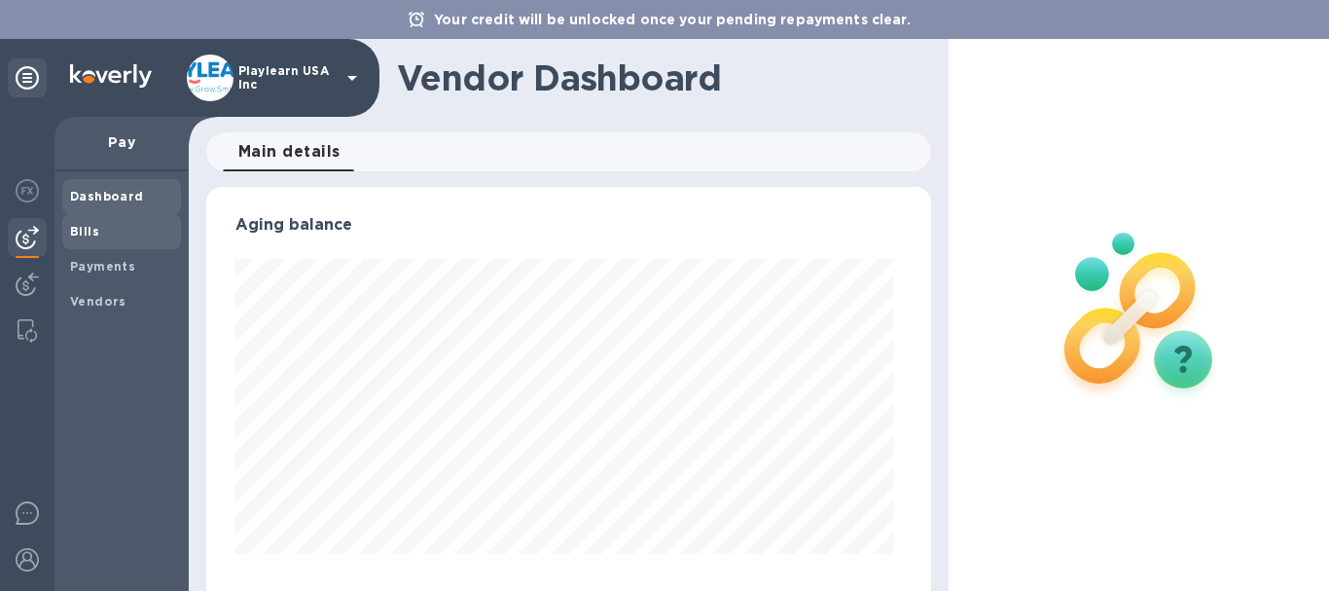
drag, startPoint x: 269, startPoint y: 153, endPoint x: 137, endPoint y: 233, distance: 154.2
click at [137, 233] on span "Bills" at bounding box center [121, 231] width 103 height 19
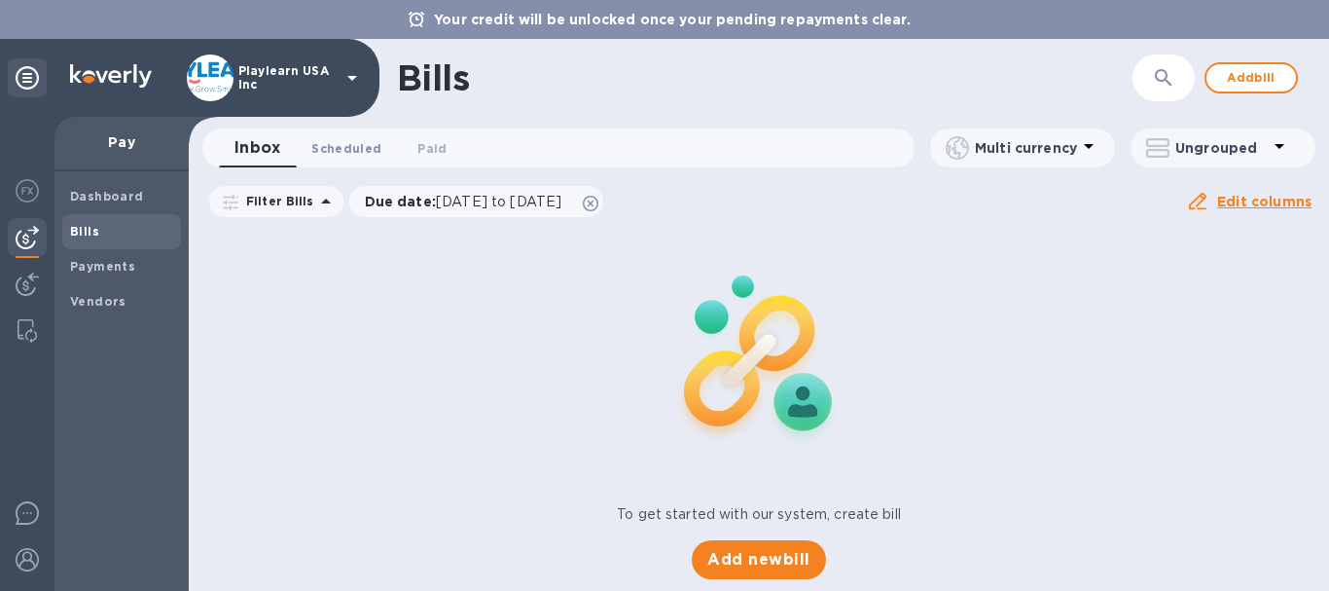
click at [353, 152] on span "Scheduled 0" at bounding box center [346, 148] width 70 height 20
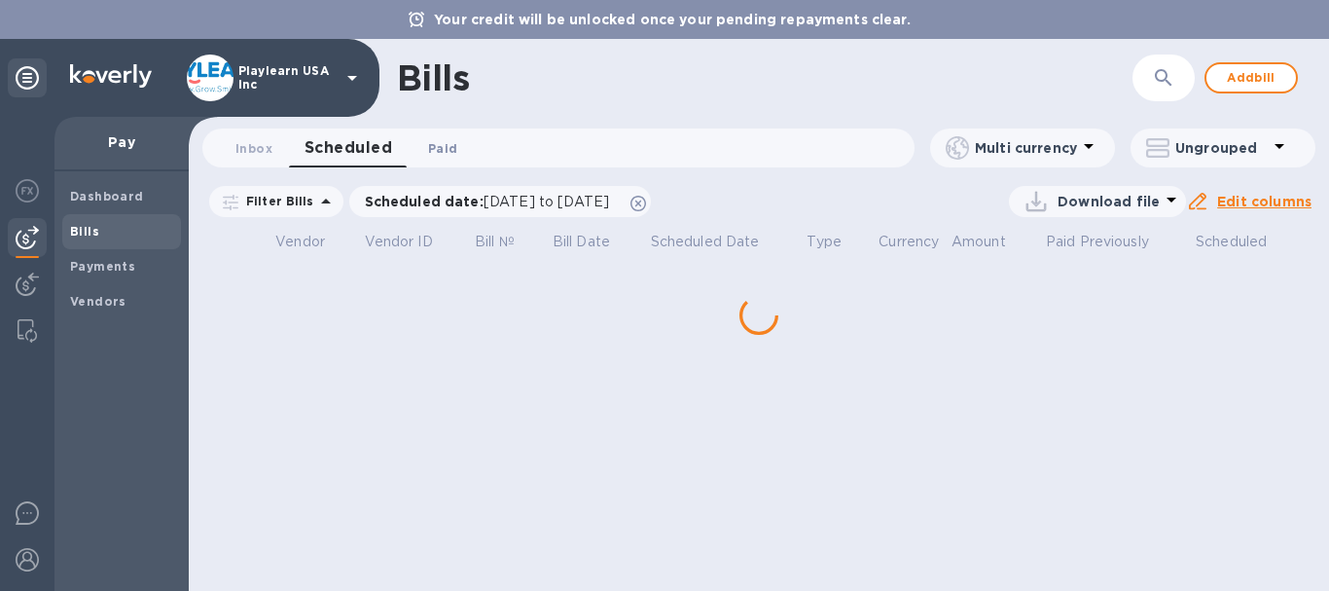
click at [440, 152] on span "Paid 0" at bounding box center [442, 148] width 29 height 20
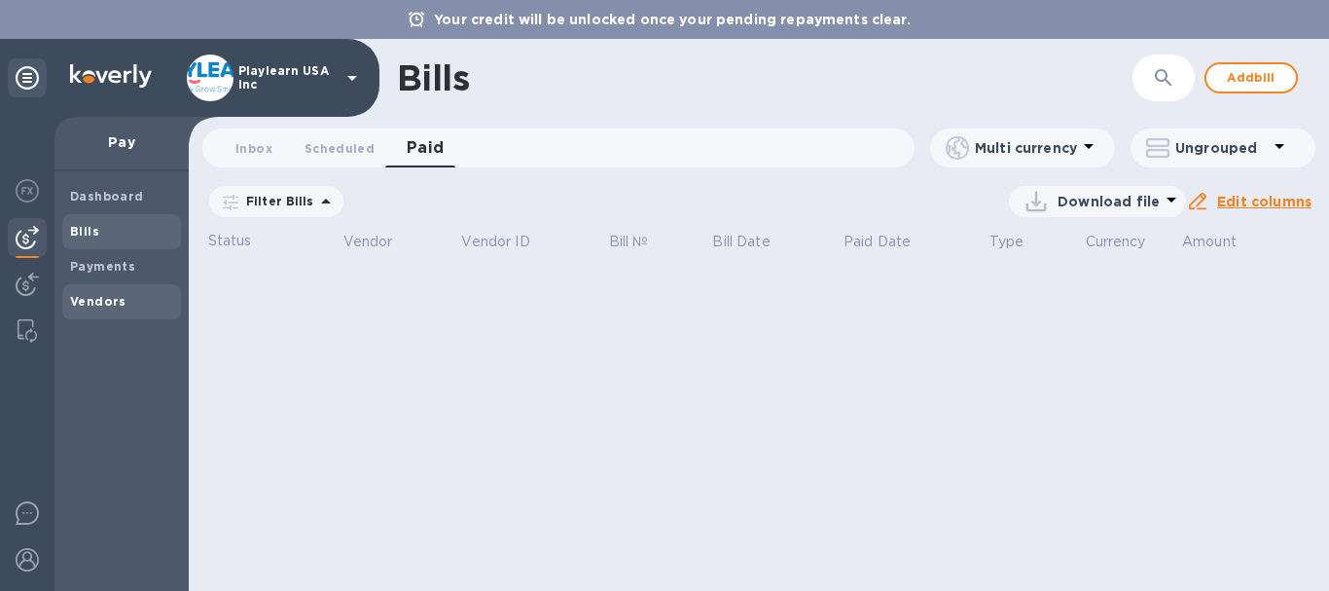
click at [107, 297] on b "Vendors" at bounding box center [98, 301] width 56 height 15
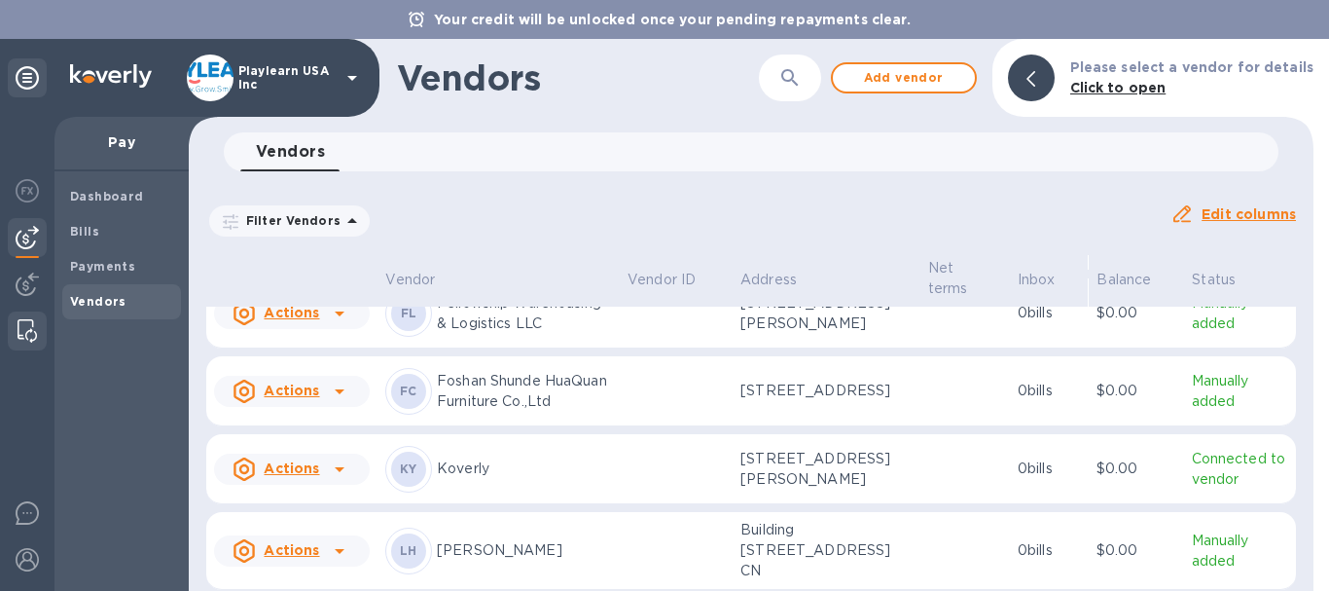
scroll to position [389, 0]
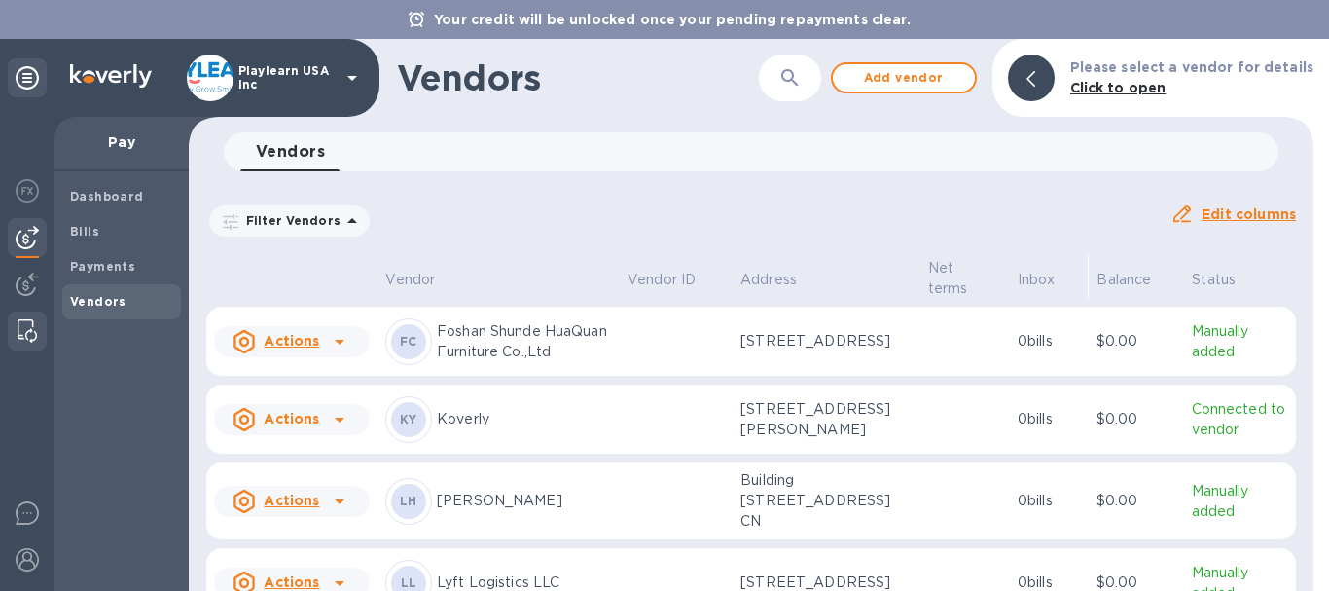
click at [22, 332] on img at bounding box center [27, 330] width 19 height 23
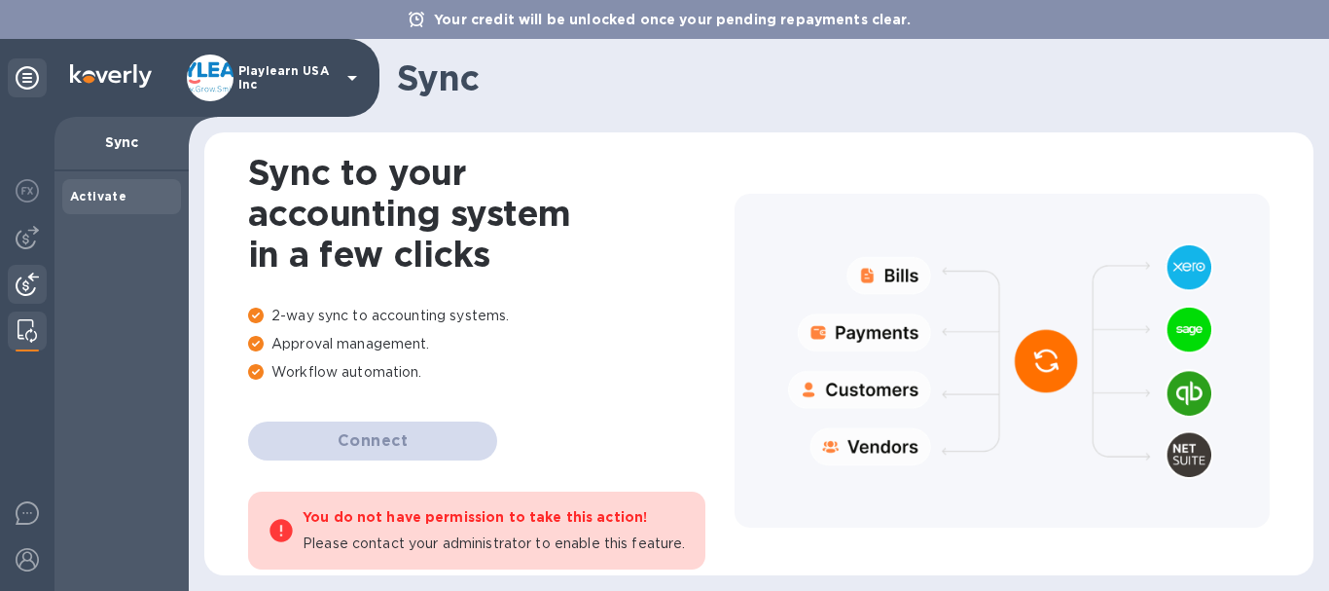
click at [37, 282] on img at bounding box center [27, 283] width 23 height 23
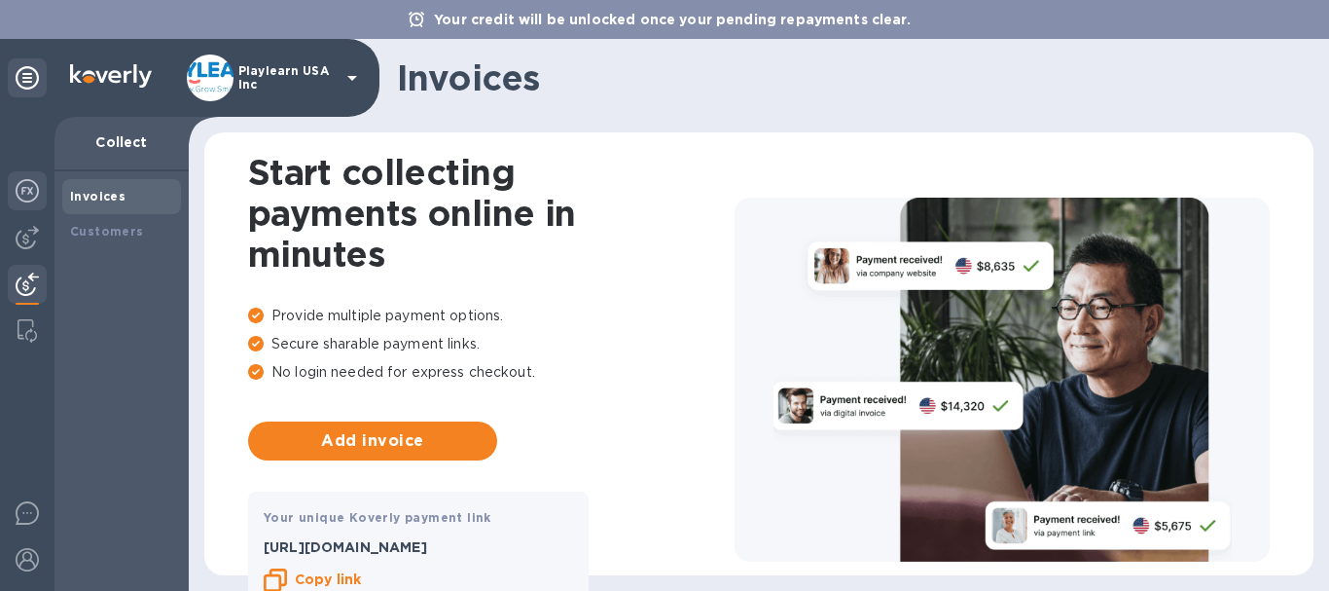
click at [28, 197] on img at bounding box center [27, 190] width 23 height 23
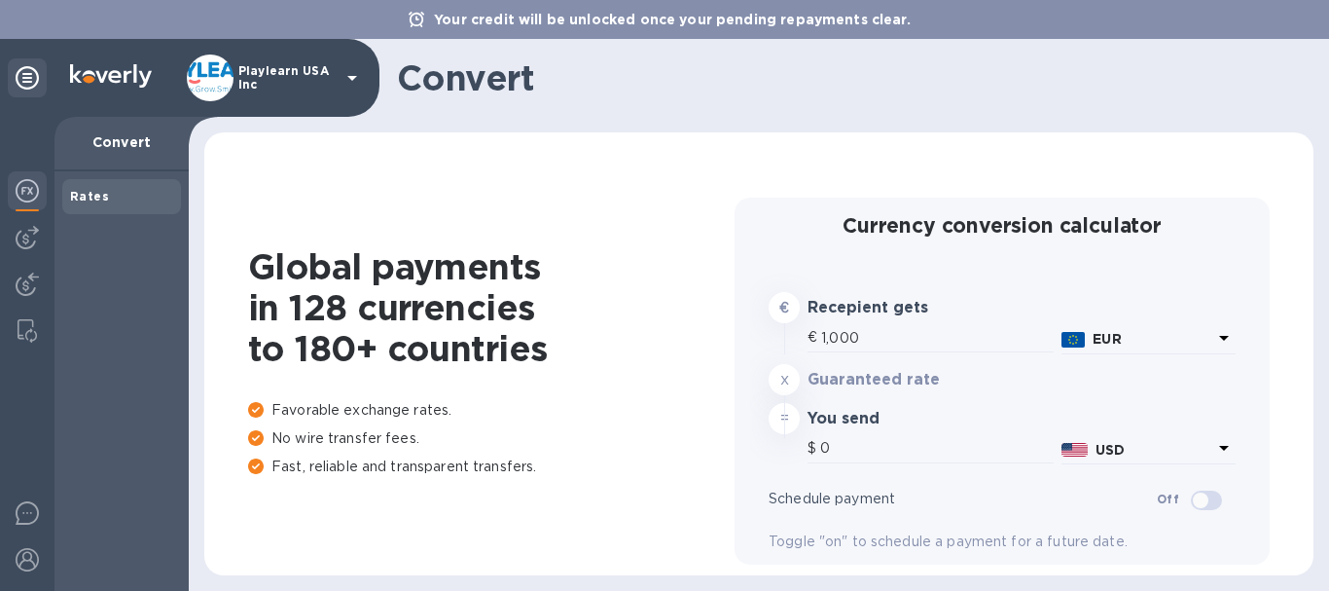
type input "1,169.53"
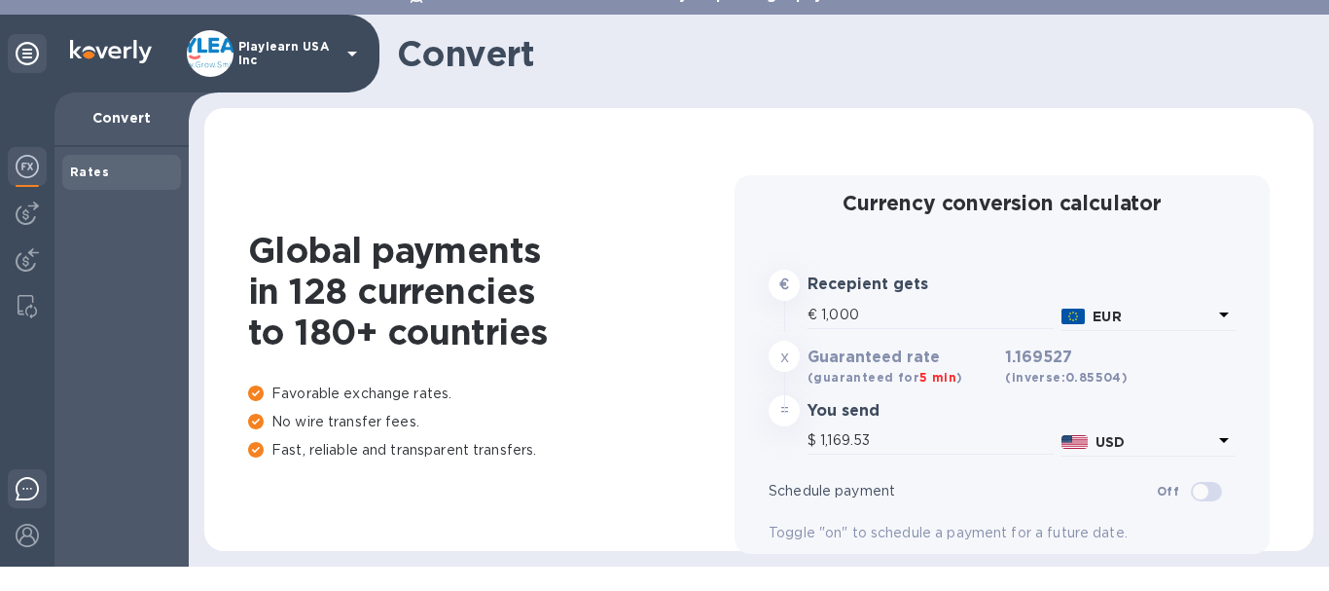
scroll to position [35, 0]
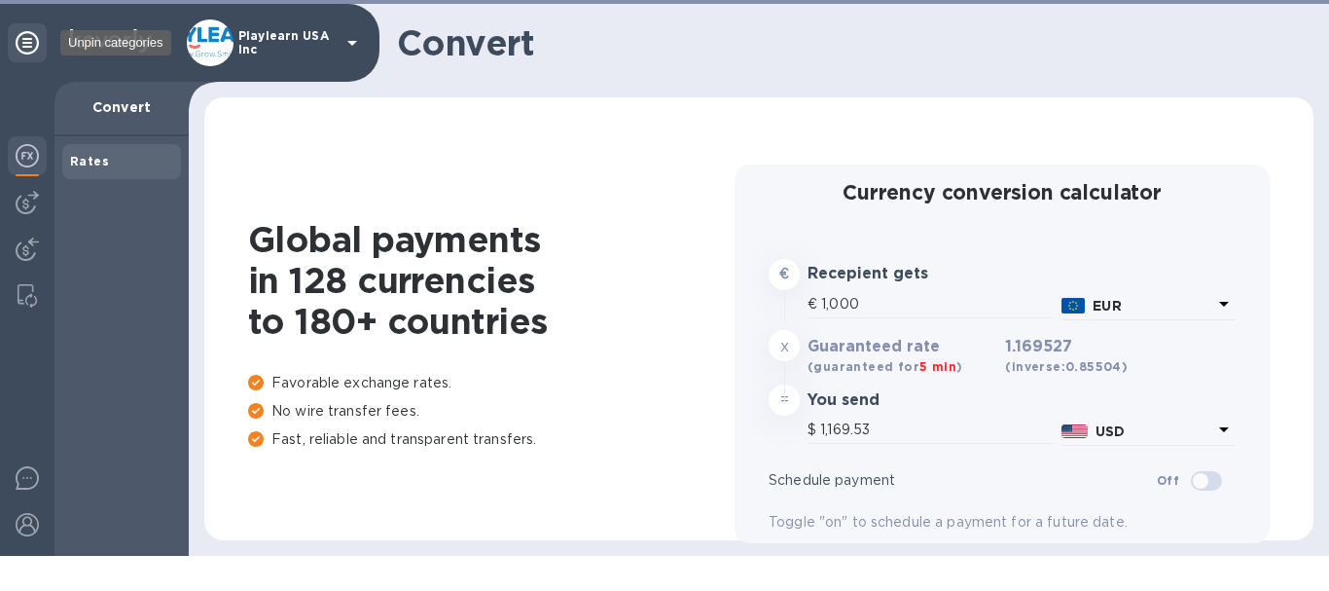
click at [18, 39] on icon at bounding box center [27, 42] width 23 height 23
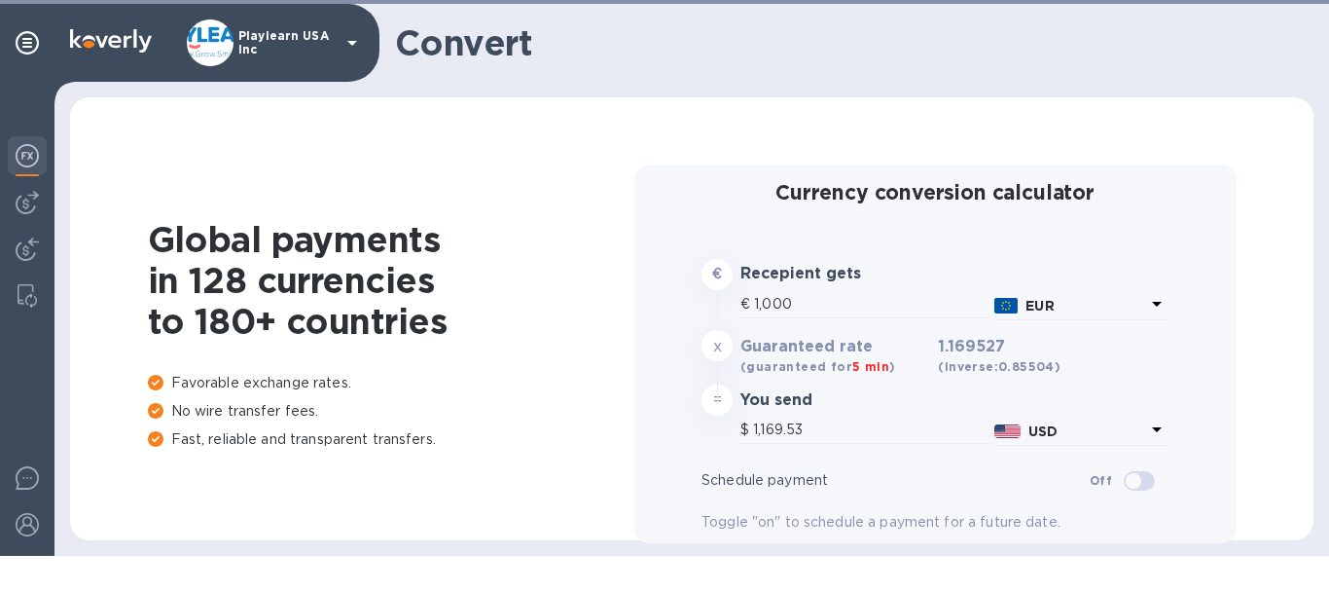
scroll to position [0, 0]
